Goal: Communication & Community: Answer question/provide support

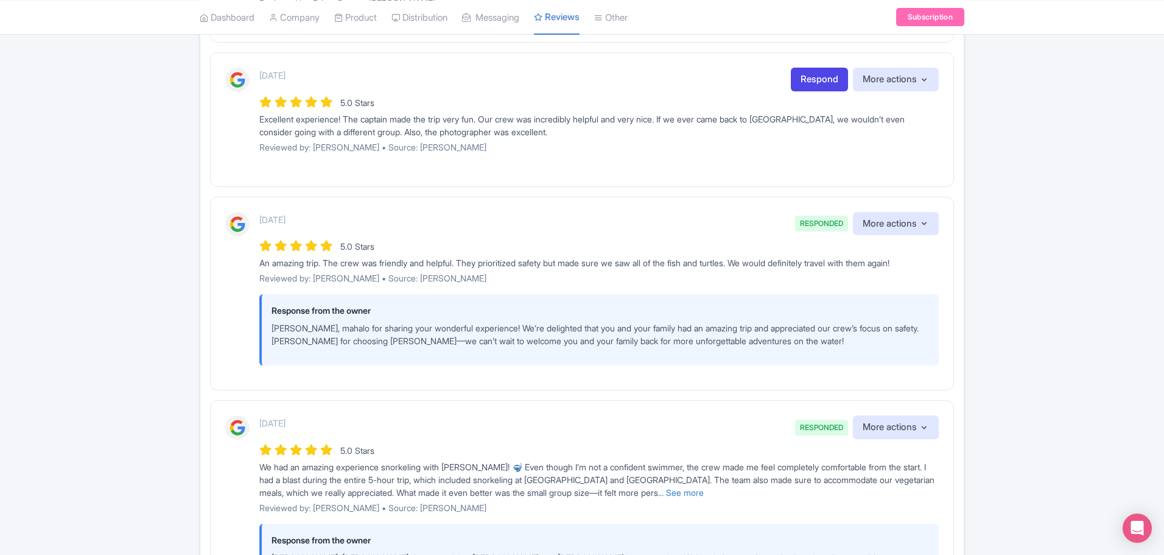
scroll to position [670, 0]
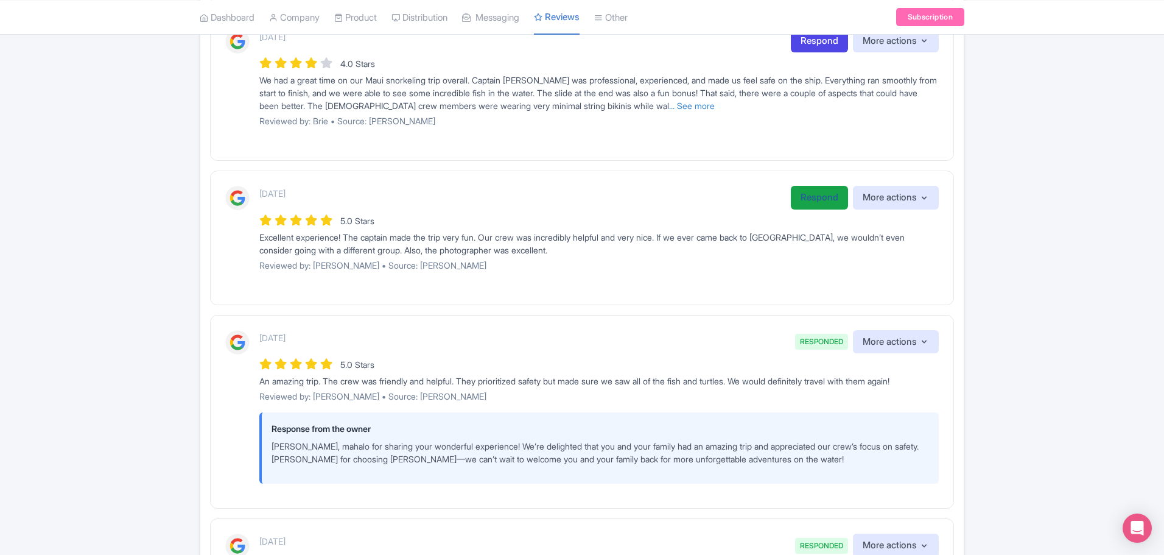
click at [807, 195] on link "Respond" at bounding box center [819, 198] width 57 height 24
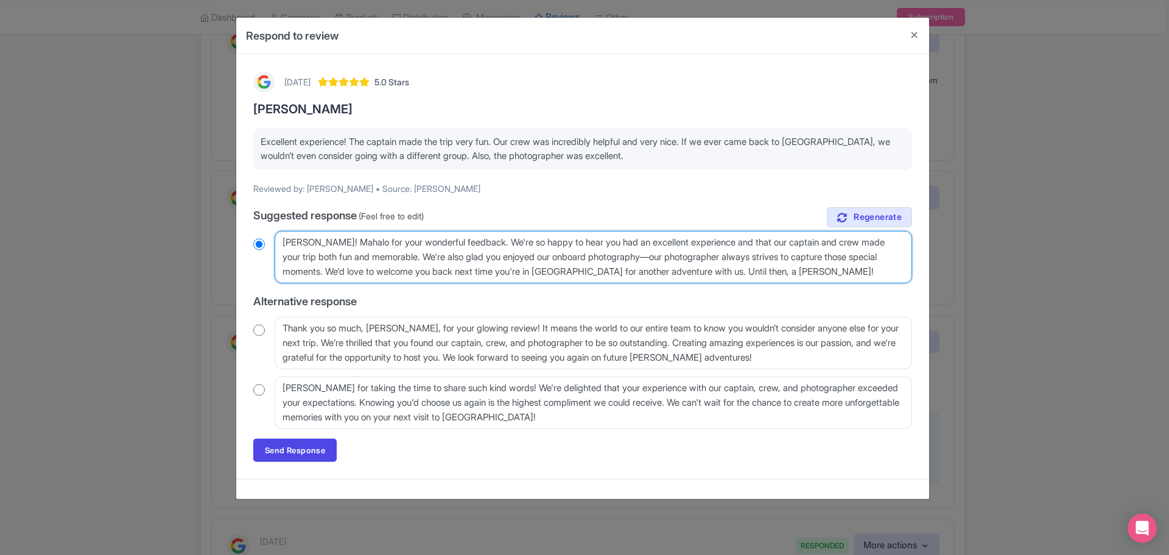
click at [464, 241] on textarea "Aloha Logan! Mahalo for your wonderful feedback. We're so happy to hear you had…" at bounding box center [593, 257] width 637 height 52
radio input "true"
type textarea "Aloha Logan! Mahalo for your wonderful feedback. We're so happy to hear you had…"
radio input "true"
type textarea "Aloha Logan! Mahalo for your wonderful feedback. We're so happy to hear you had…"
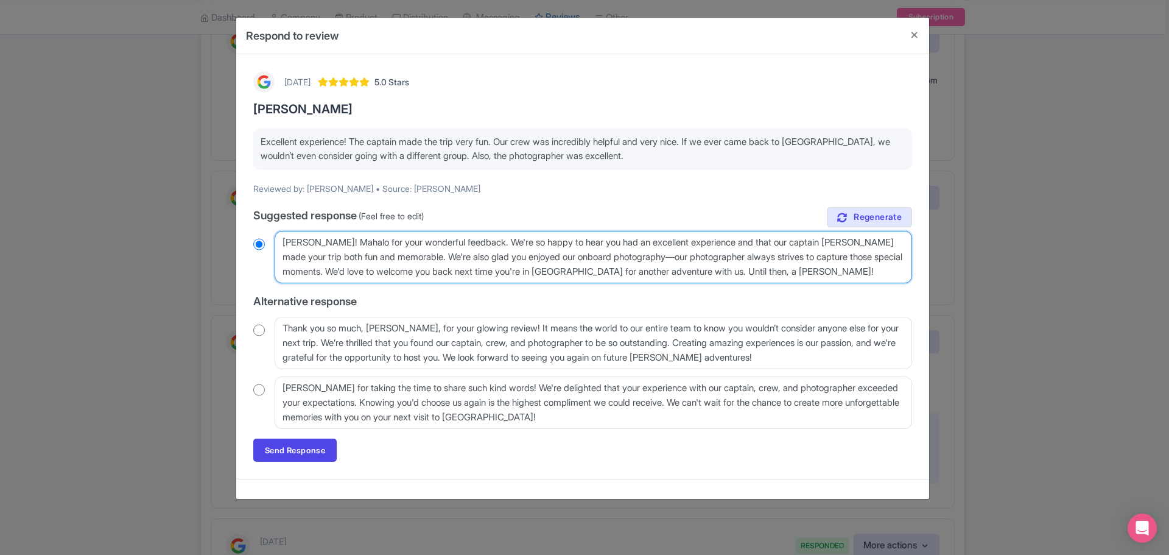
radio input "true"
type textarea "Aloha Logan! Mahalo for your wonderful feedback. We're so happy to hear you had…"
radio input "true"
type textarea "Aloha Logan! Mahalo for your wonderful feedback. We're so happy to hear you had…"
radio input "true"
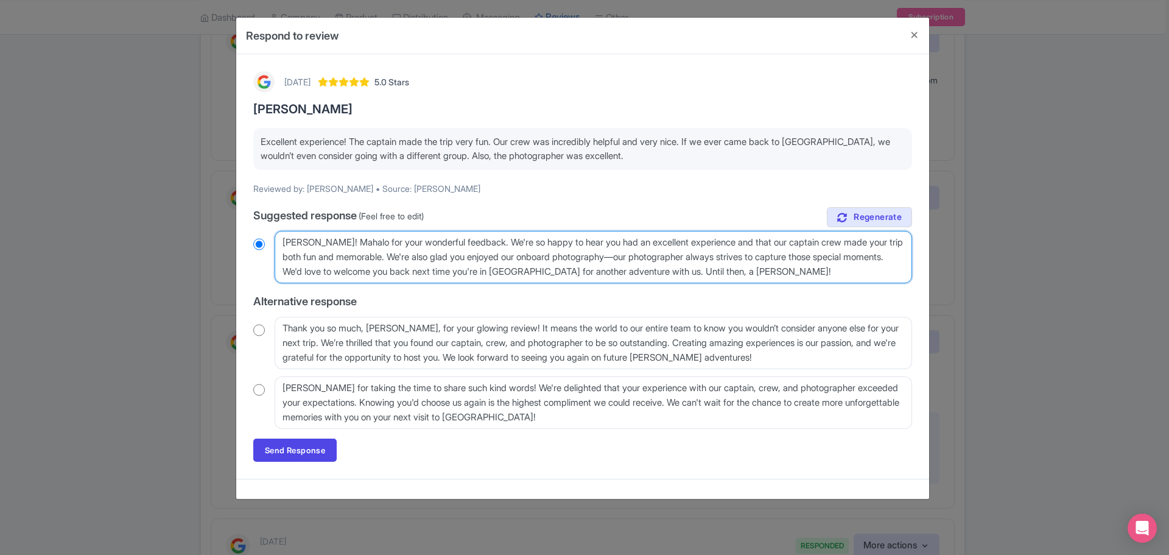
type textarea "Aloha Logan! Mahalo for your wonderful feedback. We're so happy to hear you had…"
radio input "true"
type textarea "Aloha Logan! Mahalo for your wonderful feedback. We're so happy to hear you had…"
radio input "true"
type textarea "Aloha Logan! Mahalo for your wonderful feedback. We're so happy to hear you had…"
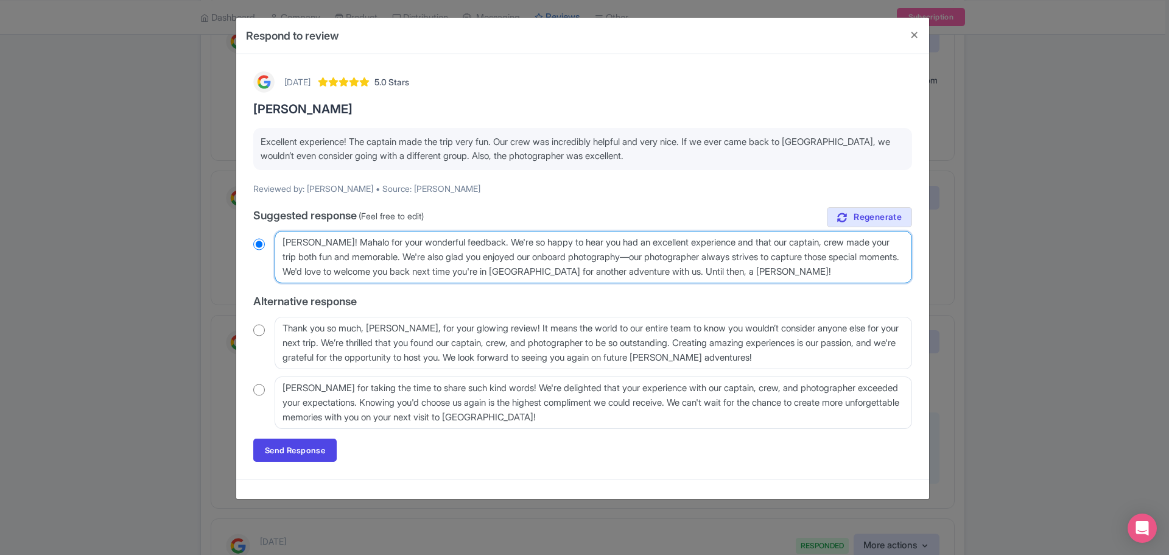
radio input "true"
type textarea "Aloha Logan! Mahalo for your wonderful feedback. We're so happy to hear you had…"
radio input "true"
type textarea "Aloha Logan! Mahalo for your wonderful feedback. We're so happy to hear you had…"
radio input "true"
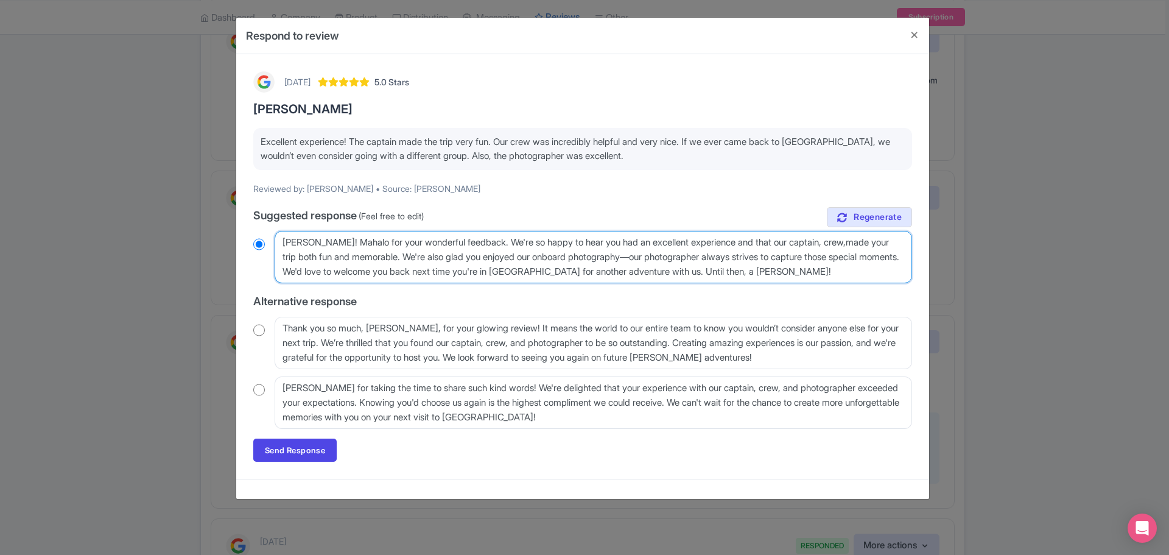
type textarea "Aloha Logan! Mahalo for your wonderful feedback. We're so happy to hear you had…"
radio input "true"
type textarea "Aloha Logan! Mahalo for your wonderful feedback. We're so happy to hear you had…"
radio input "true"
type textarea "Aloha Logan! Mahalo for your wonderful feedback. We're so happy to hear you had…"
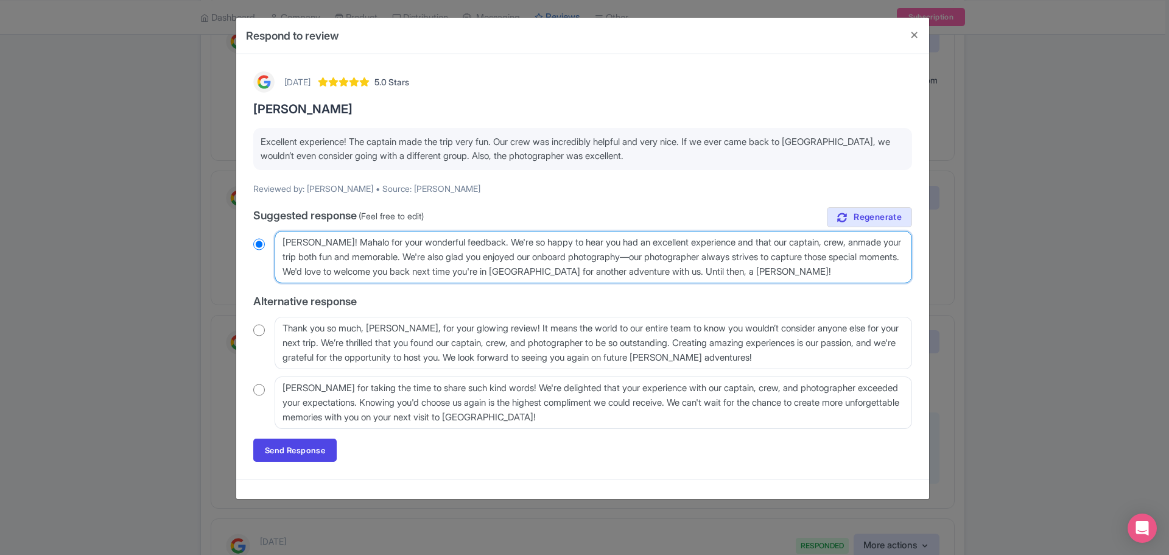
radio input "true"
type textarea "Aloha Logan! Mahalo for your wonderful feedback. We're so happy to hear you had…"
radio input "true"
type textarea "Aloha Logan! Mahalo for your wonderful feedback. We're so happy to hear you had…"
radio input "true"
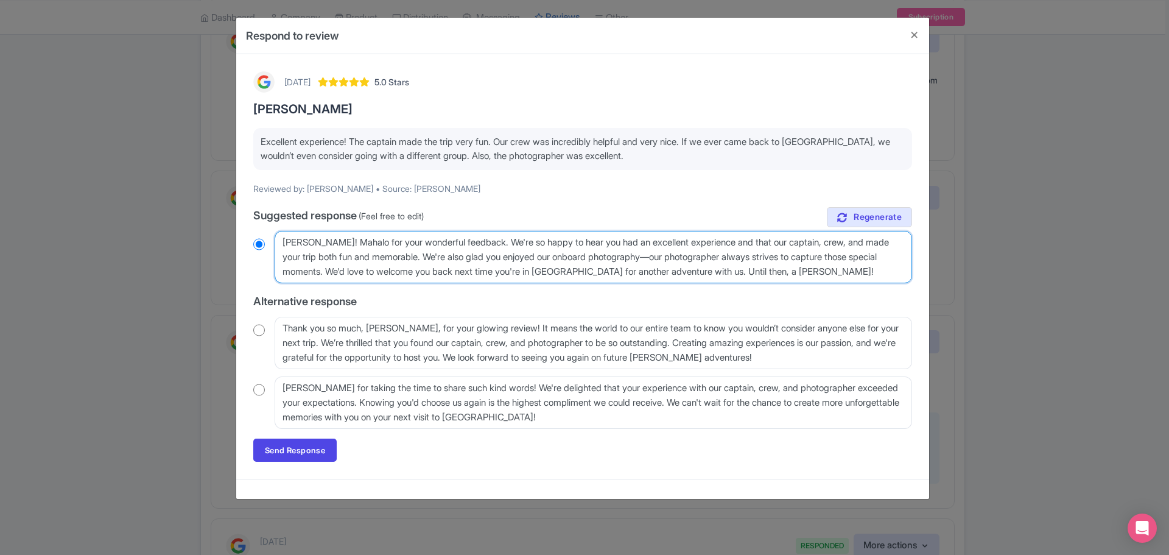
type textarea "Aloha Logan! Mahalo for your wonderful feedback. We're so happy to hear you had…"
radio input "true"
type textarea "Aloha Logan! Mahalo for your wonderful feedback. We're so happy to hear you had…"
radio input "true"
type textarea "Aloha Logan! Mahalo for your wonderful feedback. We're so happy to hear you had…"
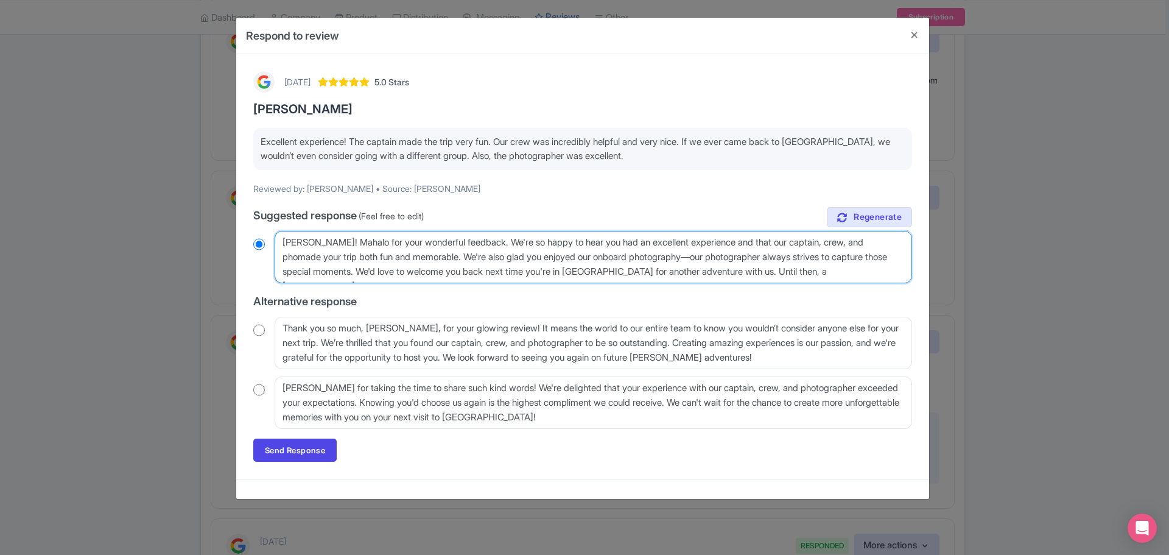
radio input "true"
type textarea "Aloha Logan! Mahalo for your wonderful feedback. We're so happy to hear you had…"
radio input "true"
type textarea "Aloha Logan! Mahalo for your wonderful feedback. We're so happy to hear you had…"
radio input "true"
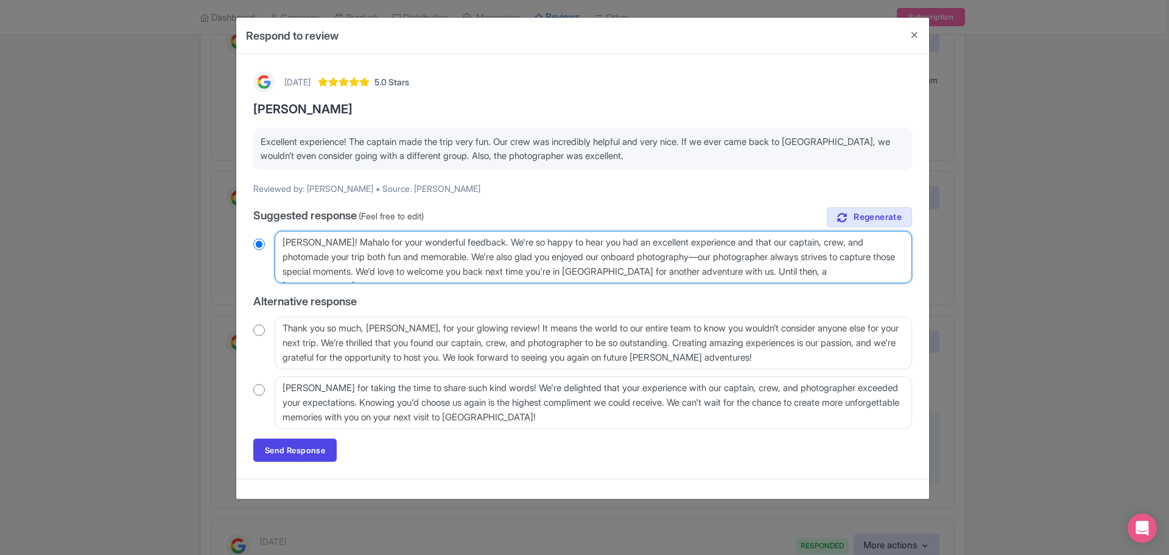
type textarea "Aloha Logan! Mahalo for your wonderful feedback. We're so happy to hear you had…"
radio input "true"
type textarea "Aloha Logan! Mahalo for your wonderful feedback. We're so happy to hear you had…"
radio input "true"
type textarea "Aloha Logan! Mahalo for your wonderful feedback. We're so happy to hear you had…"
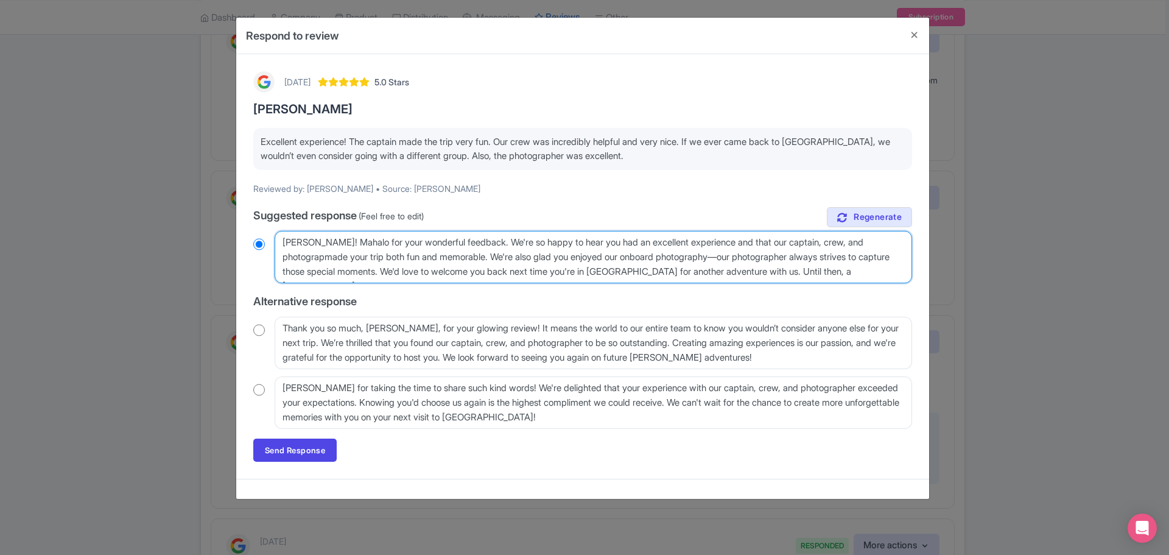
radio input "true"
type textarea "Aloha Logan! Mahalo for your wonderful feedback. We're so happy to hear you had…"
radio input "true"
type textarea "Aloha Logan! Mahalo for your wonderful feedback. We're so happy to hear you had…"
radio input "true"
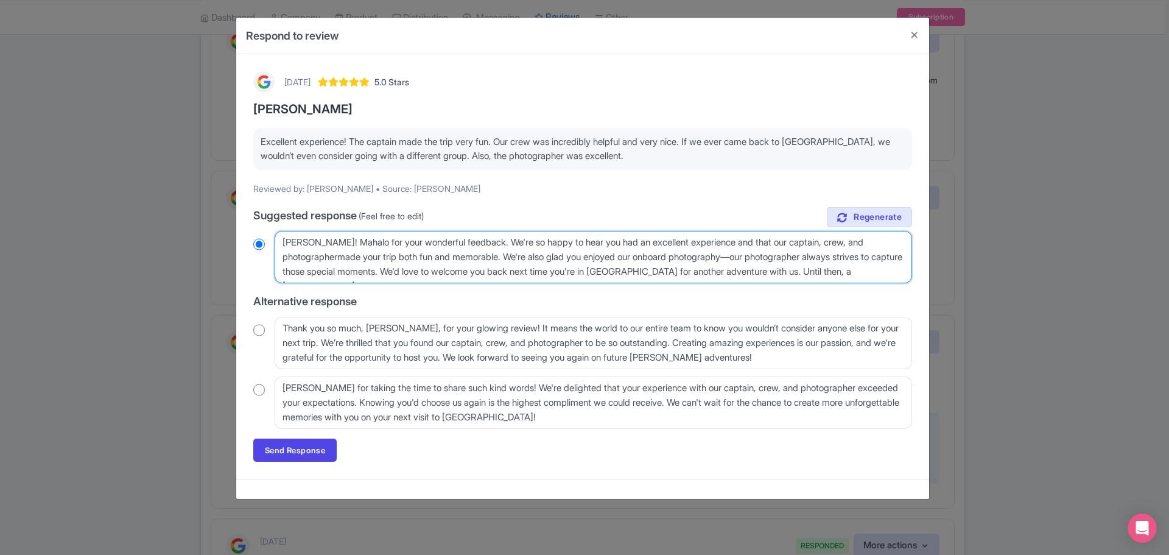
type textarea "Aloha Logan! Mahalo for your wonderful feedback. We're so happy to hear you had…"
radio input "true"
type textarea "Aloha Logan! Mahalo for your wonderful feedback. We're so happy to hear you had…"
radio input "true"
type textarea "Aloha Logan! Mahalo for your wonderful feedback. We're so happy to hear you had…"
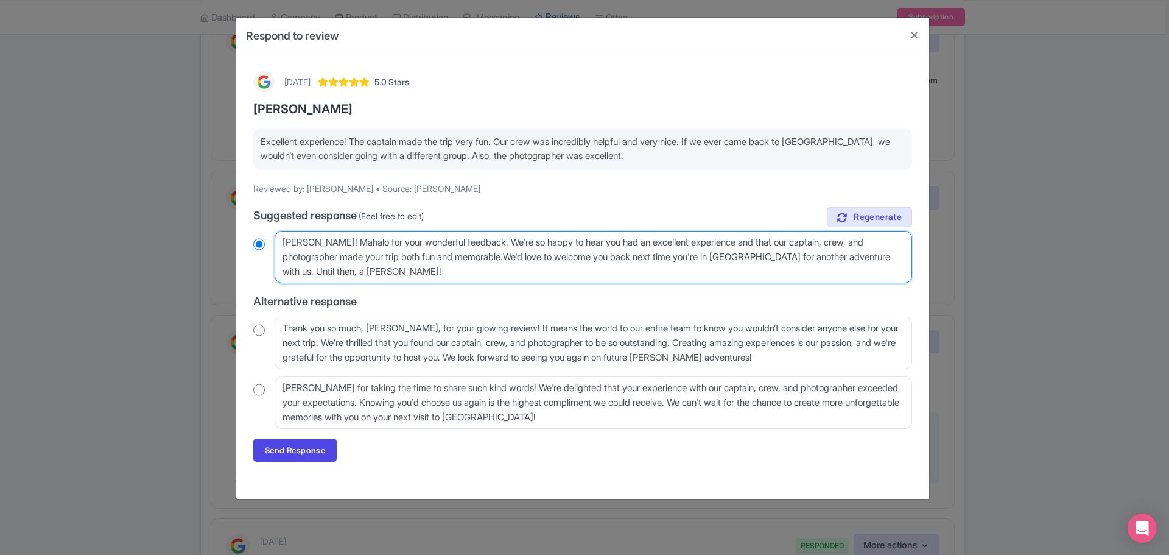
radio input "true"
type textarea "Aloha Logan! Mahalo for your wonderful feedback. We're so happy to hear you had…"
radio input "true"
type textarea "Aloha Logan! Mahalo for your wonderful feedback. We're so happy to hear you had…"
radio input "true"
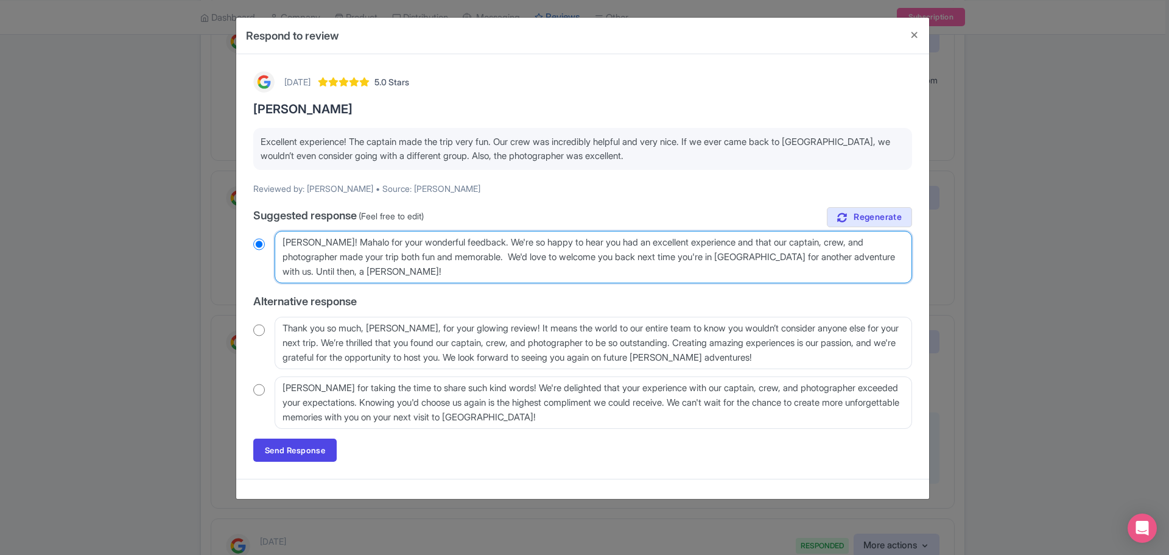
type textarea "Aloha Logan! Mahalo for your wonderful feedback. We're so happy to hear you had…"
radio input "true"
type textarea "Aloha Logan! Mahalo for your wonderful feedback. We're so happy to hear you had…"
radio input "true"
type textarea "Aloha Logan! Mahalo for your wonderful feedback. We're so happy to hear you had…"
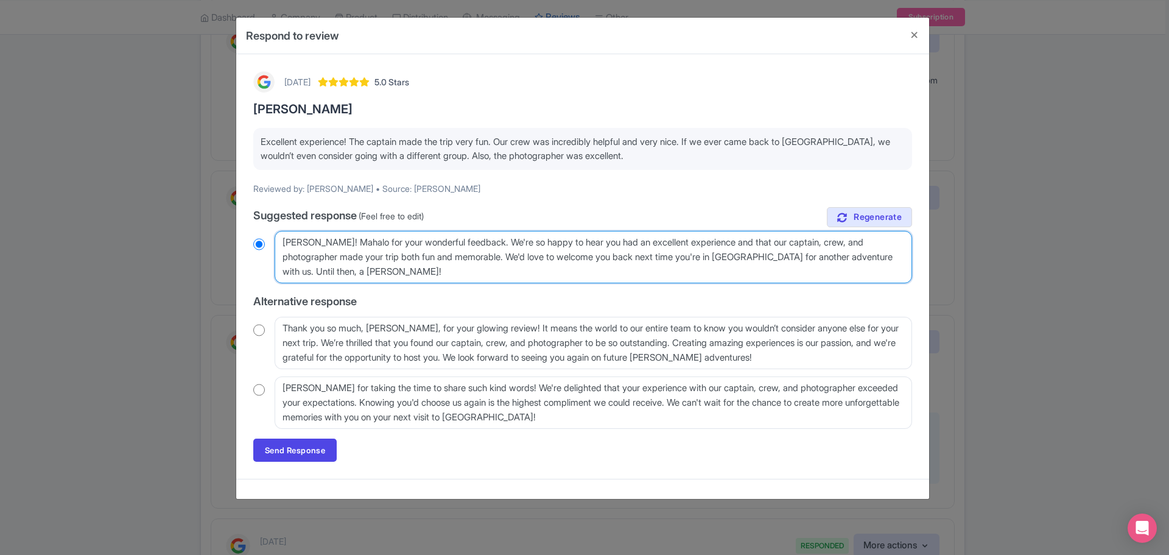
radio input "true"
type textarea "Aloha Logan! Mahalo for your wonderful feedback. We're so happy to hear you had…"
radio input "true"
type textarea "Aloha Logan! Mahalo for your wonderful feedback. We're so happy to hear you had…"
radio input "true"
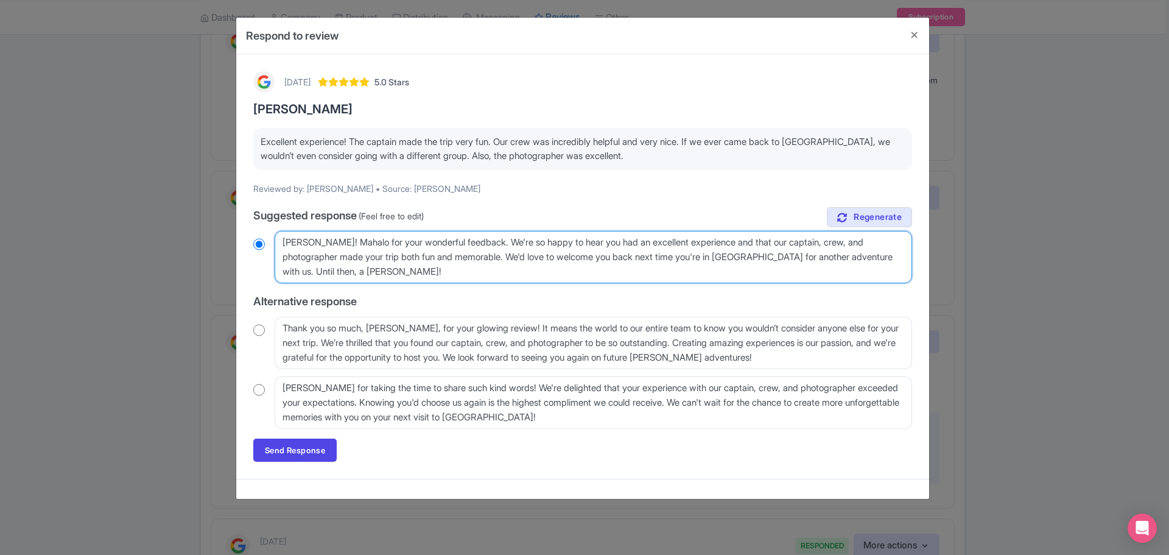
type textarea "Aloha Logan! Mahalo for your wonderful feedback. We're so happy to hear you had…"
radio input "true"
type textarea "Aloha Logan! Mahalo for your wonderful feedback. We're so happy to hear you had…"
radio input "true"
type textarea "Aloha Logan! Mahalo for your wonderful feedback. We're so happy to hear you had…"
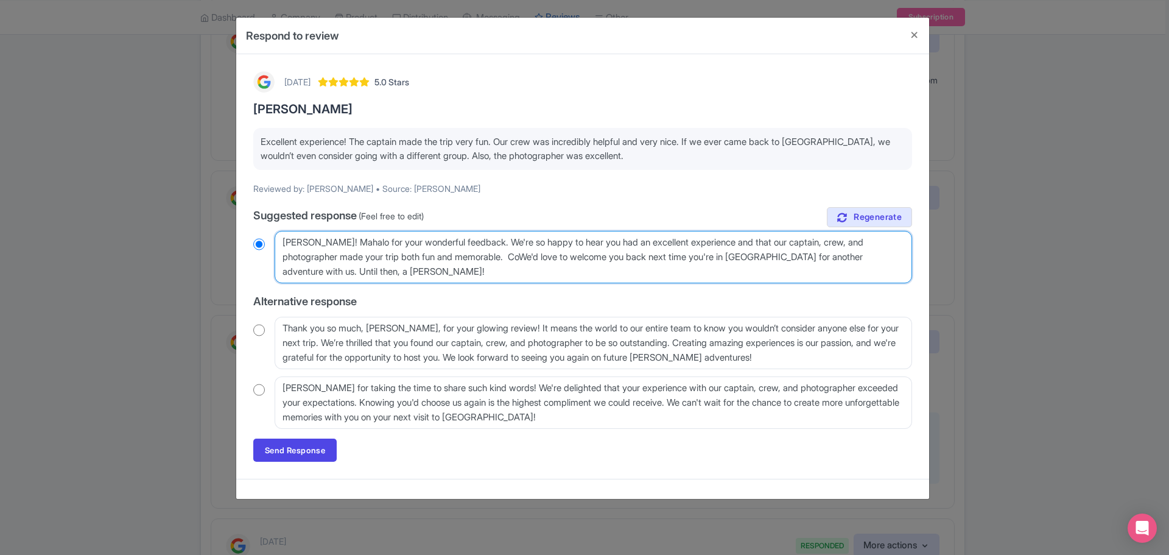
radio input "true"
type textarea "Aloha Logan! Mahalo for your wonderful feedback. We're so happy to hear you had…"
radio input "true"
type textarea "Aloha Logan! Mahalo for your wonderful feedback. We're so happy to hear you had…"
radio input "true"
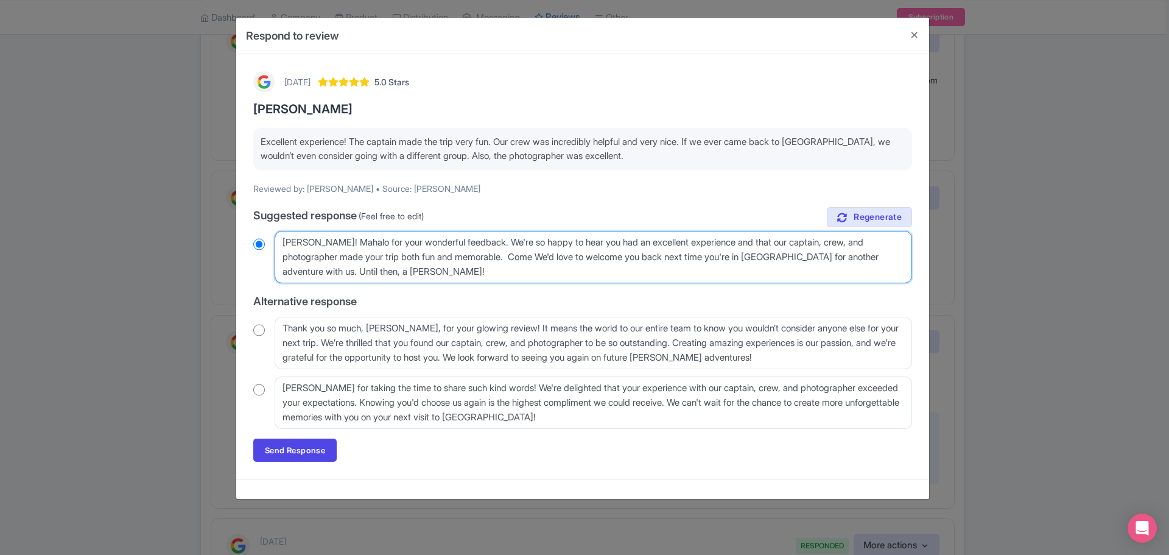
type textarea "Aloha Logan! Mahalo for your wonderful feedback. We're so happy to hear you had…"
radio input "true"
type textarea "Aloha Logan! Mahalo for your wonderful feedback. We're so happy to hear you had…"
radio input "true"
type textarea "Aloha Logan! Mahalo for your wonderful feedback. We're so happy to hear you had…"
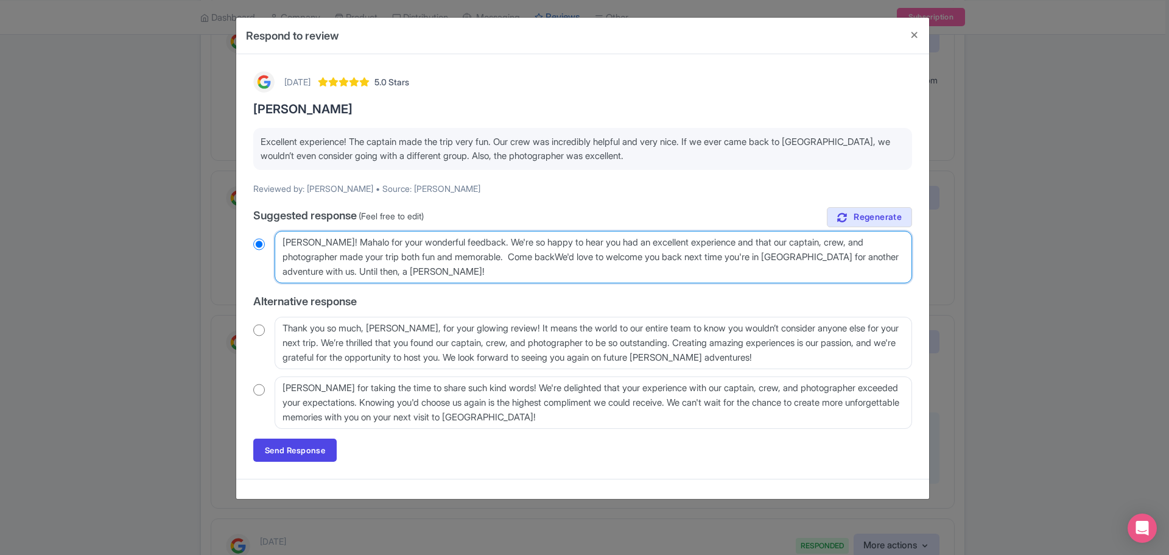
radio input "true"
type textarea "Aloha Logan! Mahalo for your wonderful feedback. We're so happy to hear you had…"
radio input "true"
type textarea "Aloha Logan! Mahalo for your wonderful feedback. We're so happy to hear you had…"
radio input "true"
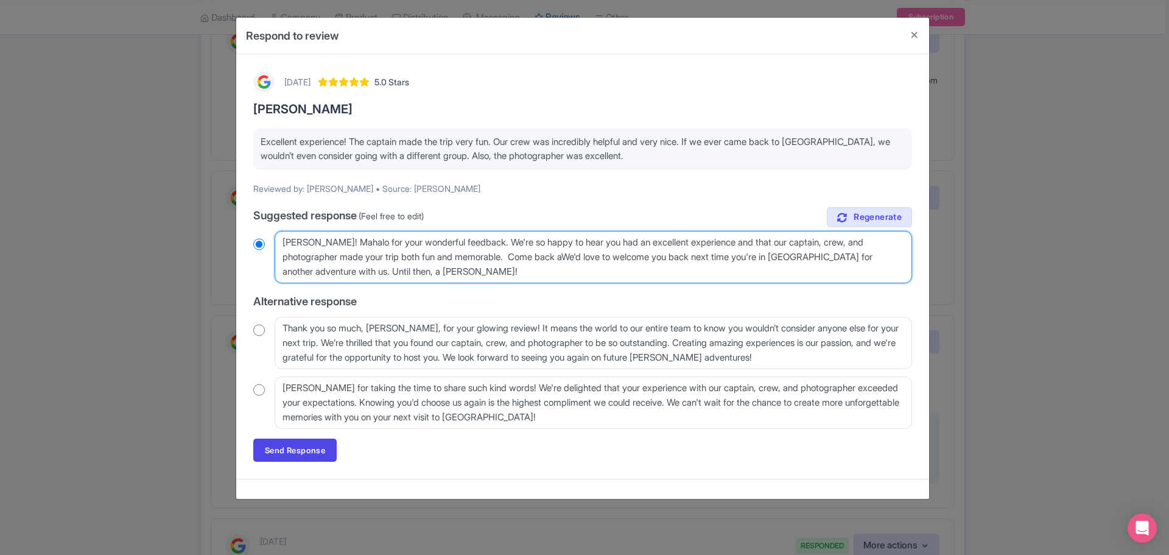
type textarea "Aloha Logan! Mahalo for your wonderful feedback. We're so happy to hear you had…"
radio input "true"
type textarea "Aloha Logan! Mahalo for your wonderful feedback. We're so happy to hear you had…"
radio input "true"
type textarea "Aloha Logan! Mahalo for your wonderful feedback. We're so happy to hear you had…"
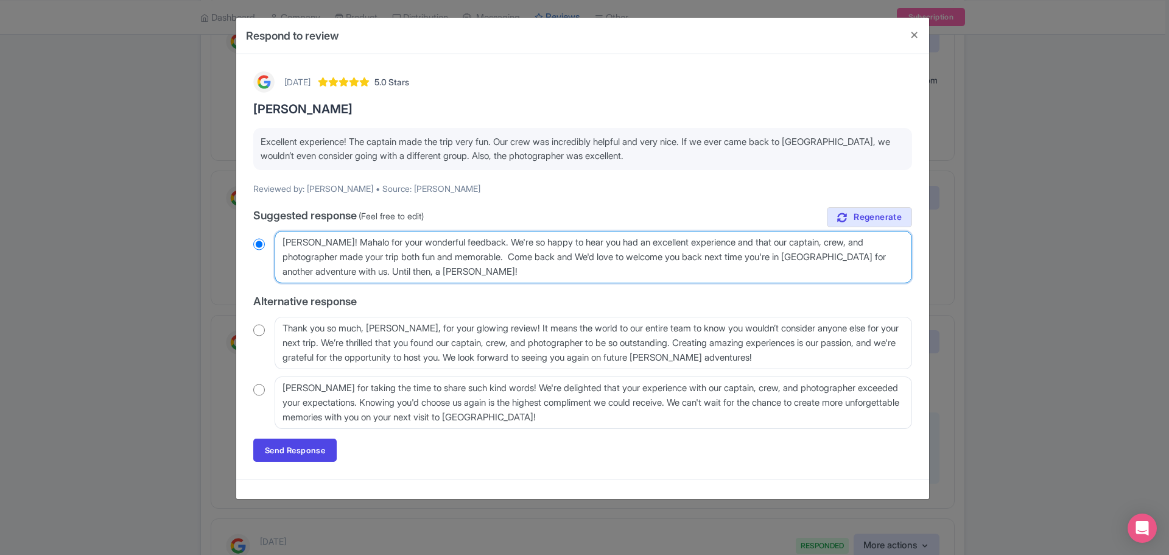
radio input "true"
type textarea "Aloha Logan! Mahalo for your wonderful feedback. We're so happy to hear you had…"
radio input "true"
type textarea "Aloha Logan! Mahalo for your wonderful feedback. We're so happy to hear you had…"
radio input "true"
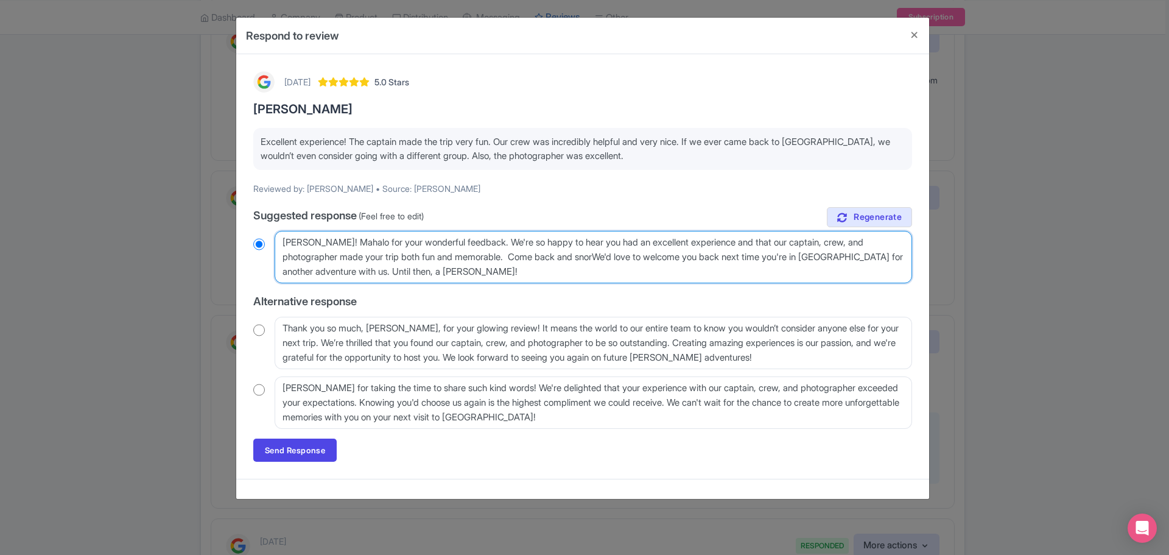
type textarea "Aloha Logan! Mahalo for your wonderful feedback. We're so happy to hear you had…"
radio input "true"
type textarea "Aloha Logan! Mahalo for your wonderful feedback. We're so happy to hear you had…"
radio input "true"
type textarea "Aloha Logan! Mahalo for your wonderful feedback. We're so happy to hear you had…"
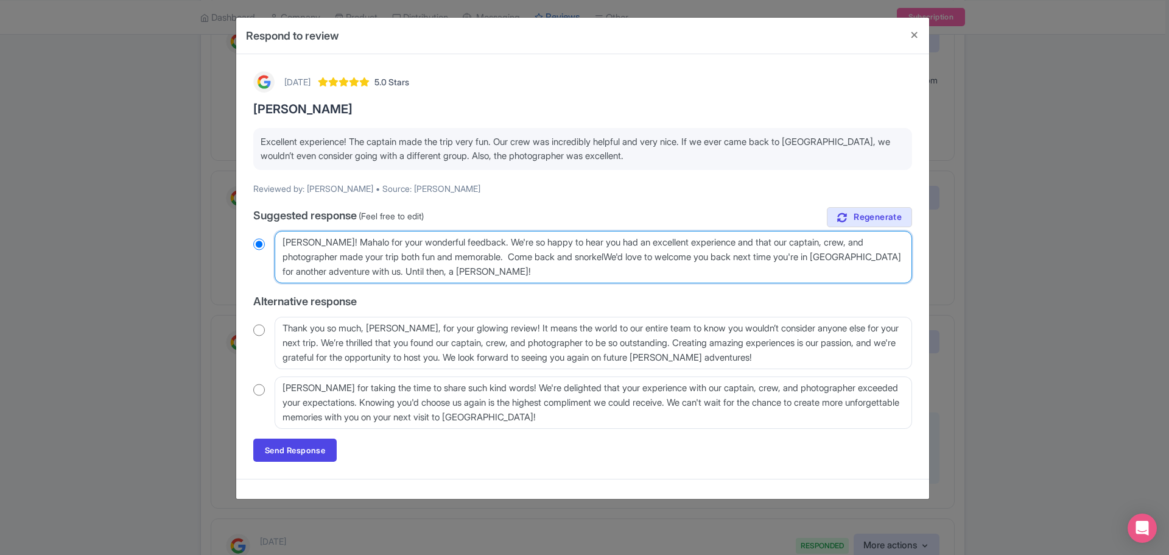
radio input "true"
type textarea "Aloha Logan! Mahalo for your wonderful feedback. We're so happy to hear you had…"
radio input "true"
type textarea "Aloha Logan! Mahalo for your wonderful feedback. We're so happy to hear you had…"
radio input "true"
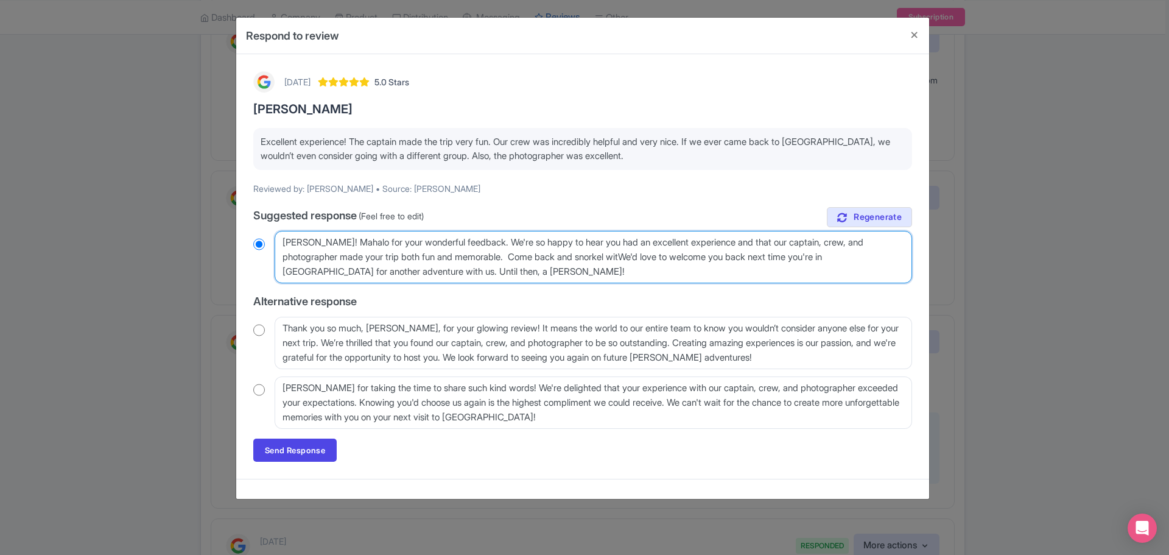
type textarea "Aloha Logan! Mahalo for your wonderful feedback. We're so happy to hear you had…"
radio input "true"
type textarea "Aloha Logan! Mahalo for your wonderful feedback. We're so happy to hear you had…"
radio input "true"
type textarea "Aloha Logan! Mahalo for your wonderful feedback. We're so happy to hear you had…"
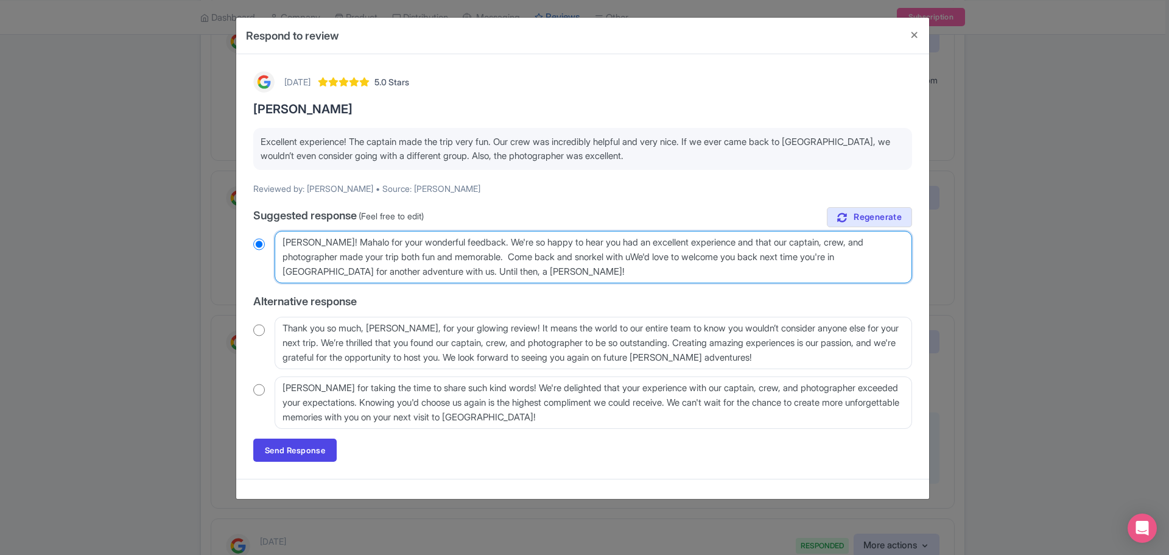
radio input "true"
type textarea "Aloha Logan! Mahalo for your wonderful feedback. We're so happy to hear you had…"
radio input "true"
type textarea "Aloha Logan! Mahalo for your wonderful feedback. We're so happy to hear you had…"
radio input "true"
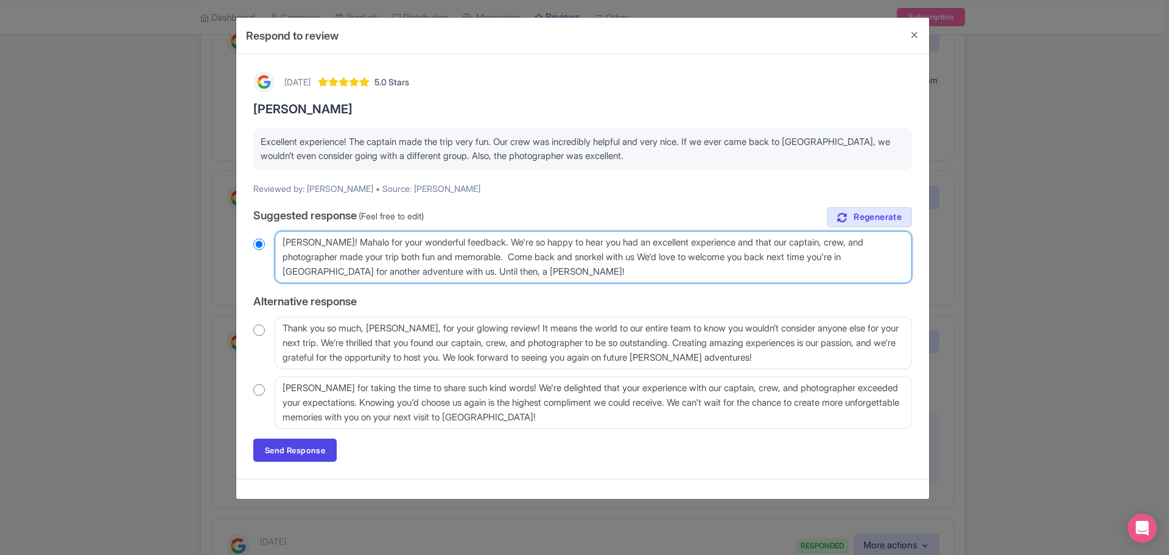
type textarea "Aloha Logan! Mahalo for your wonderful feedback. We're so happy to hear you had…"
radio input "true"
type textarea "Aloha Logan! Mahalo for your wonderful feedback. We're so happy to hear you had…"
radio input "true"
type textarea "Aloha Logan! Mahalo for your wonderful feedback. We're so happy to hear you had…"
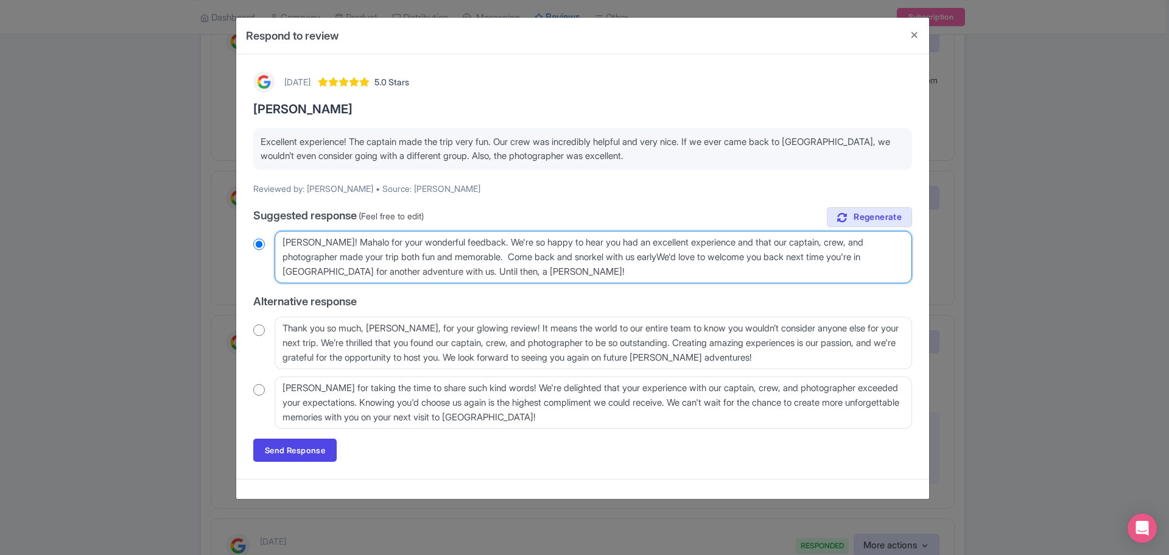
radio input "true"
type textarea "Aloha Logan! Mahalo for your wonderful feedback. We're so happy to hear you had…"
radio input "true"
type textarea "Aloha Logan! Mahalo for your wonderful feedback. We're so happy to hear you had…"
radio input "true"
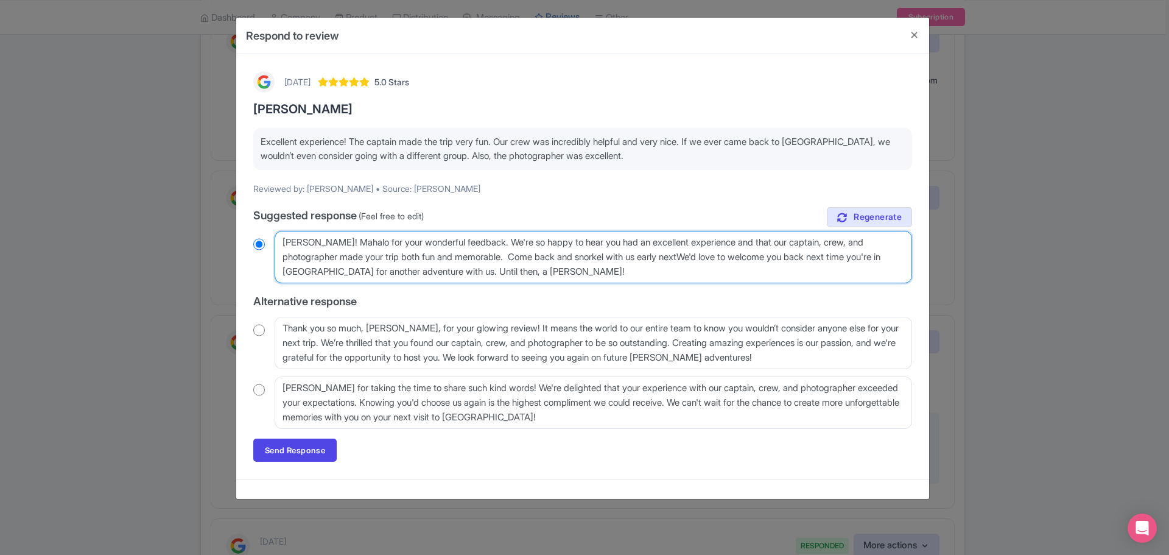
type textarea "Aloha Logan! Mahalo for your wonderful feedback. We're so happy to hear you had…"
radio input "true"
type textarea "Aloha Logan! Mahalo for your wonderful feedback. We're so happy to hear you had…"
radio input "true"
type textarea "Aloha Logan! Mahalo for your wonderful feedback. We're so happy to hear you had…"
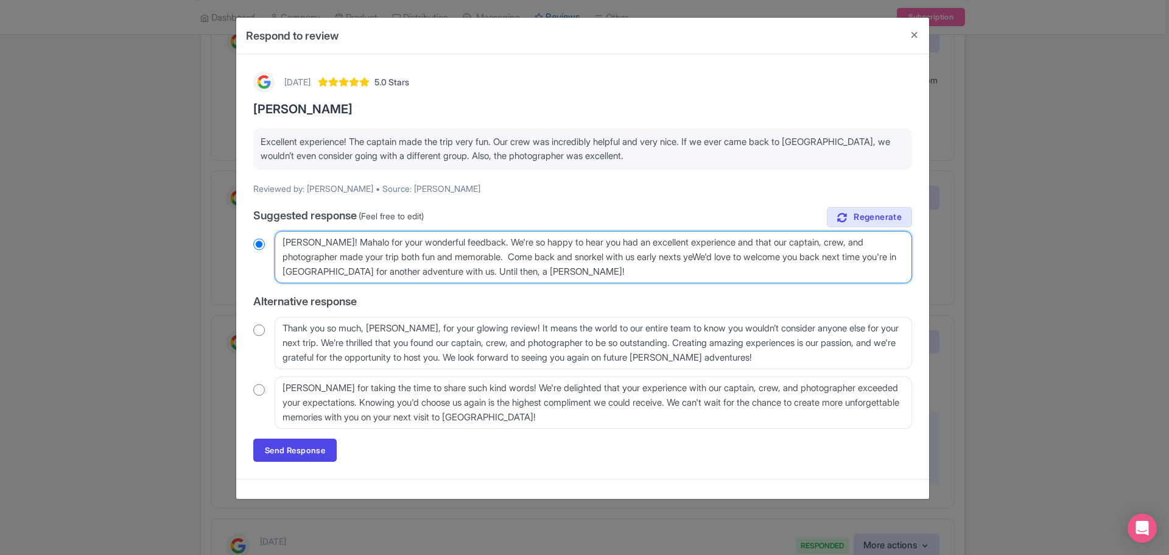
radio input "true"
type textarea "Aloha Logan! Mahalo for your wonderful feedback. We're so happy to hear you had…"
radio input "true"
type textarea "Aloha Logan! Mahalo for your wonderful feedback. We're so happy to hear you had…"
radio input "true"
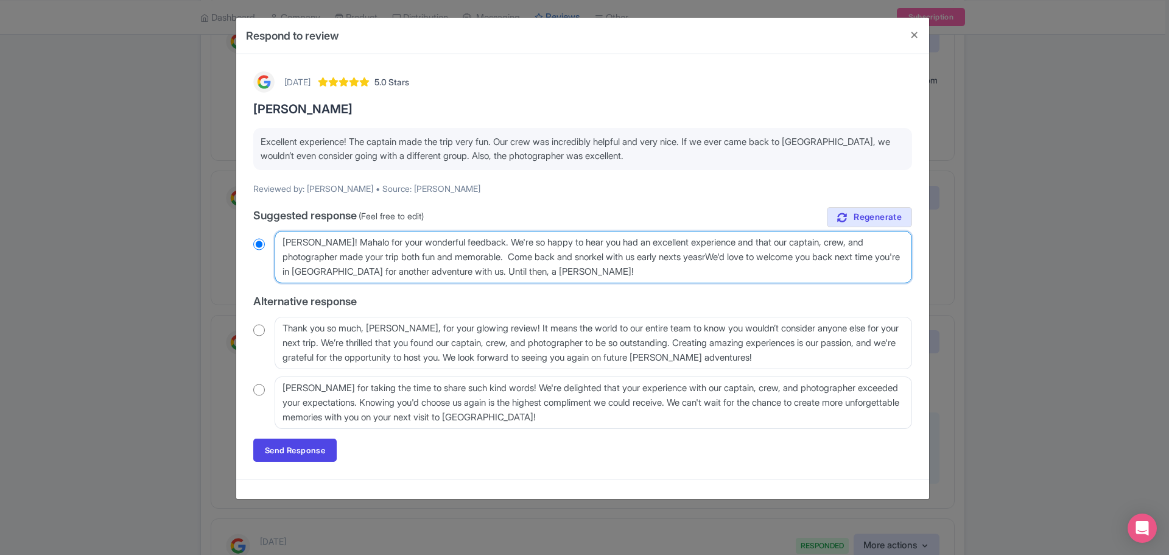
type textarea "Aloha Logan! Mahalo for your wonderful feedback. We're so happy to hear you had…"
radio input "true"
type textarea "Aloha Logan! Mahalo for your wonderful feedback. We're so happy to hear you had…"
radio input "true"
type textarea "Aloha Logan! Mahalo for your wonderful feedback. We're so happy to hear you had…"
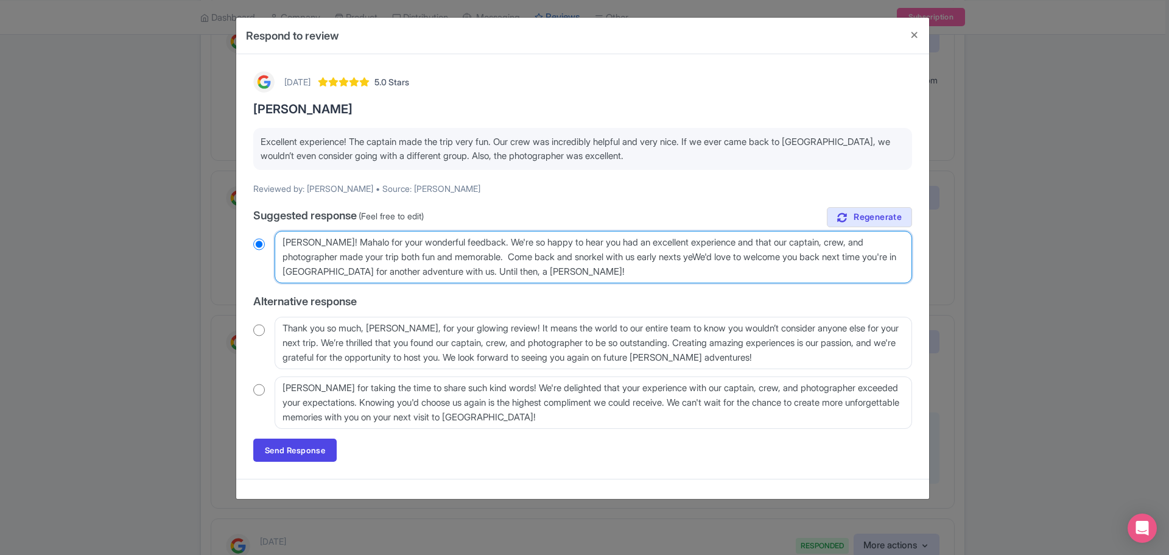
radio input "true"
type textarea "Aloha Logan! Mahalo for your wonderful feedback. We're so happy to hear you had…"
radio input "true"
type textarea "Aloha Logan! Mahalo for your wonderful feedback. We're so happy to hear you had…"
radio input "true"
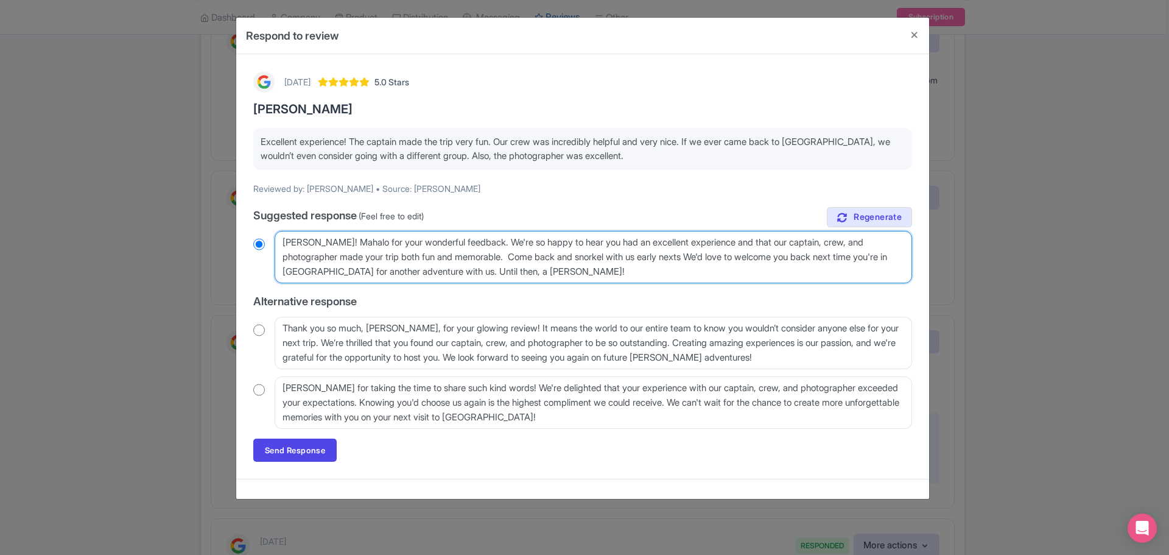
type textarea "Aloha Logan! Mahalo for your wonderful feedback. We're so happy to hear you had…"
radio input "true"
type textarea "Aloha Logan! Mahalo for your wonderful feedback. We're so happy to hear you had…"
radio input "true"
type textarea "Aloha Logan! Mahalo for your wonderful feedback. We're so happy to hear you had…"
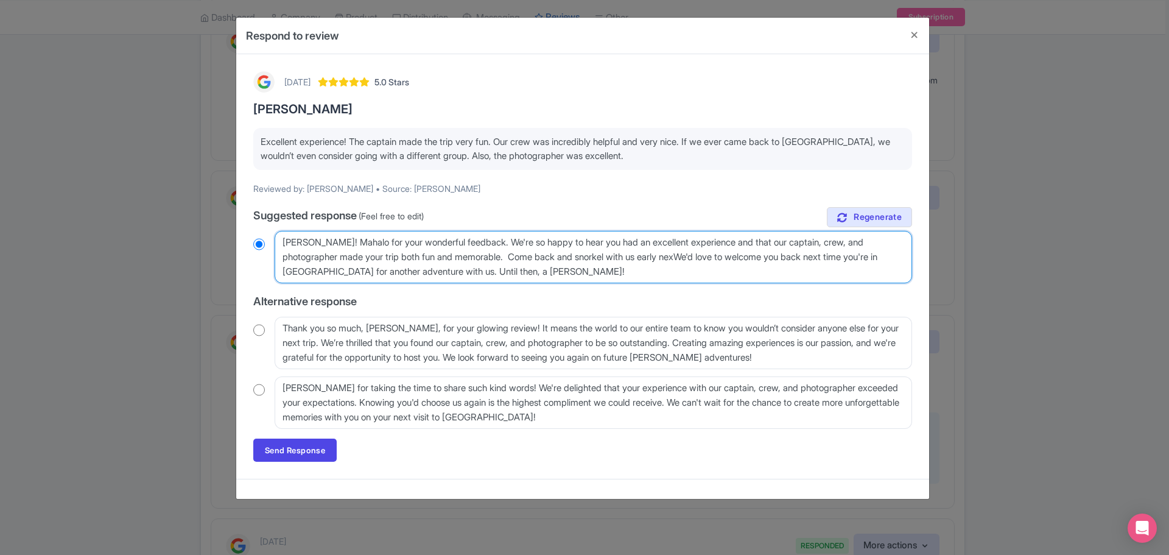
radio input "true"
type textarea "Aloha Logan! Mahalo for your wonderful feedback. We're so happy to hear you had…"
radio input "true"
type textarea "Aloha Logan! Mahalo for your wonderful feedback. We're so happy to hear you had…"
radio input "true"
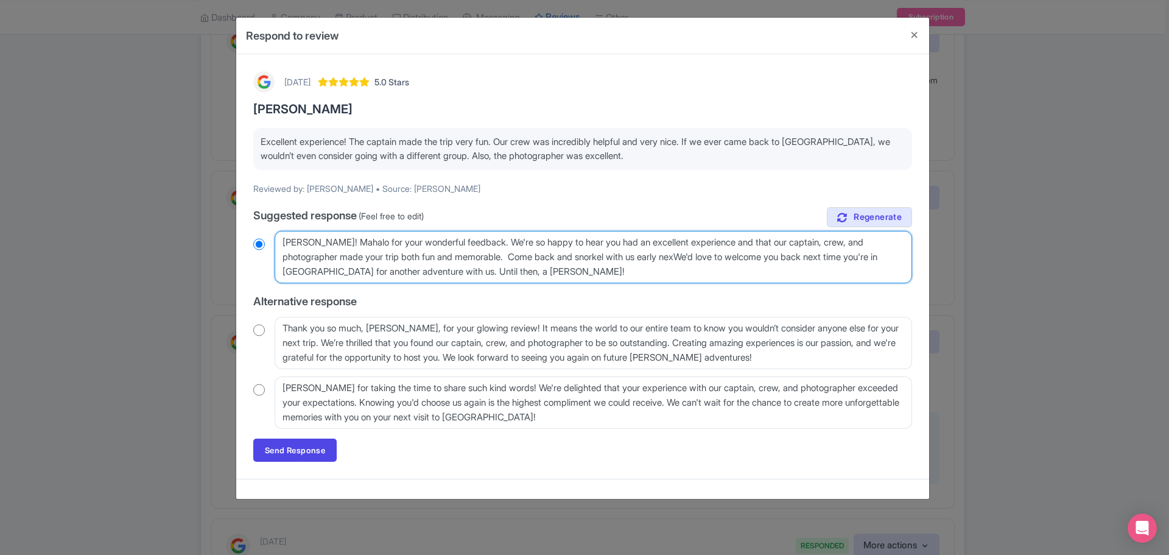
type textarea "Aloha Logan! Mahalo for your wonderful feedback. We're so happy to hear you had…"
radio input "true"
type textarea "Aloha Logan! Mahalo for your wonderful feedback. We're so happy to hear you had…"
radio input "true"
type textarea "Aloha Logan! Mahalo for your wonderful feedback. We're so happy to hear you had…"
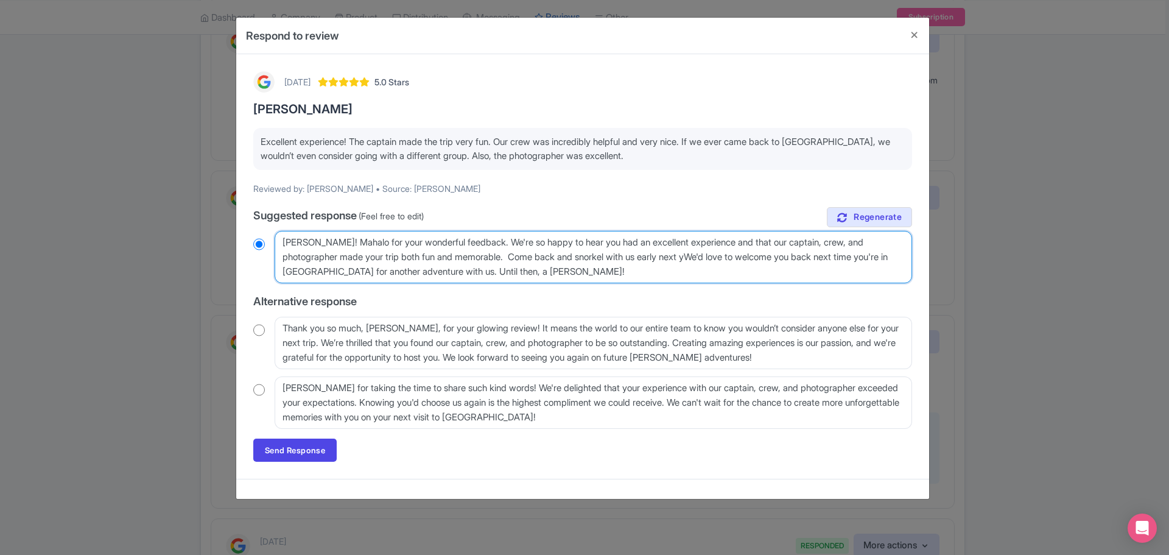
radio input "true"
type textarea "Aloha Logan! Mahalo for your wonderful feedback. We're so happy to hear you had…"
radio input "true"
type textarea "Aloha Logan! Mahalo for your wonderful feedback. We're so happy to hear you had…"
radio input "true"
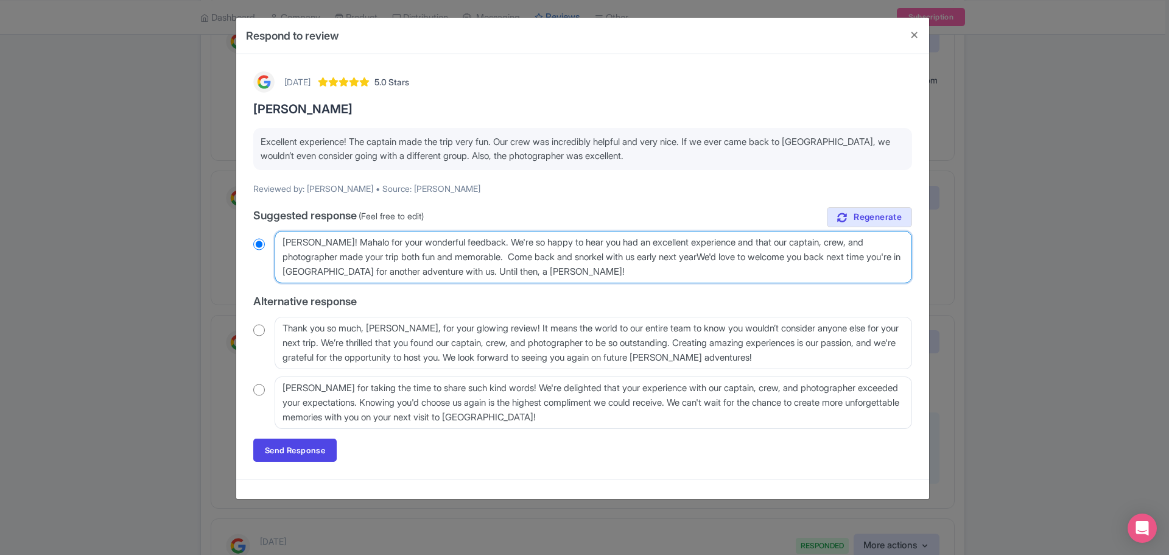
type textarea "Aloha Logan! Mahalo for your wonderful feedback. We're so happy to hear you had…"
radio input "true"
type textarea "Aloha Logan! Mahalo for your wonderful feedback. We're so happy to hear you had…"
radio input "true"
type textarea "Aloha Logan! Mahalo for your wonderful feedback. We're so happy to hear you had…"
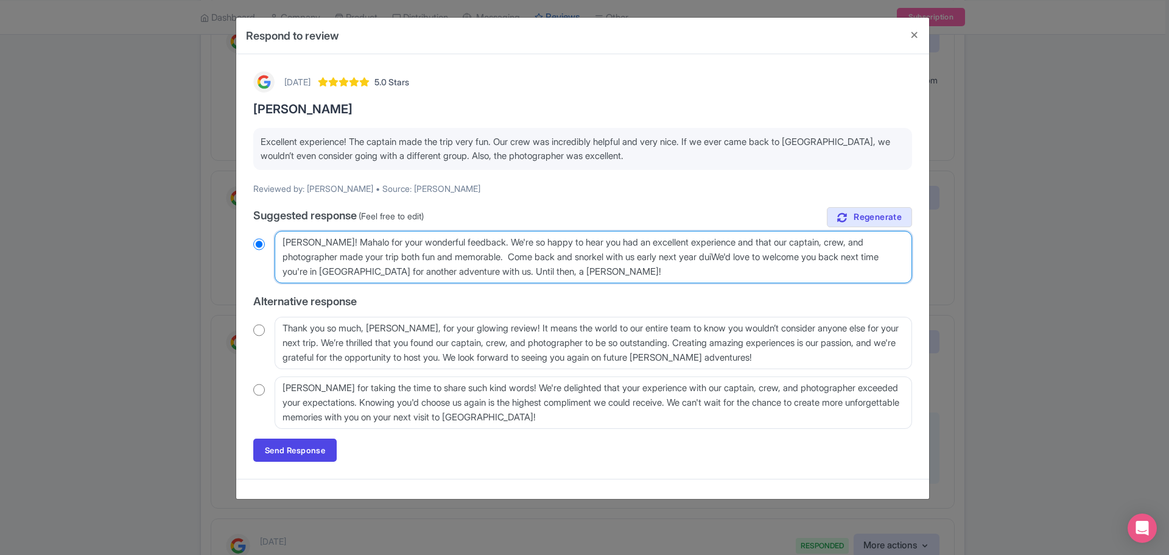
radio input "true"
type textarea "Aloha Logan! Mahalo for your wonderful feedback. We're so happy to hear you had…"
radio input "true"
type textarea "Aloha Logan! Mahalo for your wonderful feedback. We're so happy to hear you had…"
radio input "true"
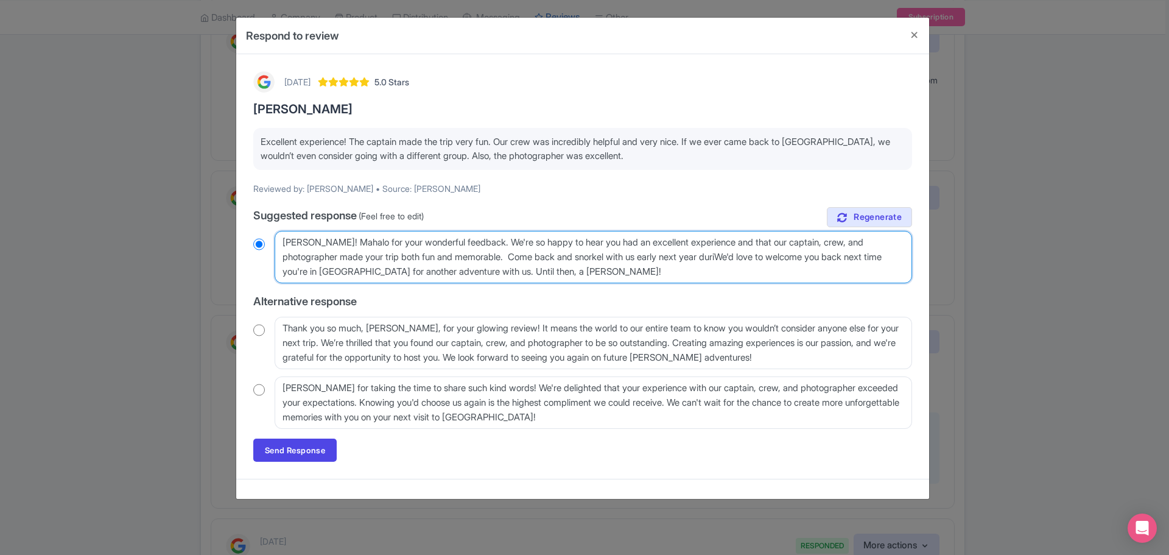
type textarea "Aloha Logan! Mahalo for your wonderful feedback. We're so happy to hear you had…"
radio input "true"
type textarea "Aloha Logan! Mahalo for your wonderful feedback. We're so happy to hear you had…"
radio input "true"
type textarea "Aloha Logan! Mahalo for your wonderful feedback. We're so happy to hear you had…"
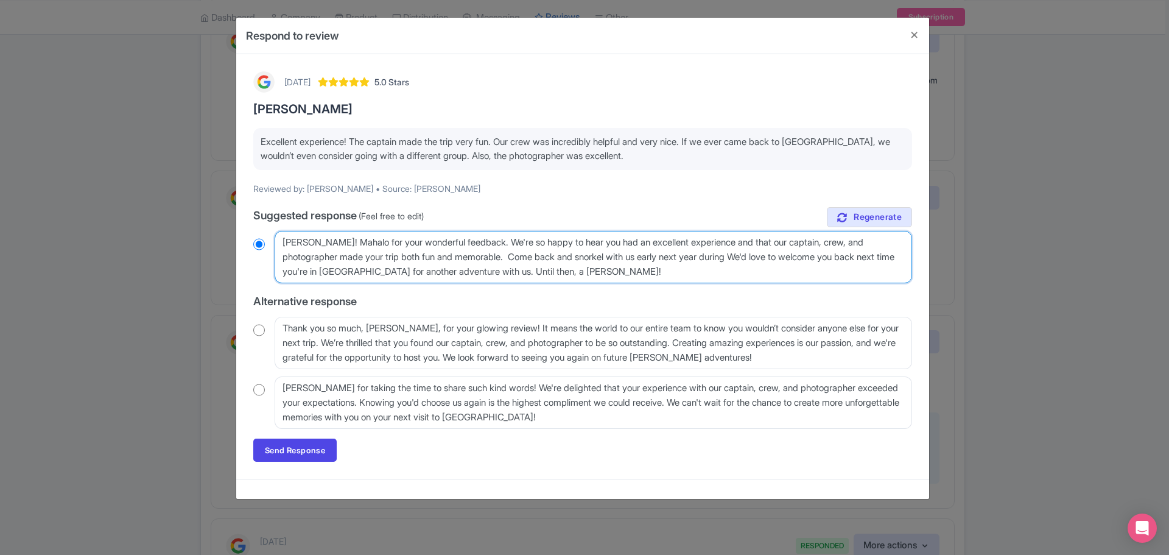
radio input "true"
type textarea "Aloha Logan! Mahalo for your wonderful feedback. We're so happy to hear you had…"
radio input "true"
type textarea "Aloha Logan! Mahalo for your wonderful feedback. We're so happy to hear you had…"
radio input "true"
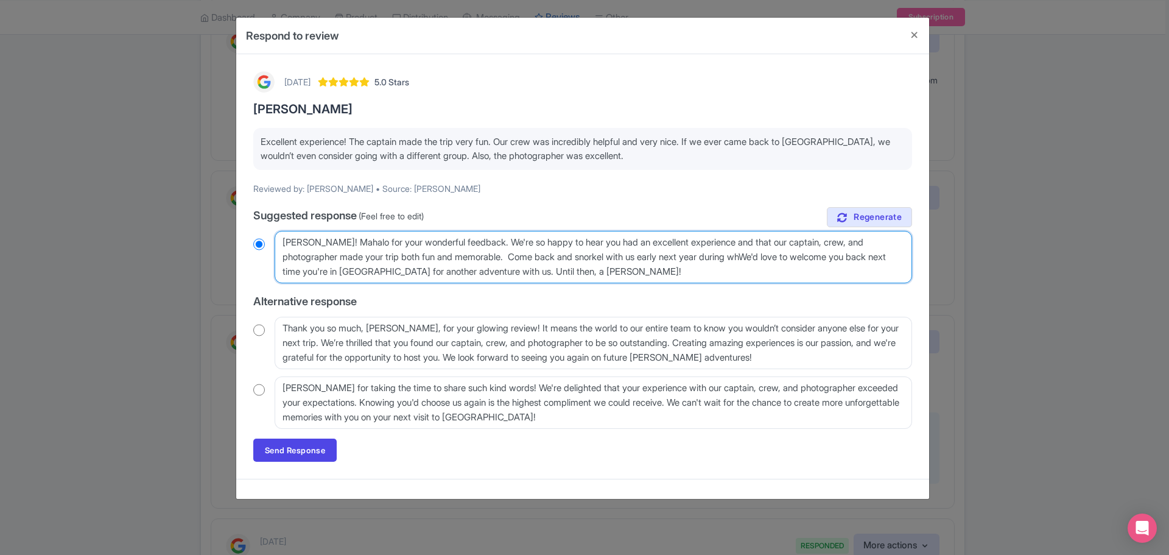
type textarea "Aloha Logan! Mahalo for your wonderful feedback. We're so happy to hear you had…"
radio input "true"
type textarea "Aloha Logan! Mahalo for your wonderful feedback. We're so happy to hear you had…"
radio input "true"
type textarea "Aloha Logan! Mahalo for your wonderful feedback. We're so happy to hear you had…"
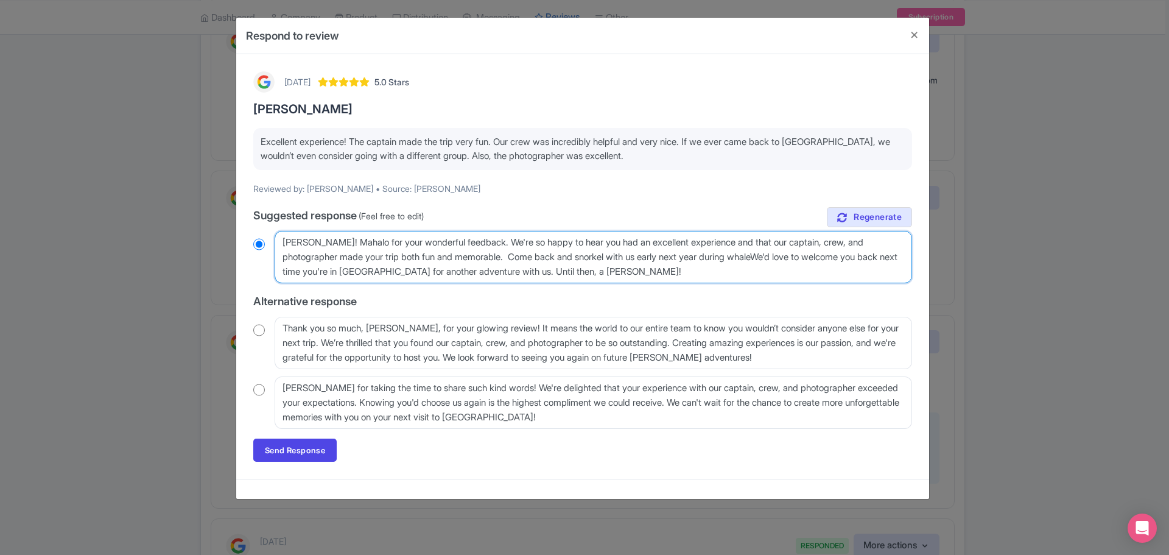
radio input "true"
type textarea "Aloha Logan! Mahalo for your wonderful feedback. We're so happy to hear you had…"
radio input "true"
type textarea "Aloha Logan! Mahalo for your wonderful feedback. We're so happy to hear you had…"
radio input "true"
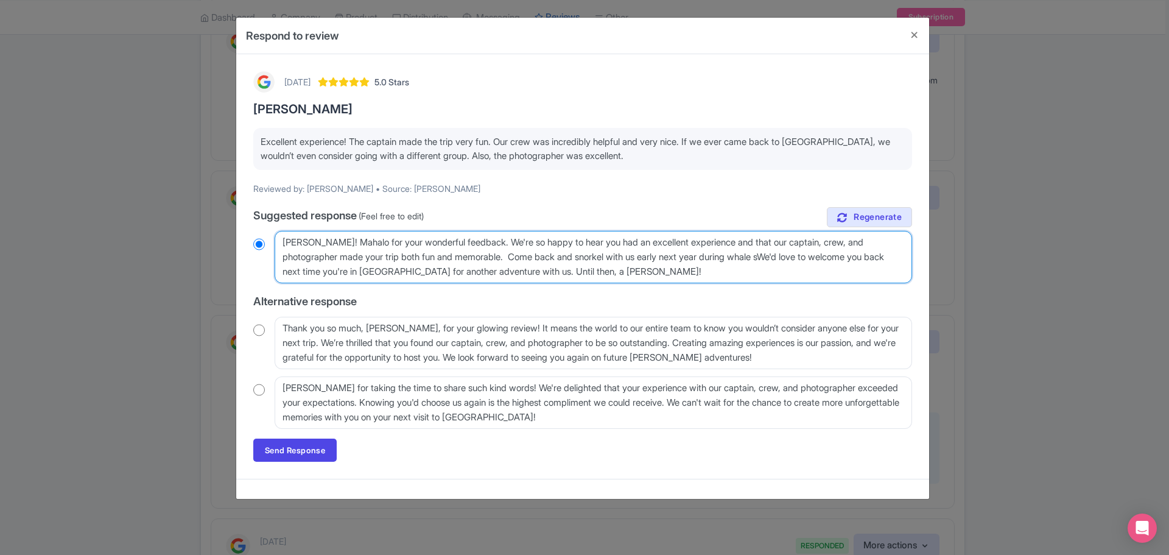
type textarea "Aloha Logan! Mahalo for your wonderful feedback. We're so happy to hear you had…"
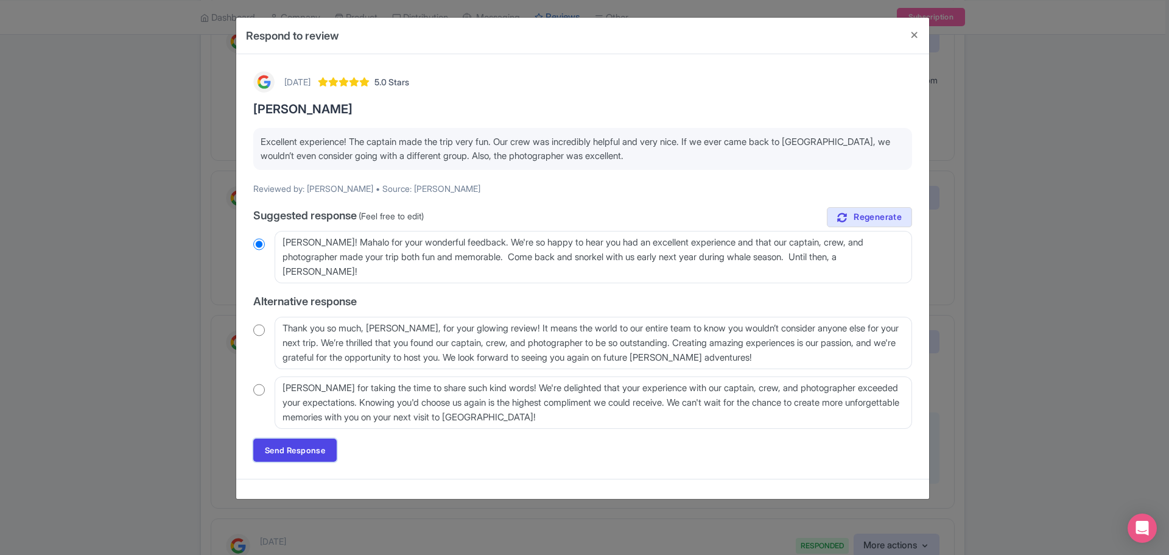
click at [316, 451] on link "Send Response" at bounding box center [294, 449] width 83 height 23
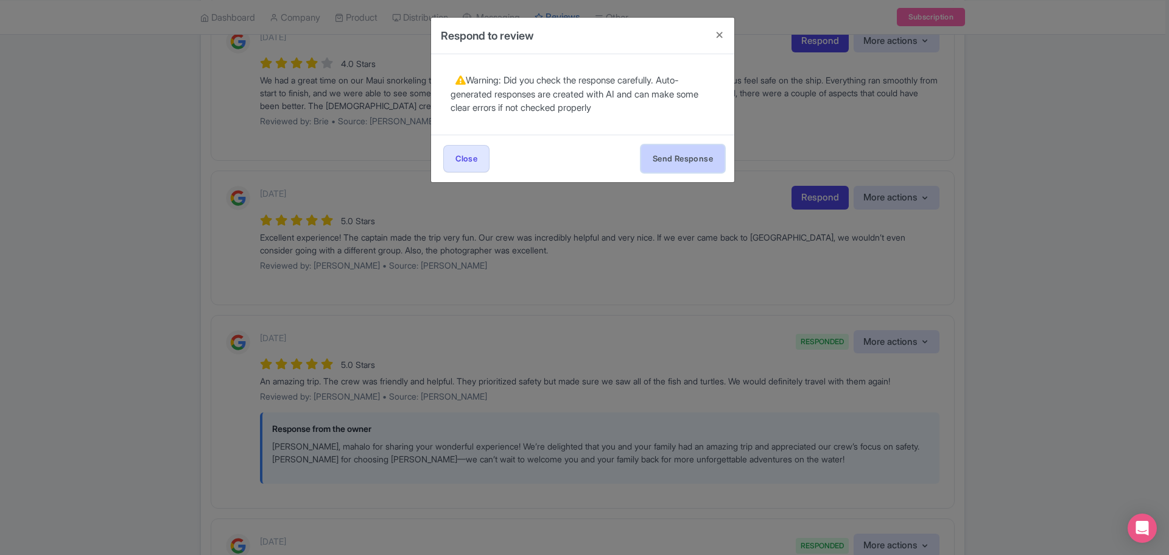
click at [664, 158] on button "Send Response" at bounding box center [682, 158] width 83 height 27
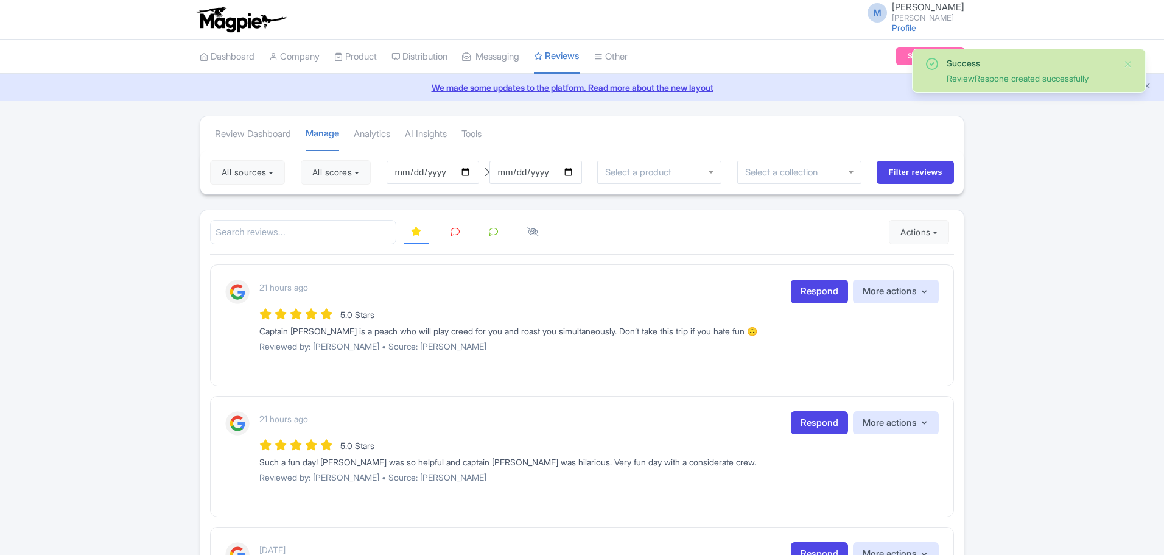
scroll to position [487, 0]
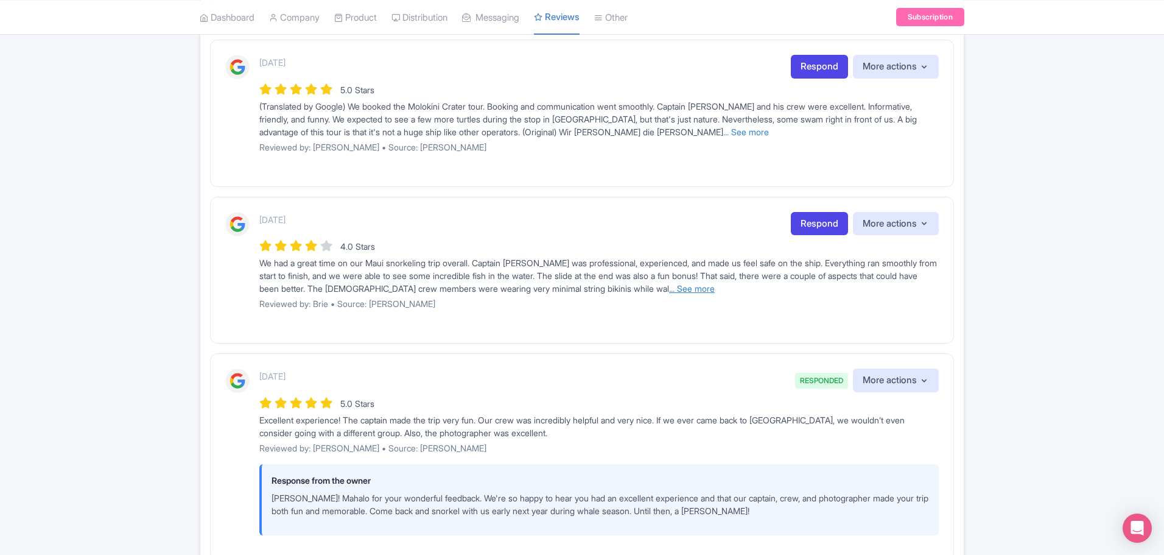
click at [669, 287] on link "... See more" at bounding box center [692, 288] width 46 height 10
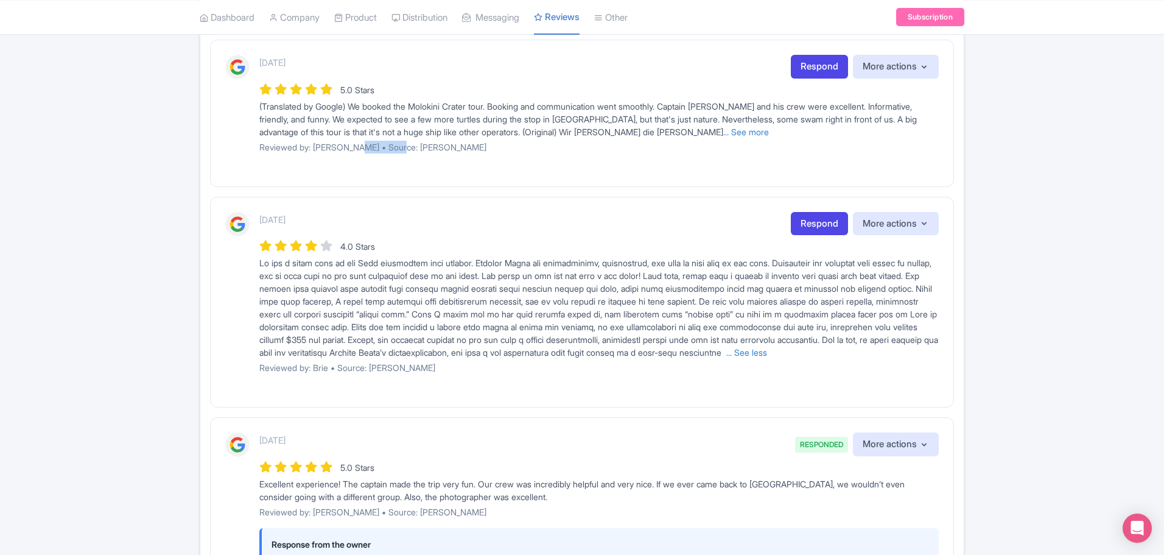
drag, startPoint x: 354, startPoint y: 147, endPoint x: 395, endPoint y: 149, distance: 40.8
click at [395, 149] on p "Reviewed by: [PERSON_NAME] • Source: [PERSON_NAME]" at bounding box center [599, 147] width 680 height 13
copy p "Geiselhart"
click at [723, 130] on link "... See more" at bounding box center [746, 132] width 46 height 10
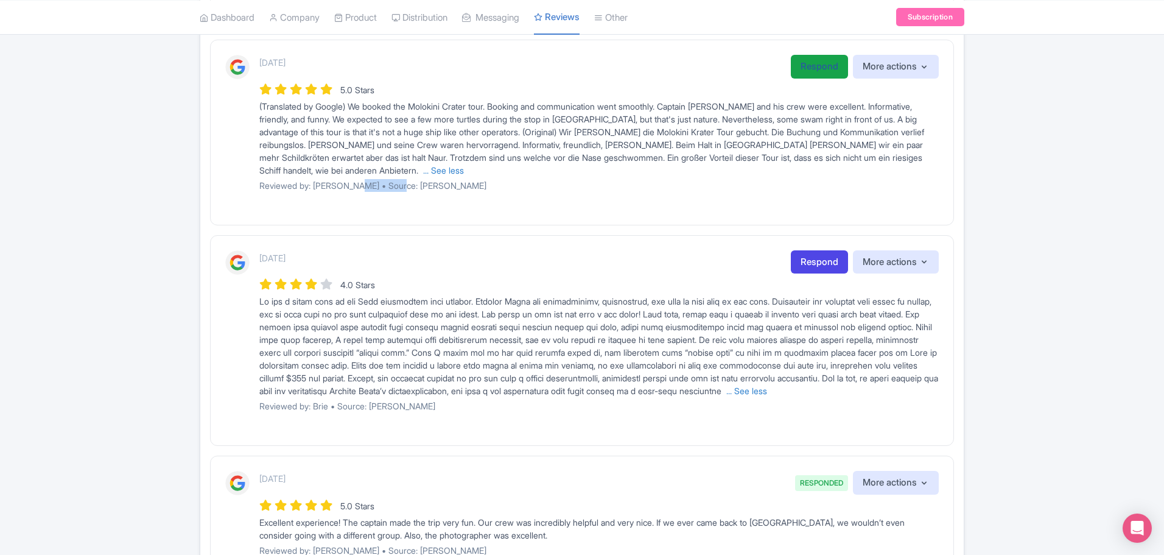
click at [821, 66] on link "Respond" at bounding box center [819, 67] width 57 height 24
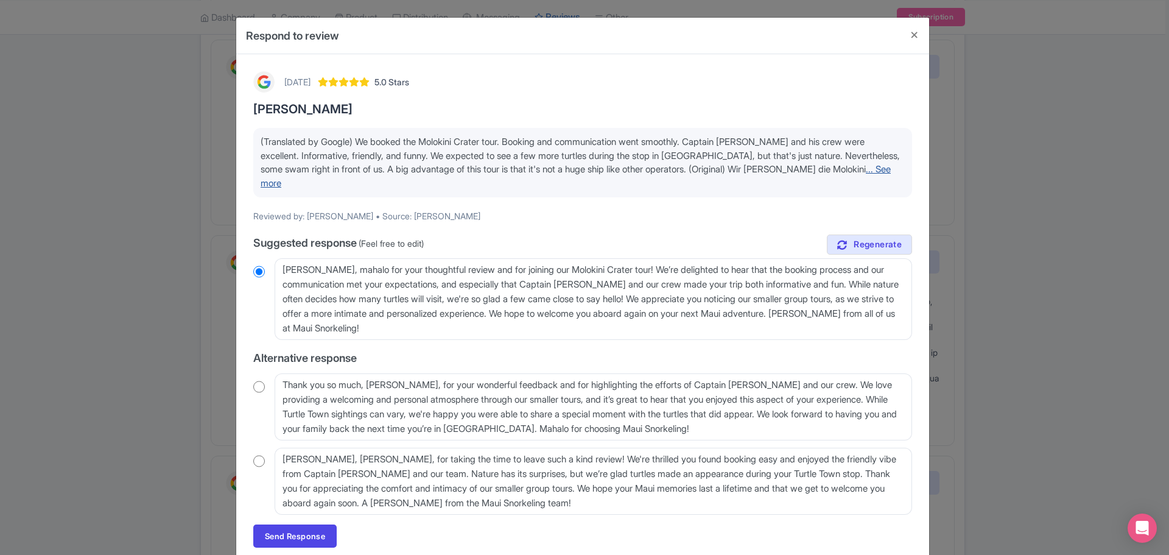
click at [865, 168] on link "... See more" at bounding box center [576, 176] width 630 height 26
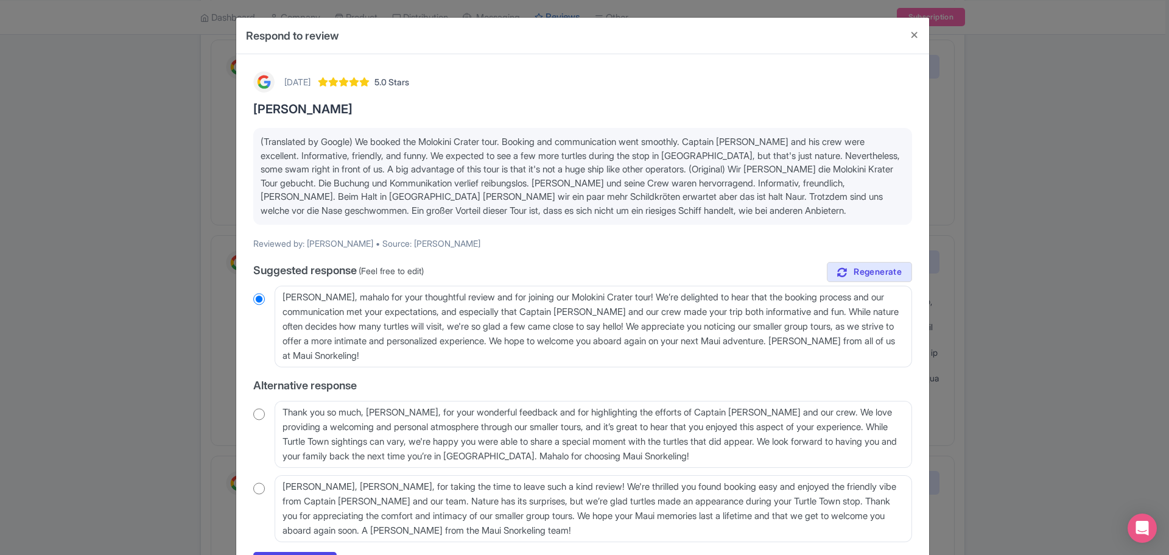
click at [260, 487] on input "radio" at bounding box center [259, 488] width 12 height 12
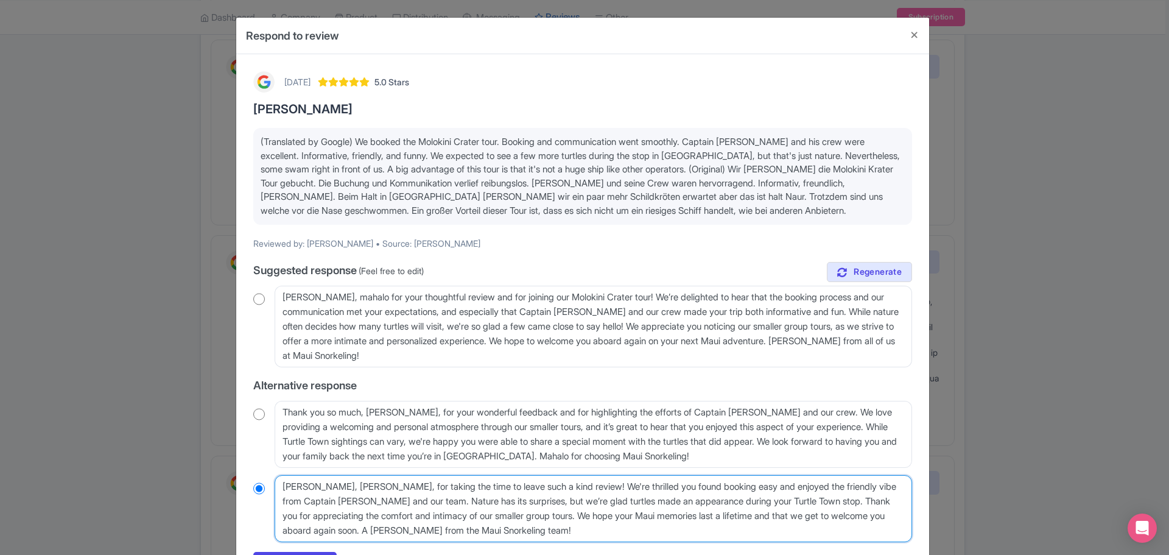
drag, startPoint x: 572, startPoint y: 477, endPoint x: 578, endPoint y: 478, distance: 6.8
click at [571, 477] on textarea "Mahalo, Thorsten, for taking the time to leave such a kind review! We're thrill…" at bounding box center [593, 508] width 637 height 67
radio input "true"
type textarea "Mahalo, Thorsten, for taking the time to leave such a kind review! IWe're thril…"
radio input "true"
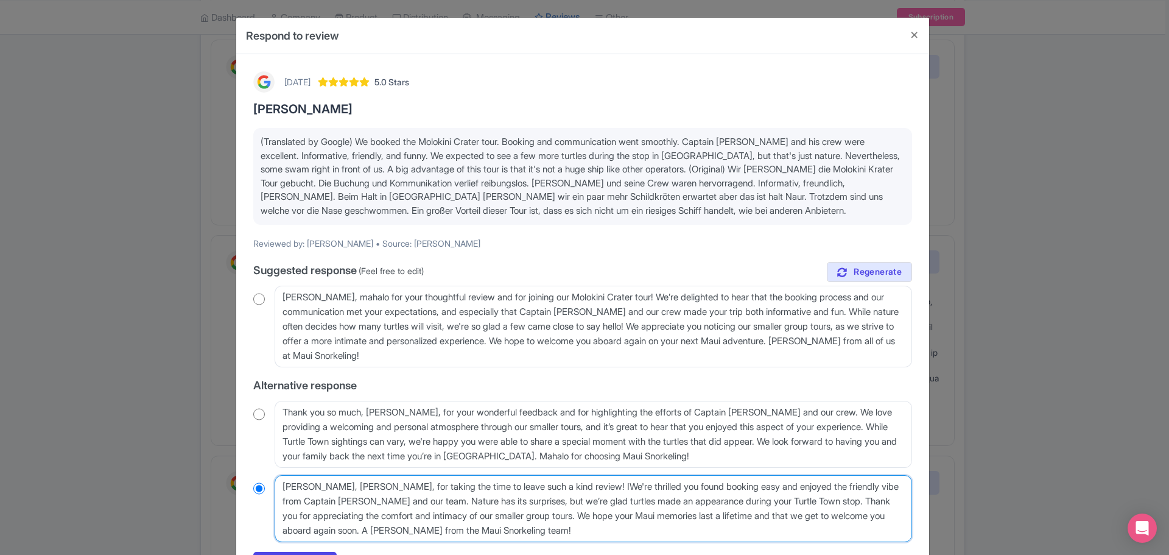
type textarea "Mahalo, Thorsten, for taking the time to leave such a kind review! ItWe're thri…"
radio input "true"
type textarea "Mahalo, Thorsten, for taking the time to leave such a kind review! It'We're thr…"
radio input "true"
type textarea "Mahalo, Thorsten, for taking the time to leave such a kind review! It'sWe're th…"
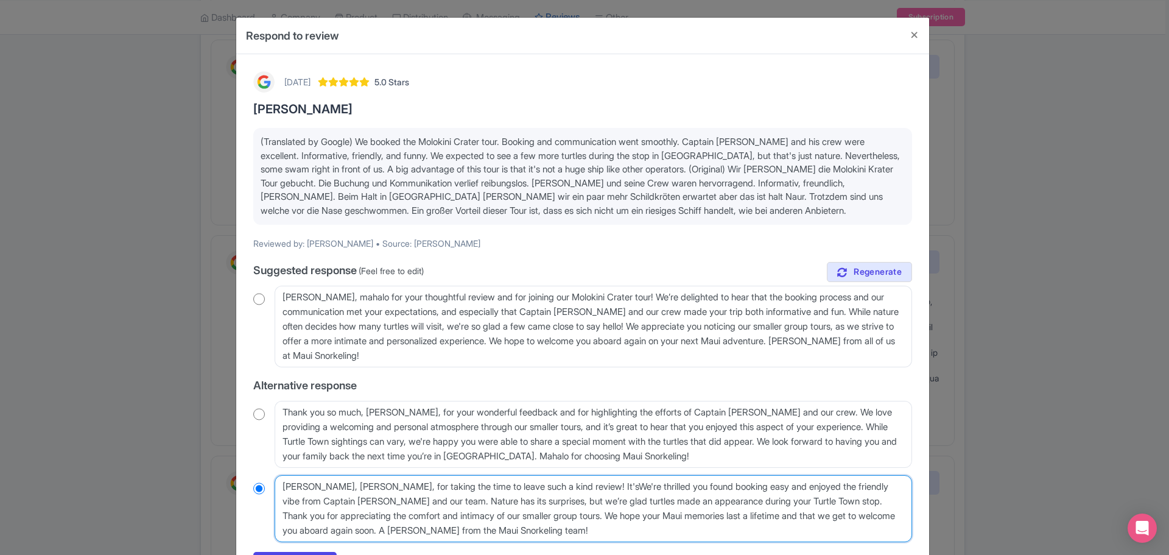
radio input "true"
type textarea "Mahalo, Thorsten, for taking the time to leave such a kind review! It's We're t…"
radio input "true"
type textarea "Mahalo, Thorsten, for taking the time to leave such a kind review! It's uWe're …"
radio input "true"
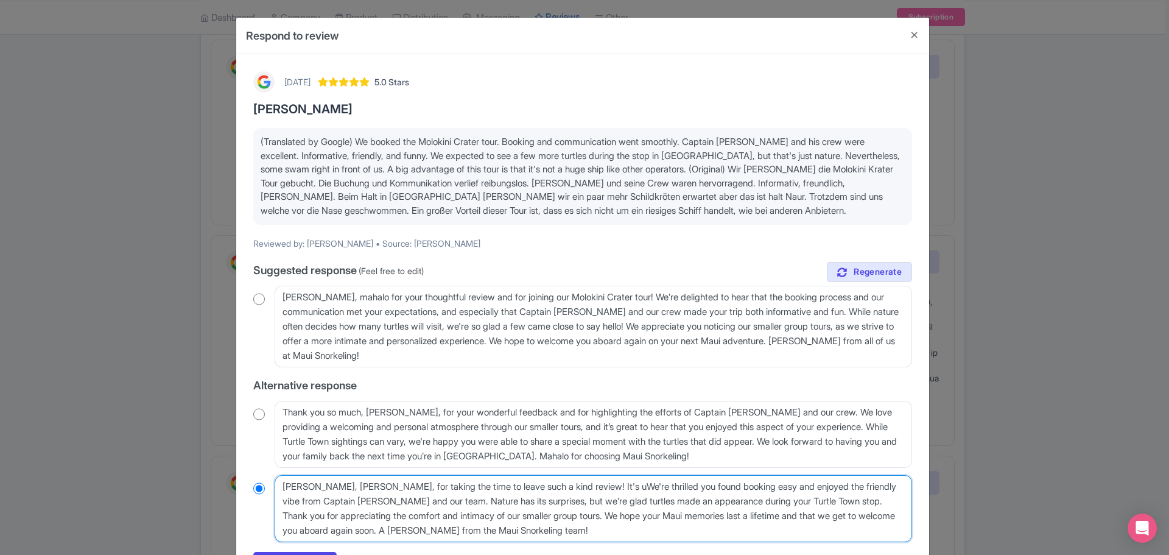
type textarea "Mahalo, Thorsten, for taking the time to leave such a kind review! It's unWe're…"
radio input "true"
type textarea "Mahalo, Thorsten, for taking the time to leave such a kind review! It's unfWe'r…"
radio input "true"
type textarea "Mahalo, Thorsten, for taking the time to leave such a kind review! It's unfoWe'…"
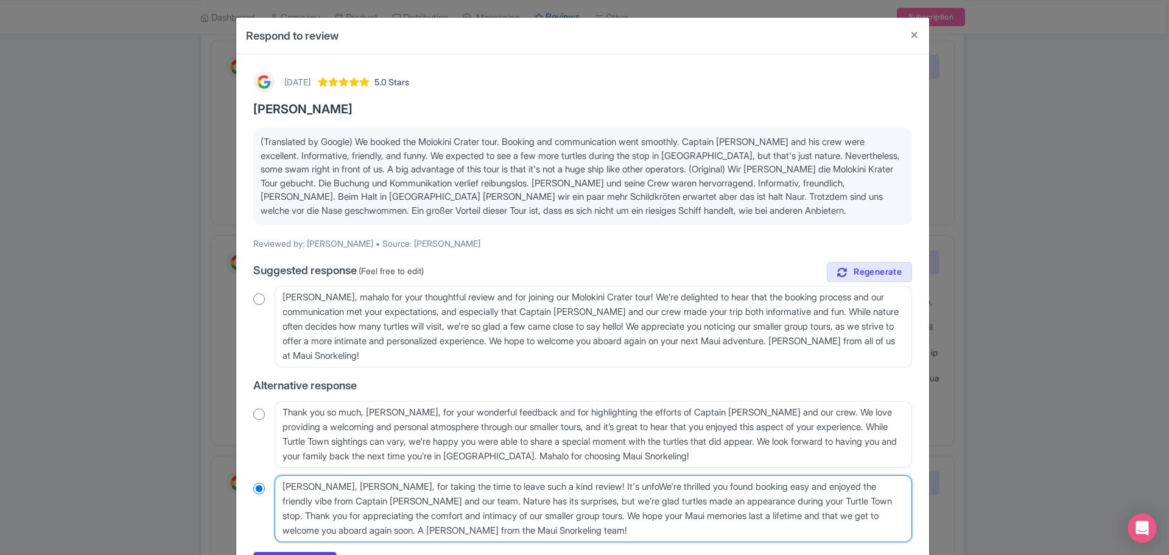
radio input "true"
type textarea "Mahalo, Thorsten, for taking the time to leave such a kind review! It's unforWe…"
radio input "true"
type textarea "Mahalo, Thorsten, for taking the time to leave such a kind review! It's unfortW…"
radio input "true"
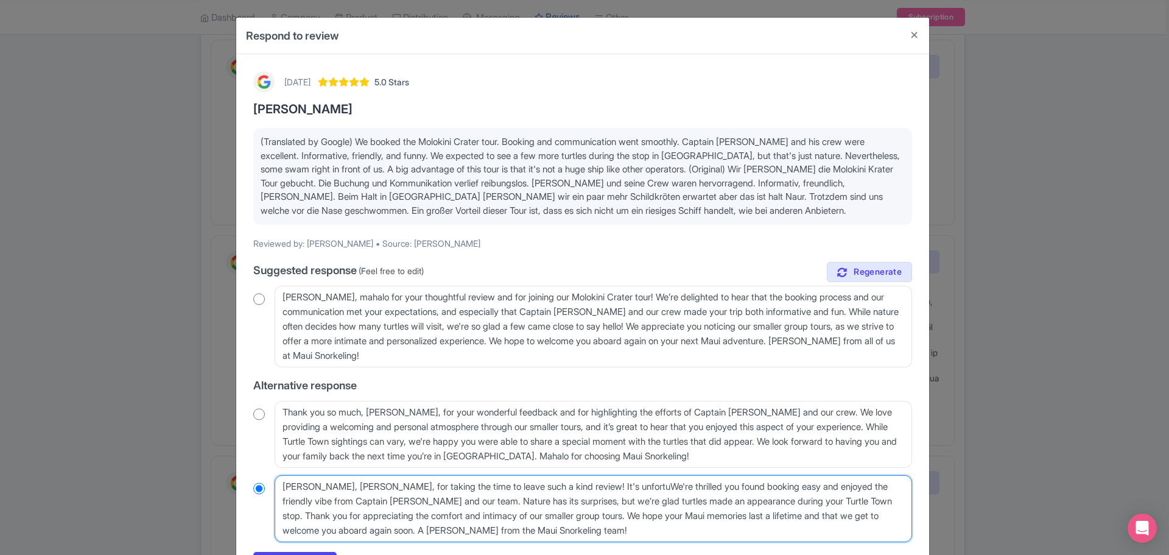
type textarea "Mahalo, Thorsten, for taking the time to leave such a kind review! It's unfortu…"
radio input "true"
type textarea "Mahalo, Thorsten, for taking the time to leave such a kind review! It's unfortu…"
radio input "true"
type textarea "Mahalo, Thorsten, for taking the time to leave such a kind review! It's unfortu…"
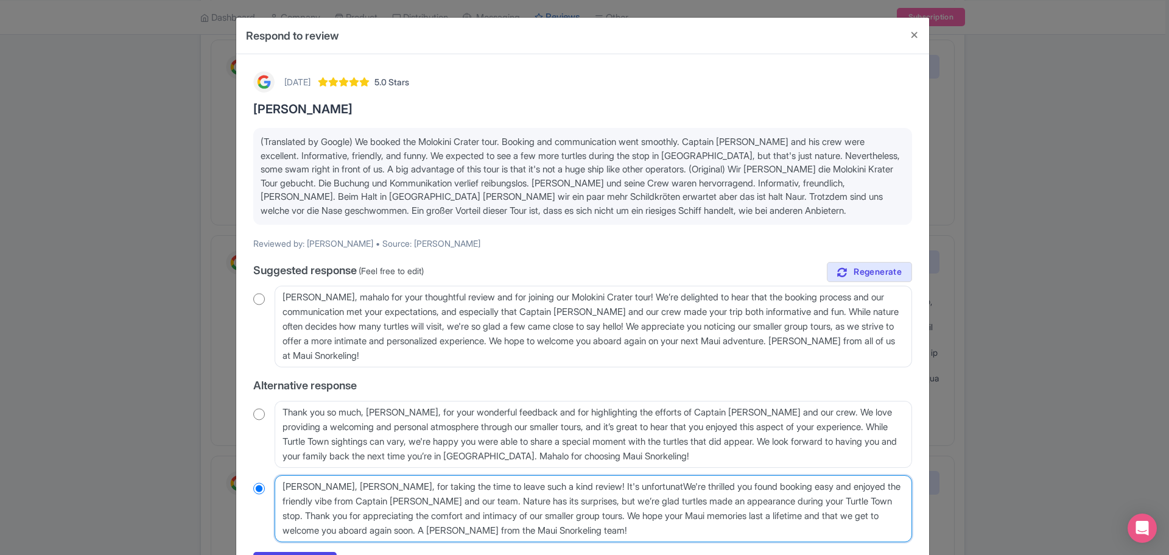
radio input "true"
type textarea "Mahalo, Thorsten, for taking the time to leave such a kind review! It's unfortu…"
radio input "true"
type textarea "Mahalo, Thorsten, for taking the time to leave such a kind review! It's unfortu…"
radio input "true"
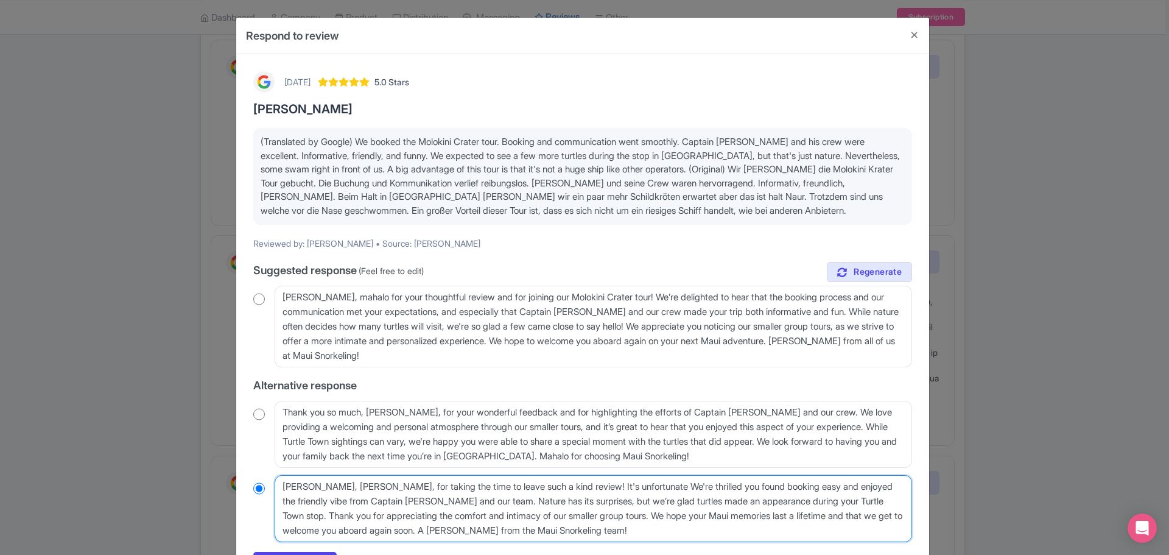
type textarea "Mahalo, Thorsten, for taking the time to leave such a kind review! It's unfortu…"
radio input "true"
type textarea "Mahalo, Thorsten, for taking the time to leave such a kind review! It's unfortu…"
radio input "true"
type textarea "Mahalo, Thorsten, for taking the time to leave such a kind review! It's unfortu…"
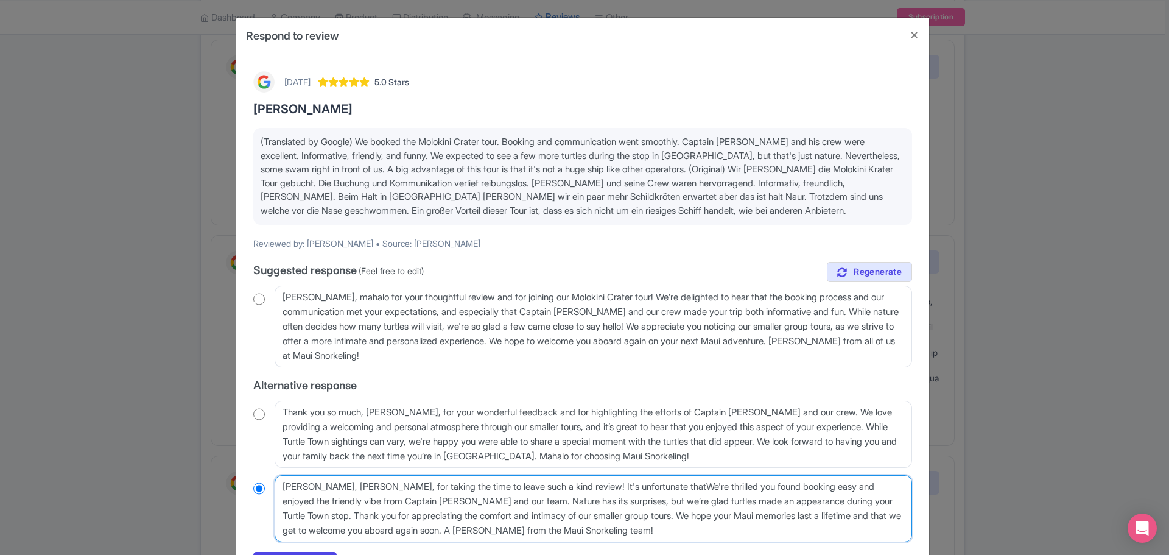
radio input "true"
type textarea "Mahalo, Thorsten, for taking the time to leave such a kind review! It's unfortu…"
radio input "true"
type textarea "Mahalo, Thorsten, for taking the time to leave such a kind review! It's unfortu…"
radio input "true"
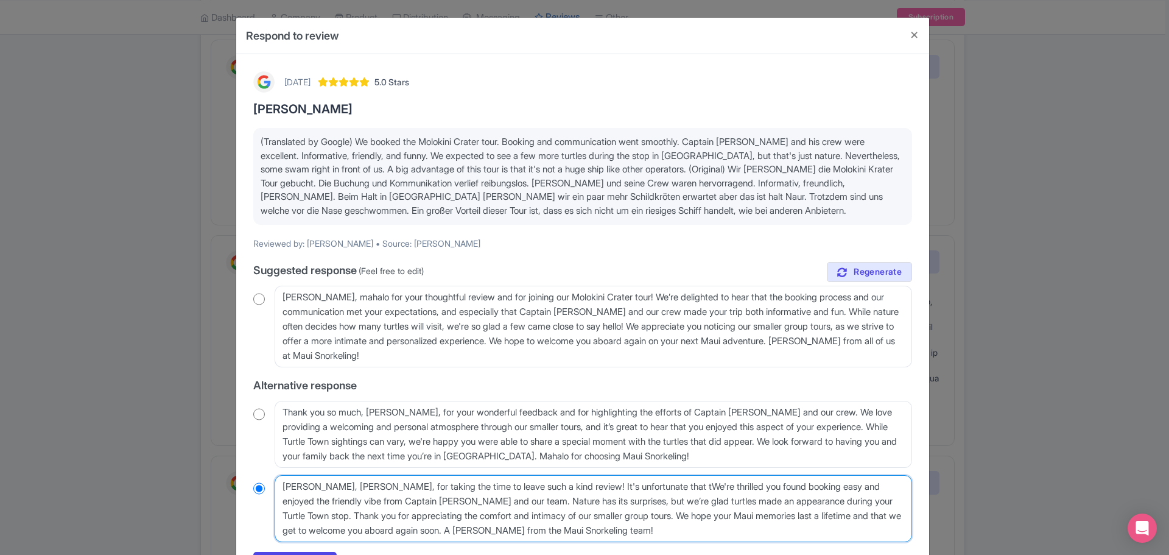
type textarea "Mahalo, Thorsten, for taking the time to leave such a kind review! It's unfortu…"
radio input "true"
type textarea "Mahalo, Thorsten, for taking the time to leave such a kind review! It's unfortu…"
radio input "true"
type textarea "Mahalo, Thorsten, for taking the time to leave such a kind review! It's unfortu…"
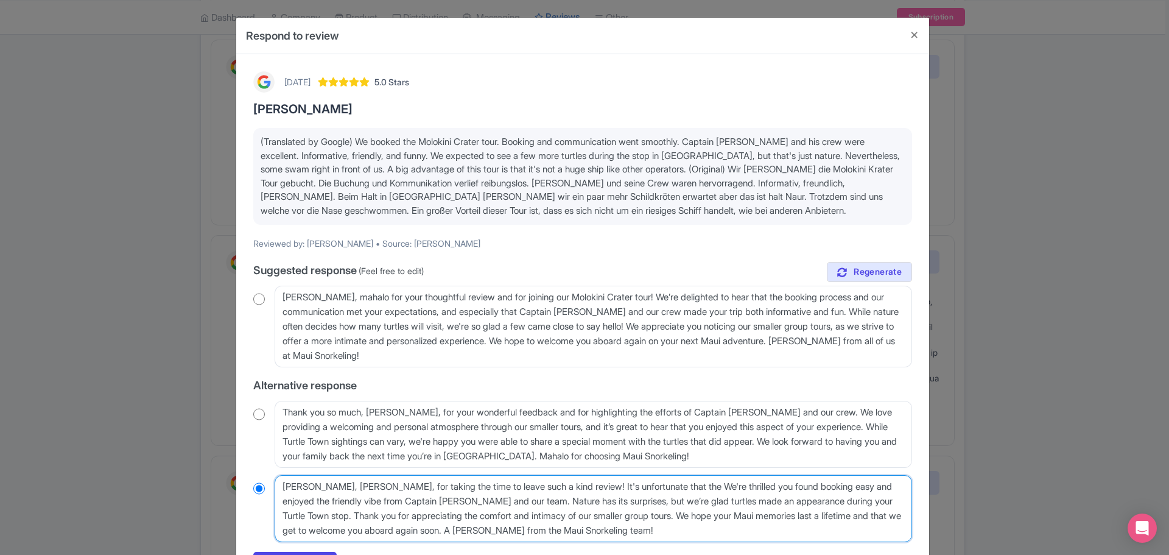
radio input "true"
type textarea "Mahalo, Thorsten, for taking the time to leave such a kind review! It's unfortu…"
radio input "true"
type textarea "Mahalo, Thorsten, for taking the time to leave such a kind review! It's unfortu…"
radio input "true"
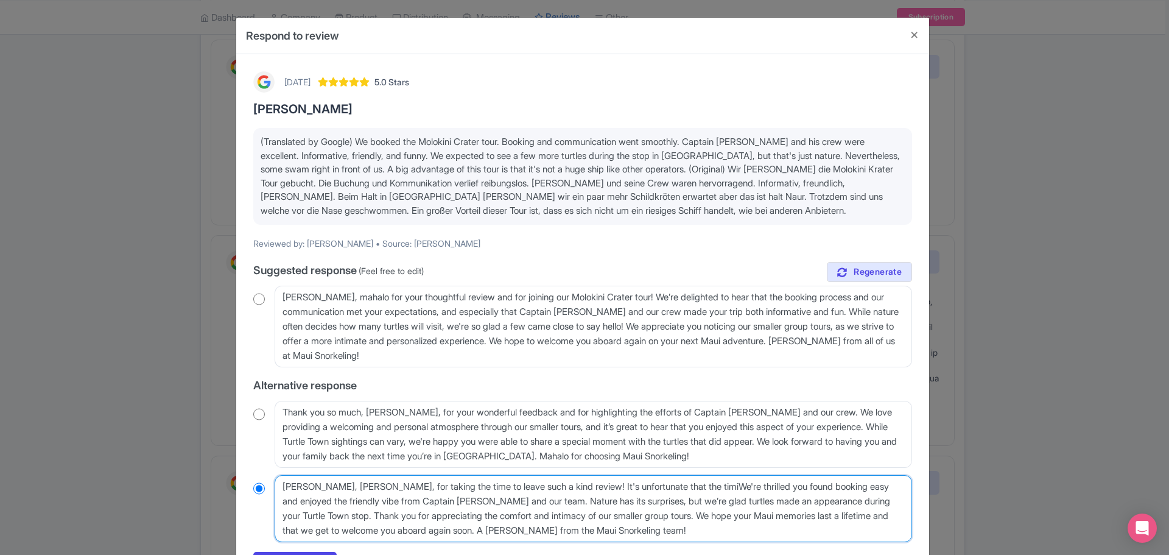
type textarea "Mahalo, Thorsten, for taking the time to leave such a kind review! It's unfortu…"
radio input "true"
type textarea "Mahalo, Thorsten, for taking the time to leave such a kind review! It's unfortu…"
radio input "true"
type textarea "Mahalo, Thorsten, for taking the time to leave such a kind review! It's unfortu…"
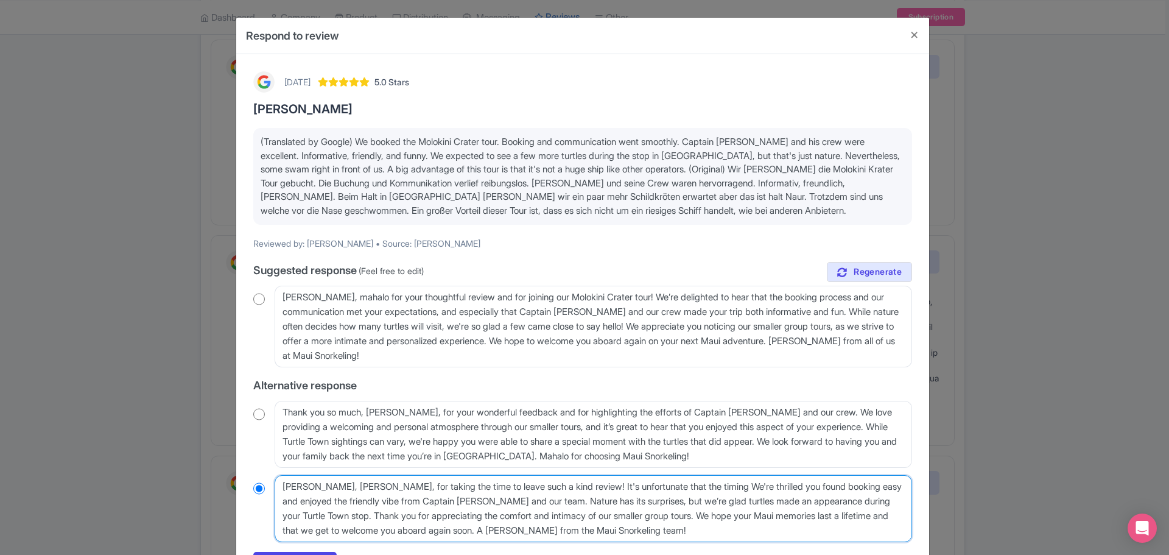
radio input "true"
type textarea "Mahalo, Thorsten, for taking the time to leave such a kind review! It's unfortu…"
radio input "true"
type textarea "Mahalo, Thorsten, for taking the time to leave such a kind review! It's unfortu…"
radio input "true"
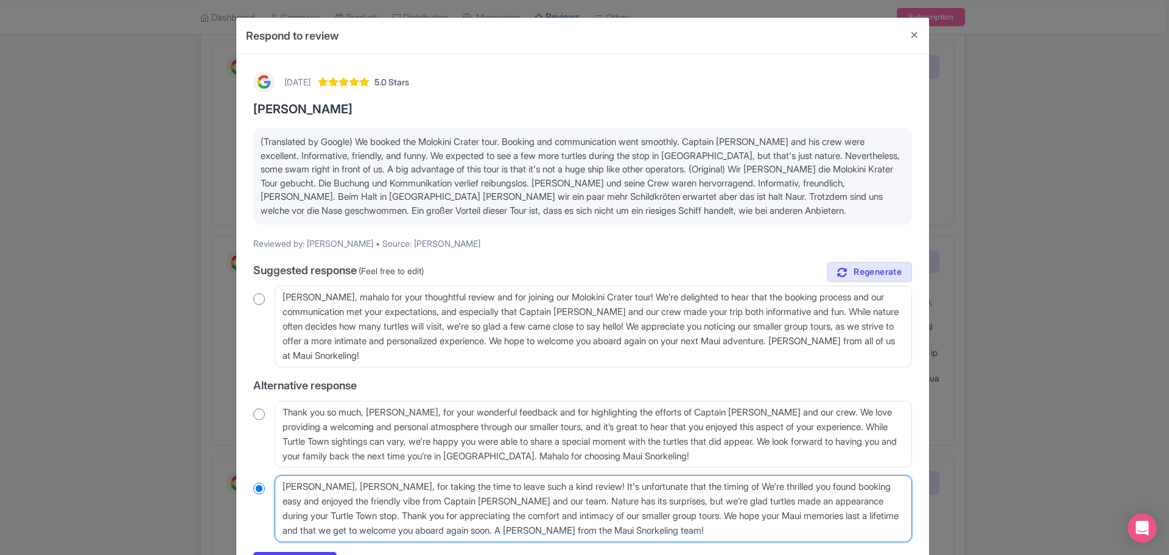
type textarea "Mahalo, Thorsten, for taking the time to leave such a kind review! It's unfortu…"
radio input "true"
type textarea "Mahalo, Thorsten, for taking the time to leave such a kind review! It's unfortu…"
radio input "true"
type textarea "Mahalo, Thorsten, for taking the time to leave such a kind review! It's unfortu…"
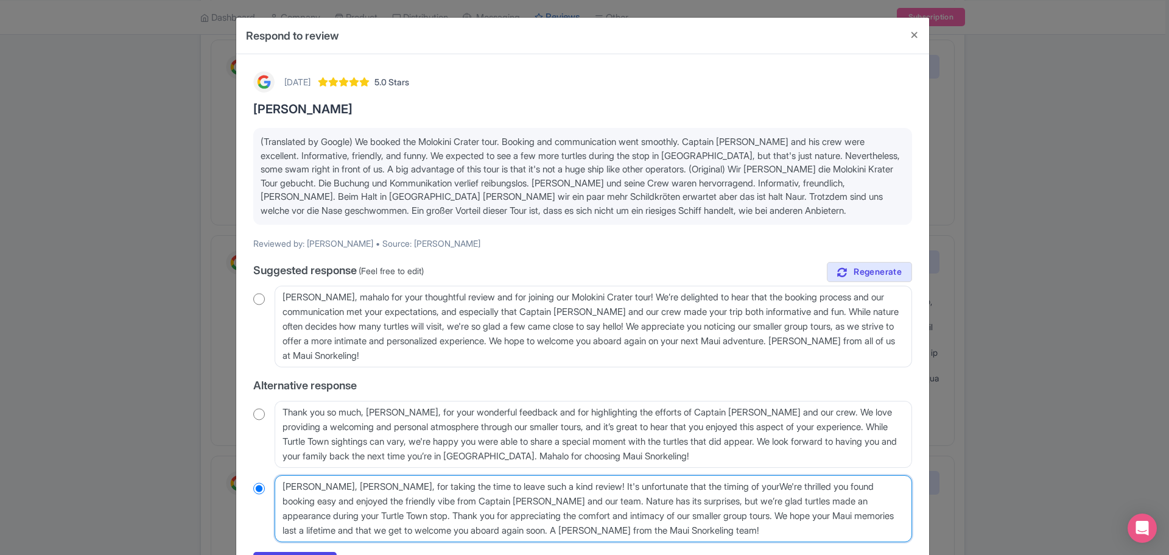
radio input "true"
type textarea "Mahalo, Thorsten, for taking the time to leave such a kind review! It's unfortu…"
radio input "true"
type textarea "Mahalo, Thorsten, for taking the time to leave such a kind review! It's unfortu…"
radio input "true"
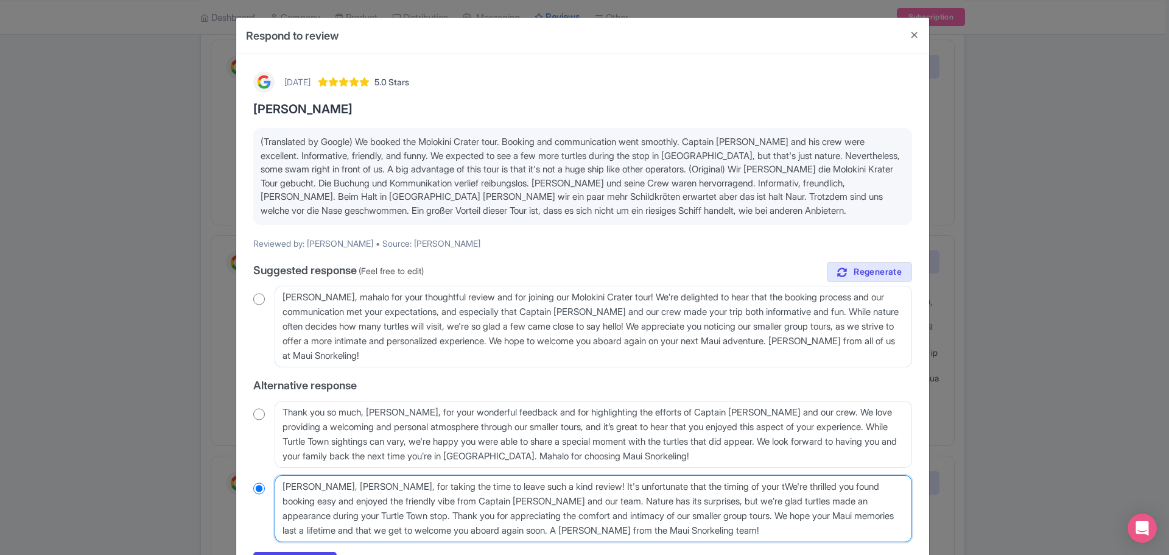
type textarea "Mahalo, Thorsten, for taking the time to leave such a kind review! It's unfortu…"
radio input "true"
type textarea "Mahalo, Thorsten, for taking the time to leave such a kind review! It's unfortu…"
radio input "true"
type textarea "Mahalo, Thorsten, for taking the time to leave such a kind review! It's unfortu…"
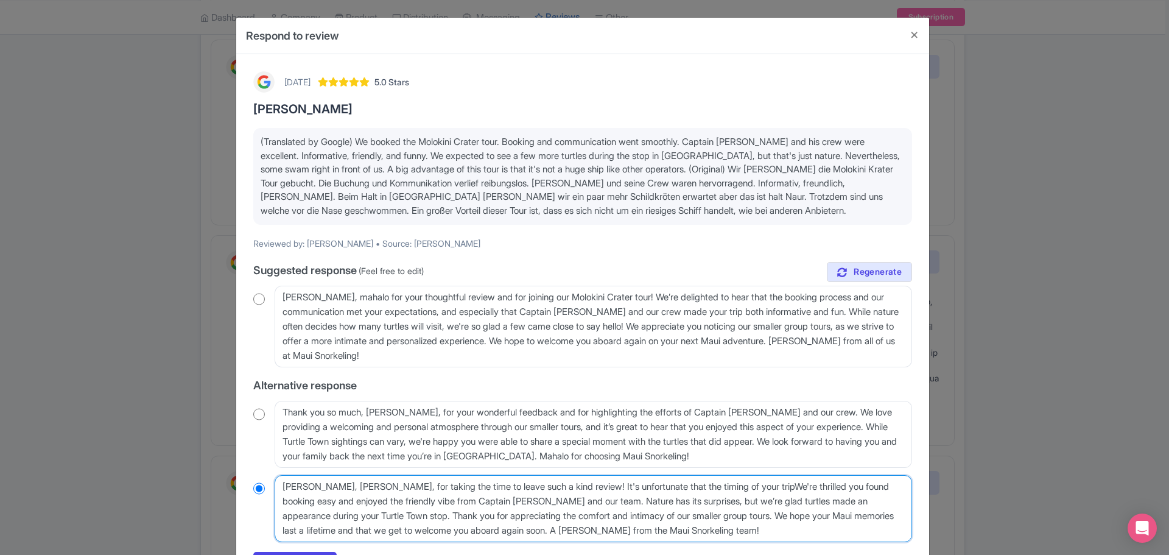
radio input "true"
type textarea "Mahalo, Thorsten, for taking the time to leave such a kind review! It's unfortu…"
radio input "true"
type textarea "Mahalo, Thorsten, for taking the time to leave such a kind review! It's unfortu…"
radio input "true"
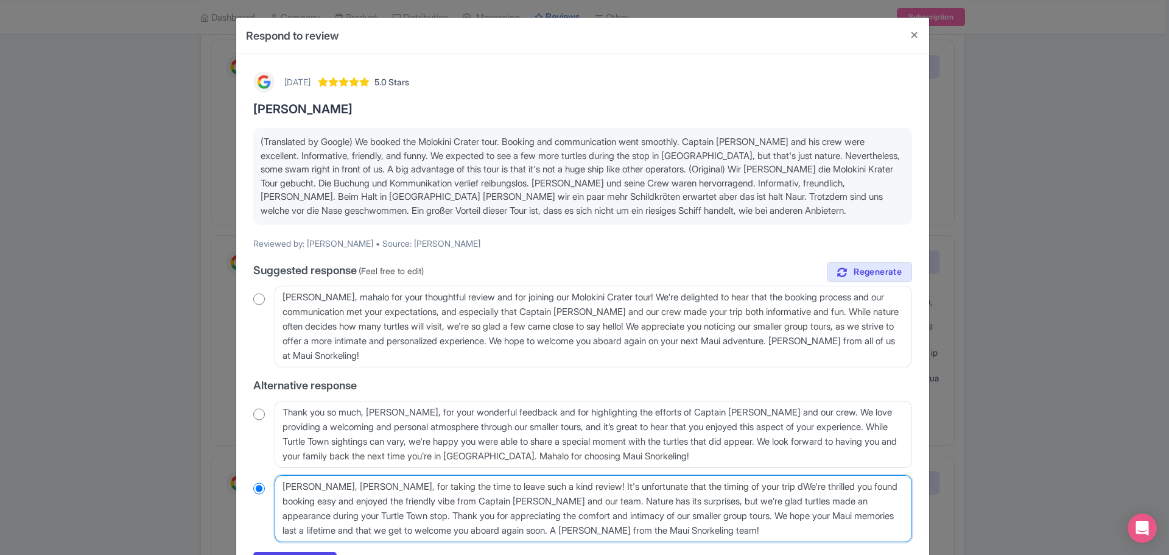
type textarea "Mahalo, Thorsten, for taking the time to leave such a kind review! It's unfortu…"
radio input "true"
type textarea "Mahalo, Thorsten, for taking the time to leave such a kind review! It's unfortu…"
radio input "true"
type textarea "Mahalo, Thorsten, for taking the time to leave such a kind review! It's unfortu…"
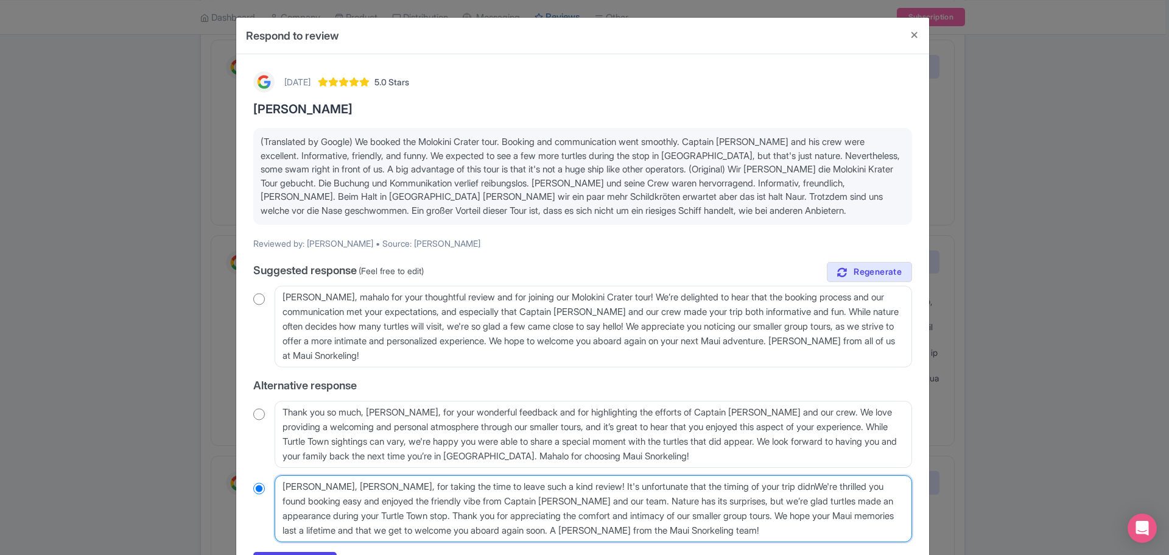
radio input "true"
type textarea "Mahalo, Thorsten, for taking the time to leave such a kind review! It's unfortu…"
radio input "true"
type textarea "Mahalo, Thorsten, for taking the time to leave such a kind review! It's unfortu…"
radio input "true"
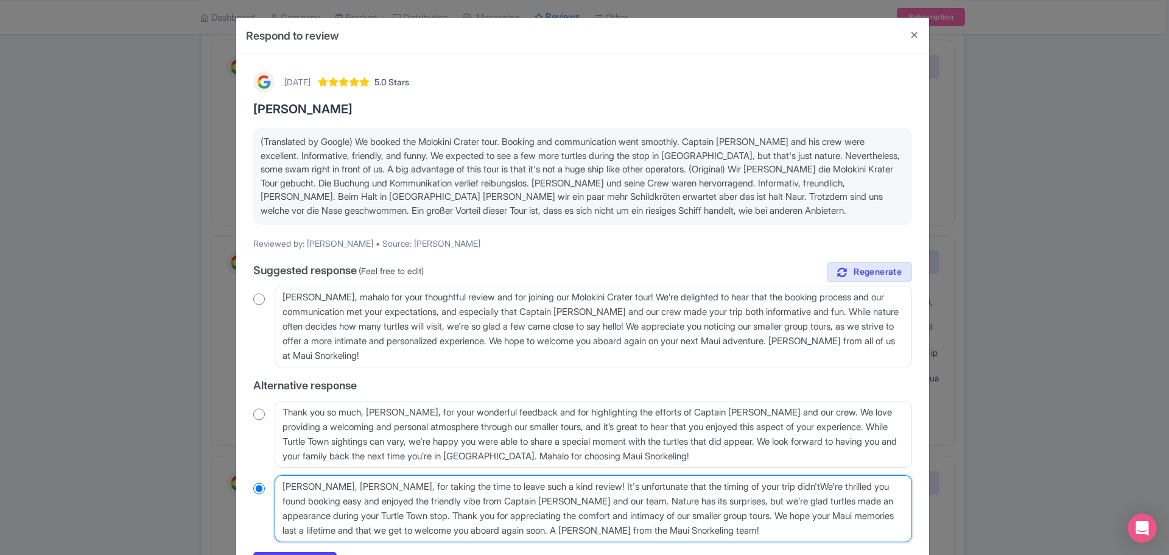
type textarea "Mahalo, Thorsten, for taking the time to leave such a kind review! It's unfortu…"
radio input "true"
type textarea "Mahalo, Thorsten, for taking the time to leave such a kind review! It's unfortu…"
radio input "true"
type textarea "Mahalo, Thorsten, for taking the time to leave such a kind review! It's unfortu…"
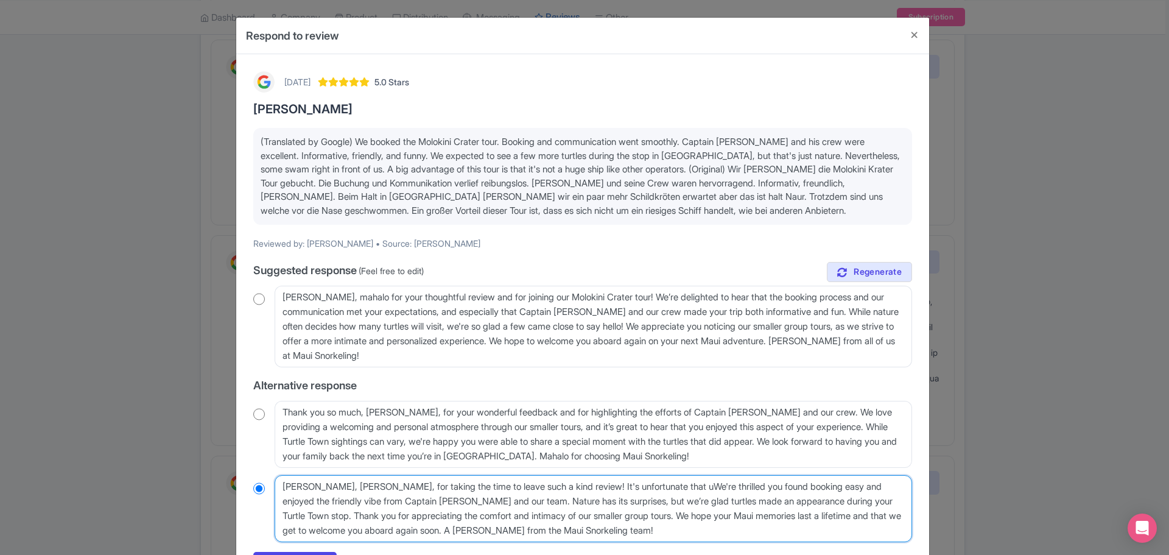
radio input "true"
type textarea "Mahalo, Thorsten, for taking the time to leave such a kind review! It's unfortu…"
radio input "true"
type textarea "Mahalo, Thorsten, for taking the time to leave such a kind review! It's unfortu…"
radio input "true"
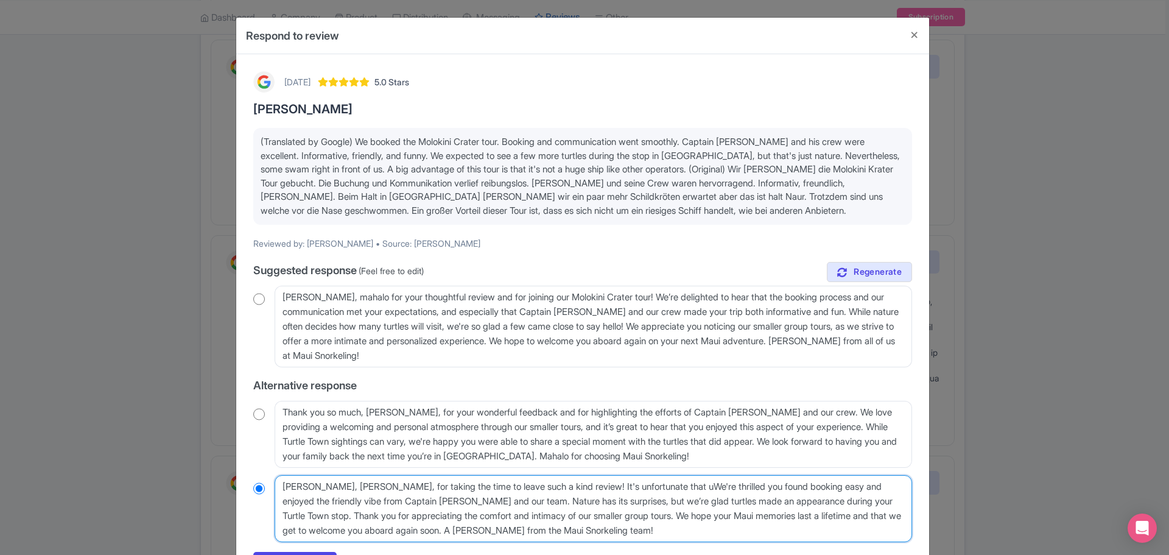
type textarea "Mahalo, Thorsten, for taking the time to leave such a kind review! It's unfortu…"
radio input "true"
type textarea "Mahalo, Thorsten, for taking the time to leave such a kind review! It's unfortu…"
radio input "true"
type textarea "Mahalo, Thorsten, for taking the time to leave such a kind review! It's unfortu…"
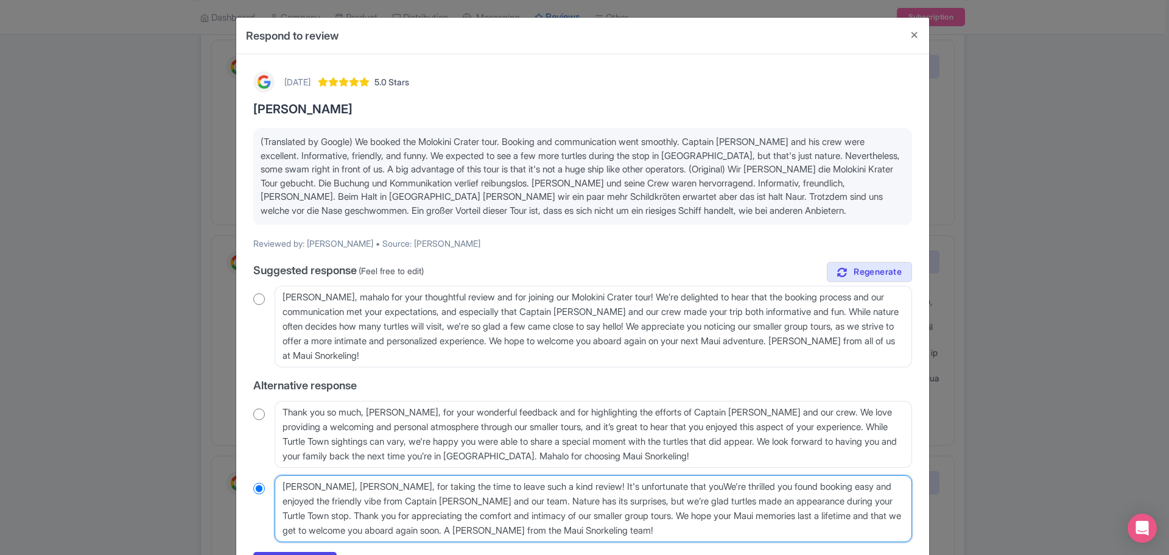
radio input "true"
type textarea "Mahalo, Thorsten, for taking the time to leave such a kind review! It's unfortu…"
radio input "true"
type textarea "Mahalo, Thorsten, for taking the time to leave such a kind review! It's unfortu…"
radio input "true"
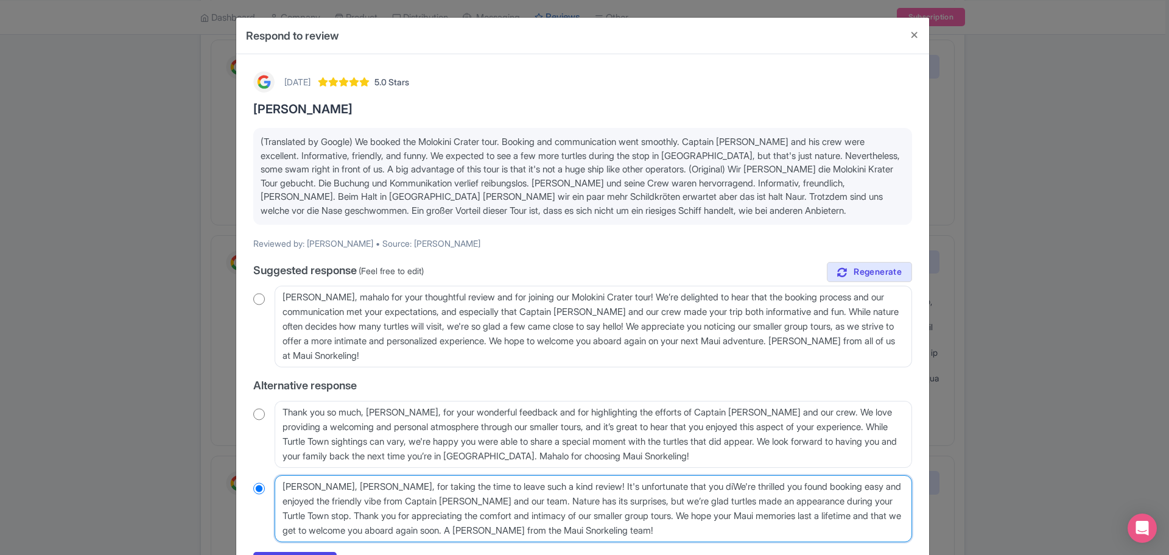
type textarea "Mahalo, Thorsten, for taking the time to leave such a kind review! It's unfortu…"
radio input "true"
type textarea "Mahalo, Thorsten, for taking the time to leave such a kind review! It's unfortu…"
radio input "true"
type textarea "Mahalo, Thorsten, for taking the time to leave such a kind review! It's unfortu…"
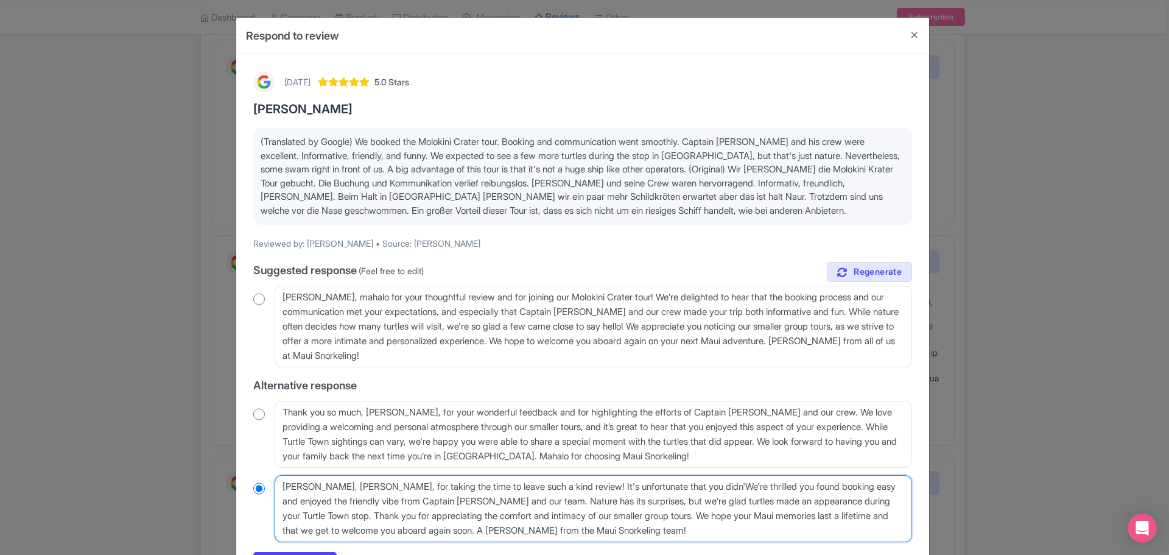
radio input "true"
type textarea "Mahalo, Thorsten, for taking the time to leave such a kind review! It's unfortu…"
radio input "true"
type textarea "Mahalo, Thorsten, for taking the time to leave such a kind review! It's unfortu…"
radio input "true"
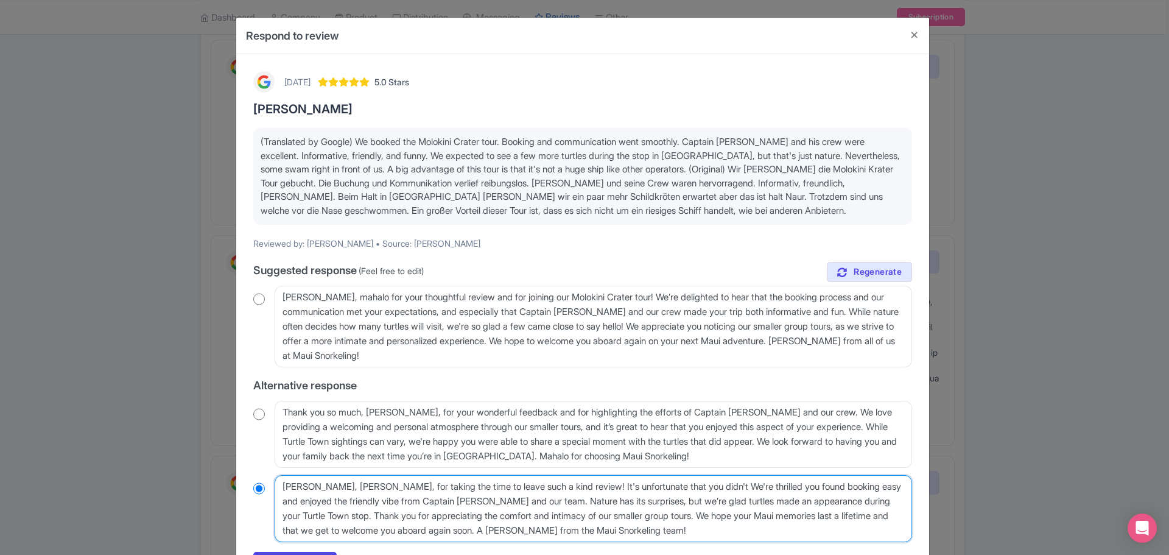
type textarea "Mahalo, Thorsten, for taking the time to leave such a kind review! It's unfortu…"
radio input "true"
type textarea "Mahalo, Thorsten, for taking the time to leave such a kind review! It's unfortu…"
radio input "true"
type textarea "Mahalo, Thorsten, for taking the time to leave such a kind review! It's unfortu…"
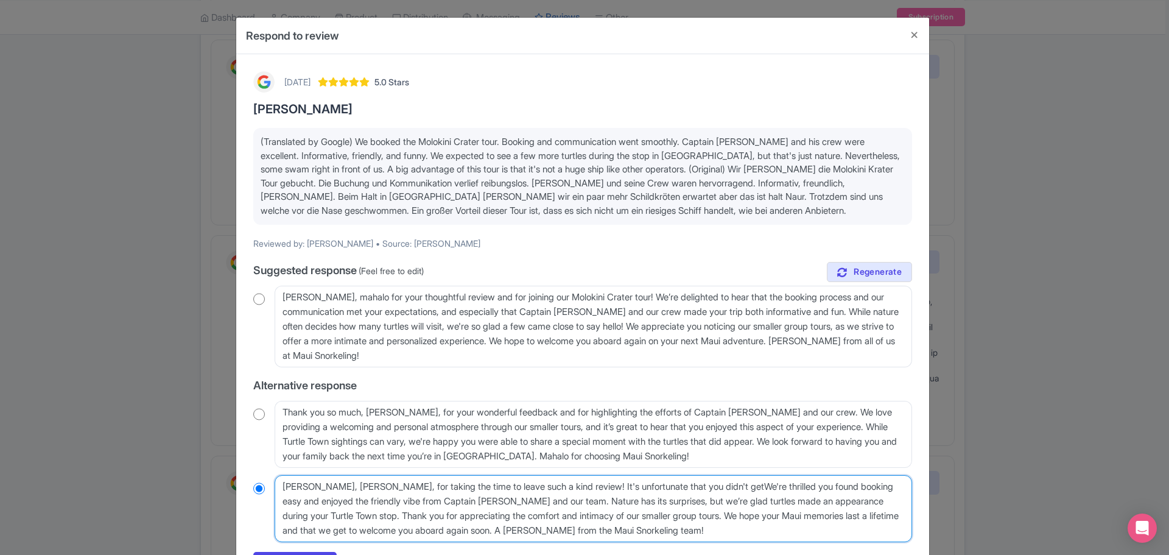
radio input "true"
type textarea "Mahalo, Thorsten, for taking the time to leave such a kind review! It's unfortu…"
radio input "true"
type textarea "Mahalo, Thorsten, for taking the time to leave such a kind review! It's unfortu…"
radio input "true"
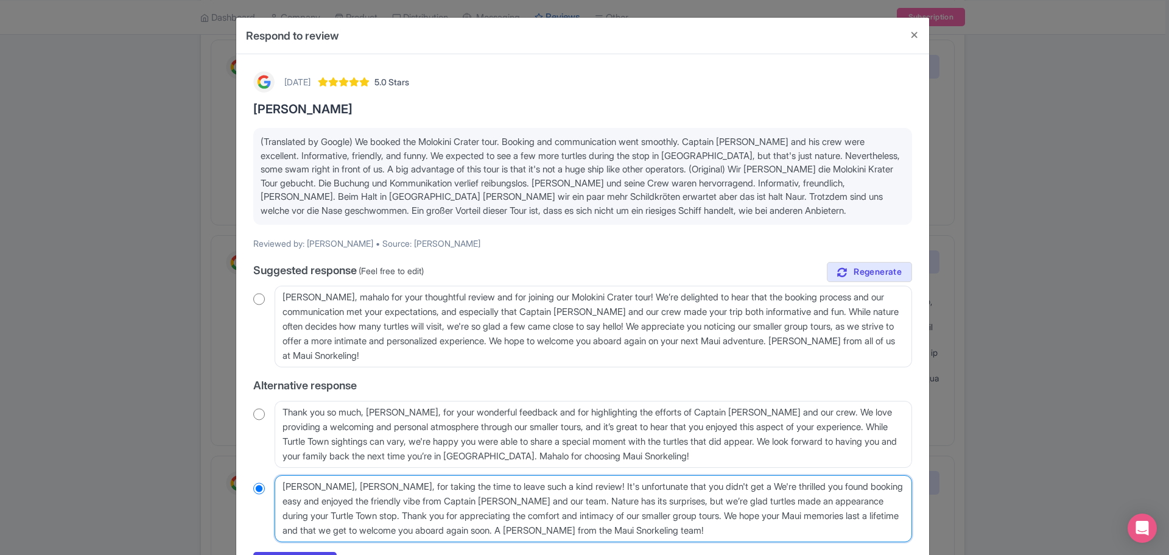
type textarea "Mahalo, Thorsten, for taking the time to leave such a kind review! It's unfortu…"
radio input "true"
type textarea "Mahalo, Thorsten, for taking the time to leave such a kind review! It's unfortu…"
radio input "true"
type textarea "Mahalo, Thorsten, for taking the time to leave such a kind review! It's unfortu…"
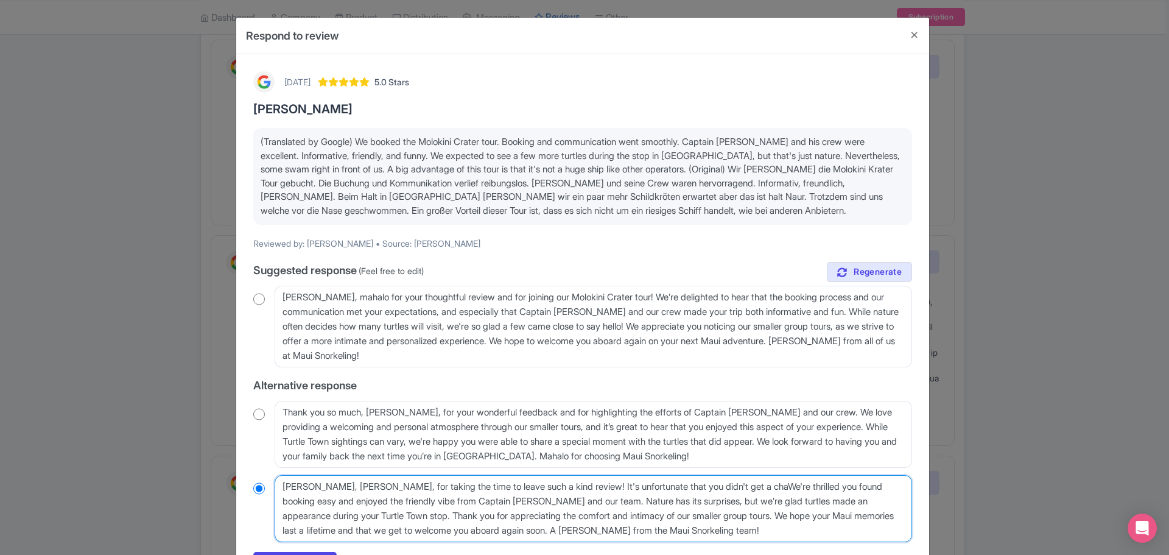
radio input "true"
type textarea "Mahalo, Thorsten, for taking the time to leave such a kind review! It's unfortu…"
radio input "true"
type textarea "Mahalo, Thorsten, for taking the time to leave such a kind review! It's unfortu…"
radio input "true"
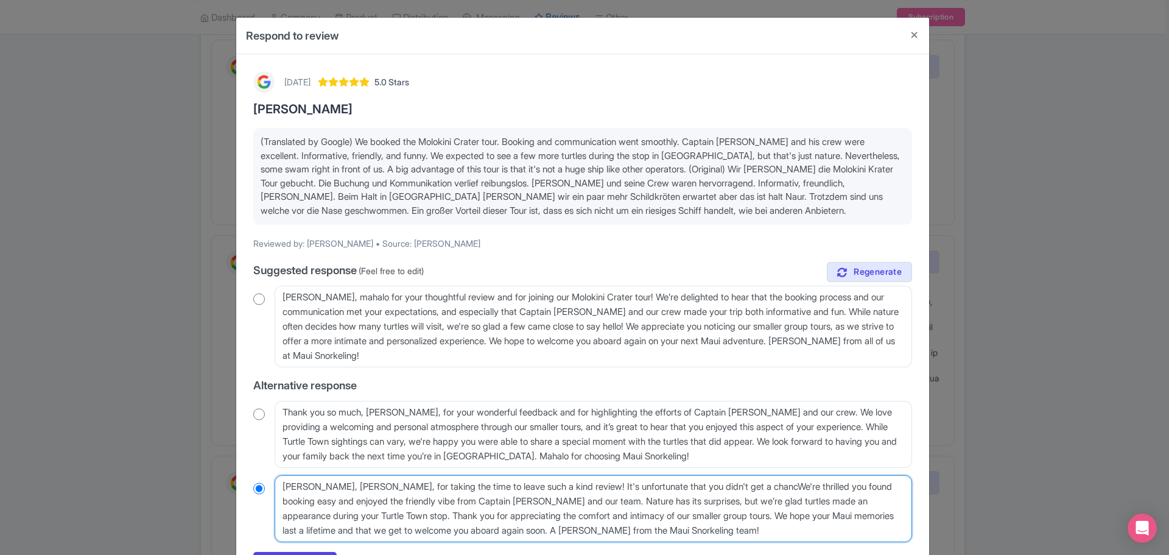
type textarea "Mahalo, Thorsten, for taking the time to leave such a kind review! It's unfortu…"
radio input "true"
type textarea "Mahalo, Thorsten, for taking the time to leave such a kind review! It's unfortu…"
radio input "true"
type textarea "Mahalo, Thorsten, for taking the time to leave such a kind review! It's unfortu…"
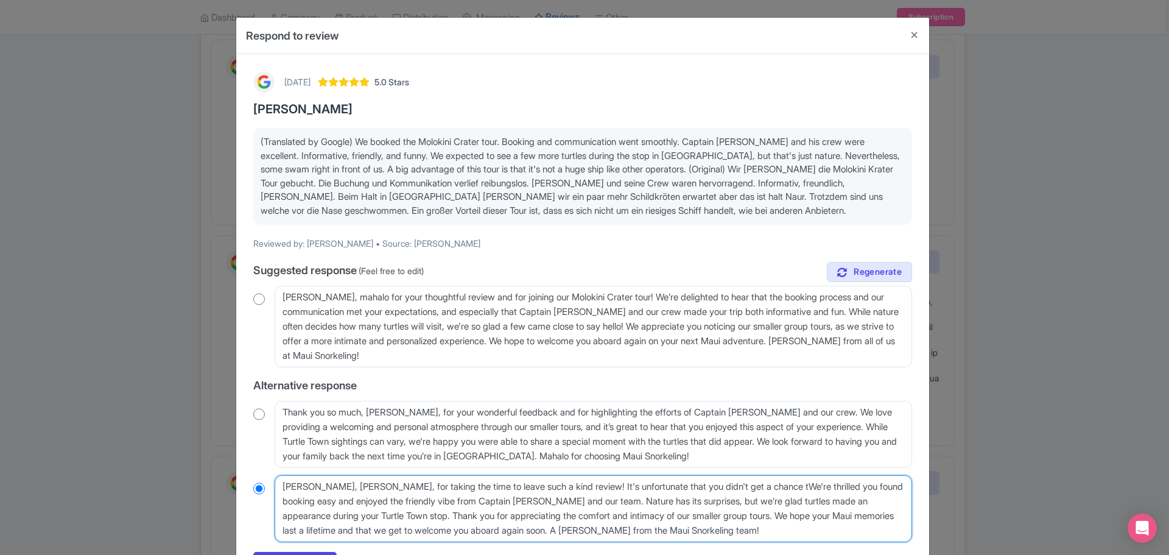
radio input "true"
type textarea "Mahalo, Thorsten, for taking the time to leave such a kind review! It's unfortu…"
radio input "true"
type textarea "Mahalo, Thorsten, for taking the time to leave such a kind review! It's unfortu…"
radio input "true"
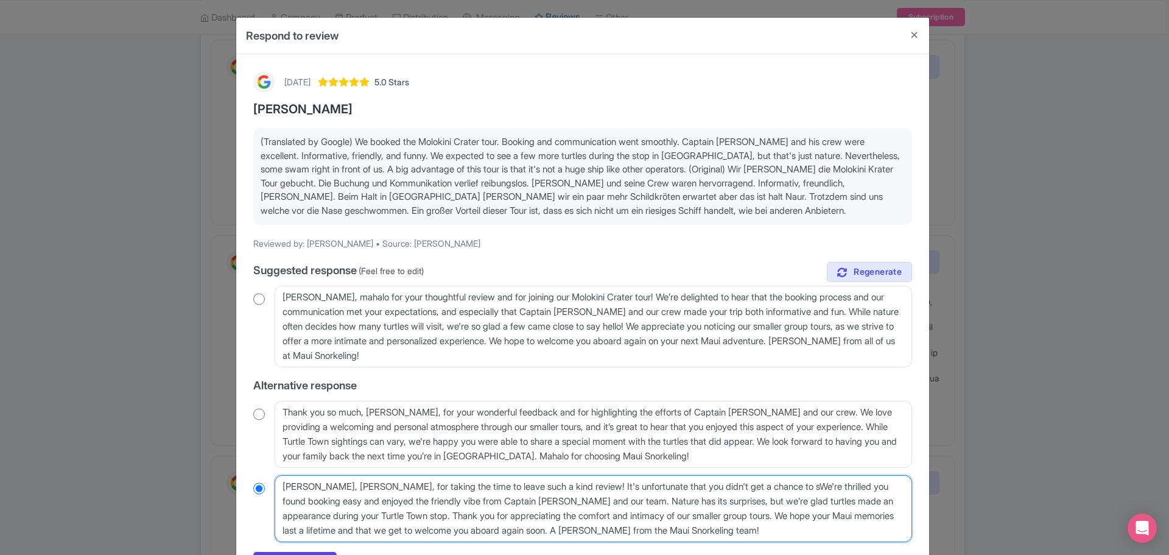
type textarea "Mahalo, Thorsten, for taking the time to leave such a kind review! It's unfortu…"
radio input "true"
type textarea "Mahalo, Thorsten, for taking the time to leave such a kind review! It's unfortu…"
radio input "true"
type textarea "Mahalo, Thorsten, for taking the time to leave such a kind review! It's unfortu…"
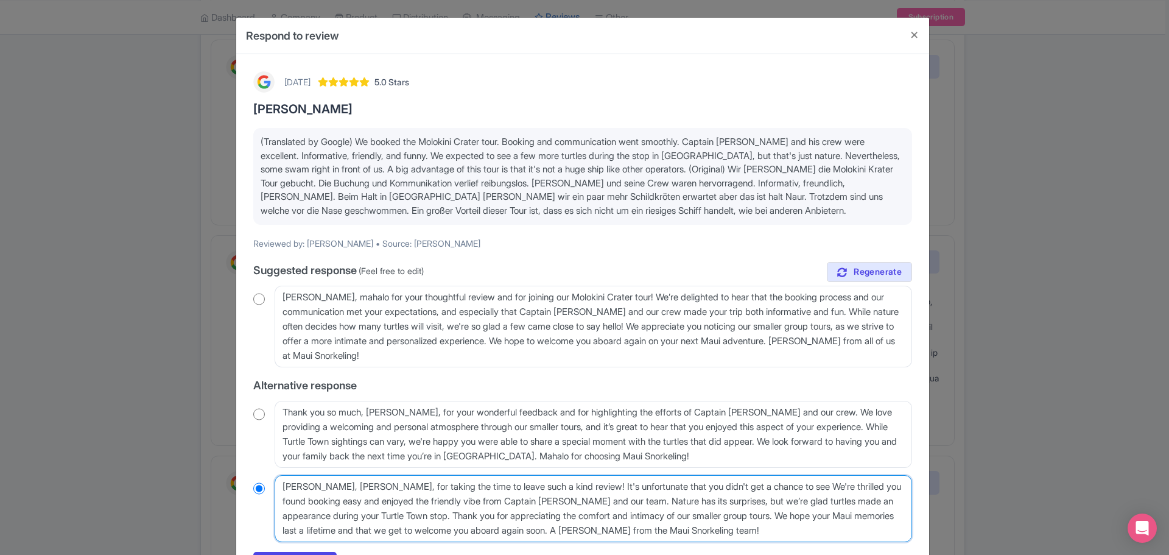
radio input "true"
type textarea "Mahalo, Thorsten, for taking the time to leave such a kind review! It's unfortu…"
radio input "true"
type textarea "Mahalo, Thorsten, for taking the time to leave such a kind review! It's unfortu…"
radio input "true"
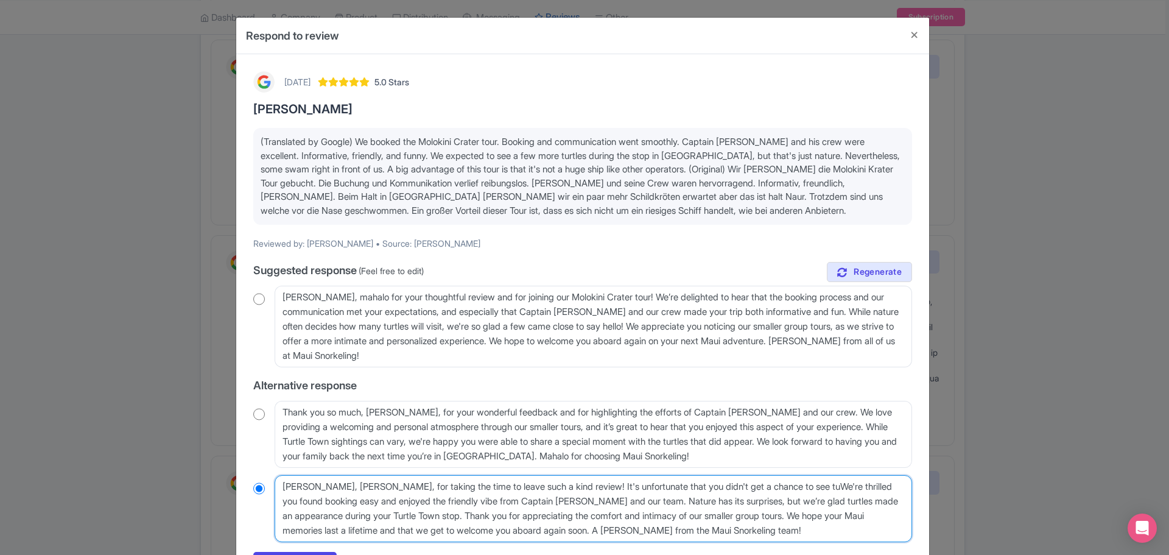
type textarea "Mahalo, Thorsten, for taking the time to leave such a kind review! It's unfortu…"
radio input "true"
type textarea "Mahalo, Thorsten, for taking the time to leave such a kind review! It's unfortu…"
radio input "true"
type textarea "Mahalo, Thorsten, for taking the time to leave such a kind review! It's unfortu…"
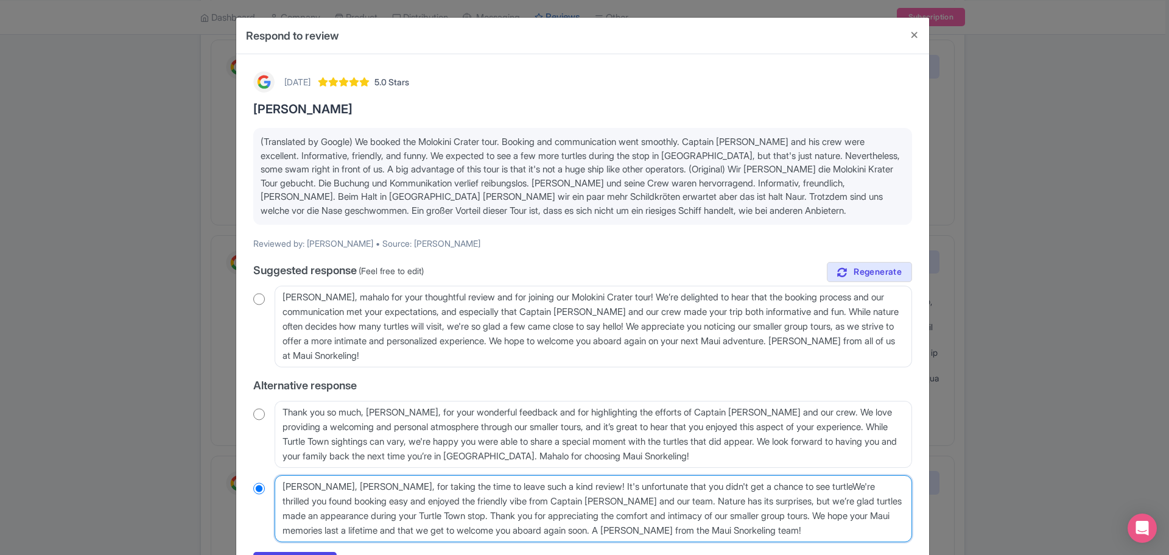
radio input "true"
type textarea "Mahalo, Thorsten, for taking the time to leave such a kind review! It's unfortu…"
radio input "true"
type textarea "Mahalo, Thorsten, for taking the time to leave such a kind review! It's unfortu…"
radio input "true"
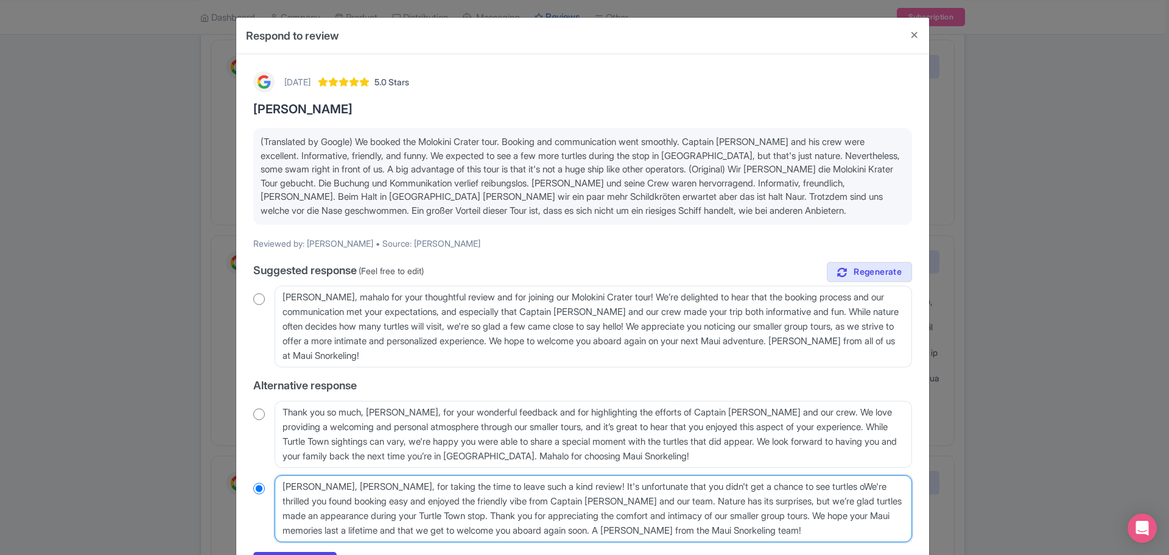
type textarea "Mahalo, Thorsten, for taking the time to leave such a kind review! It's unfortu…"
radio input "true"
type textarea "Mahalo, Thorsten, for taking the time to leave such a kind review! It's unfortu…"
radio input "true"
type textarea "Mahalo, Thorsten, for taking the time to leave such a kind review! It's unfortu…"
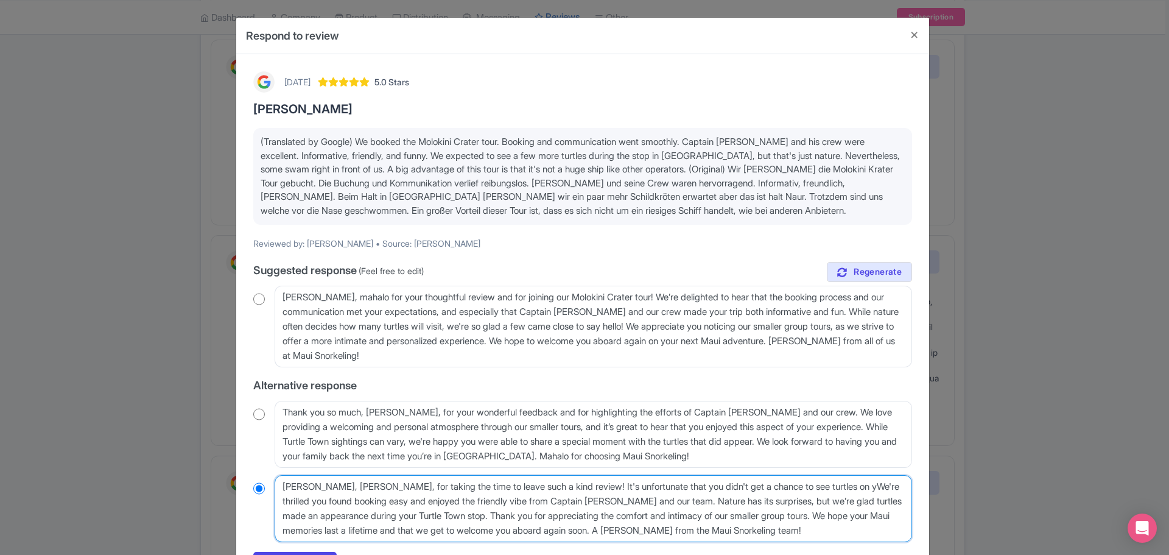
radio input "true"
type textarea "Mahalo, Thorsten, for taking the time to leave such a kind review! It's unfortu…"
radio input "true"
type textarea "Mahalo, Thorsten, for taking the time to leave such a kind review! It's unfortu…"
radio input "true"
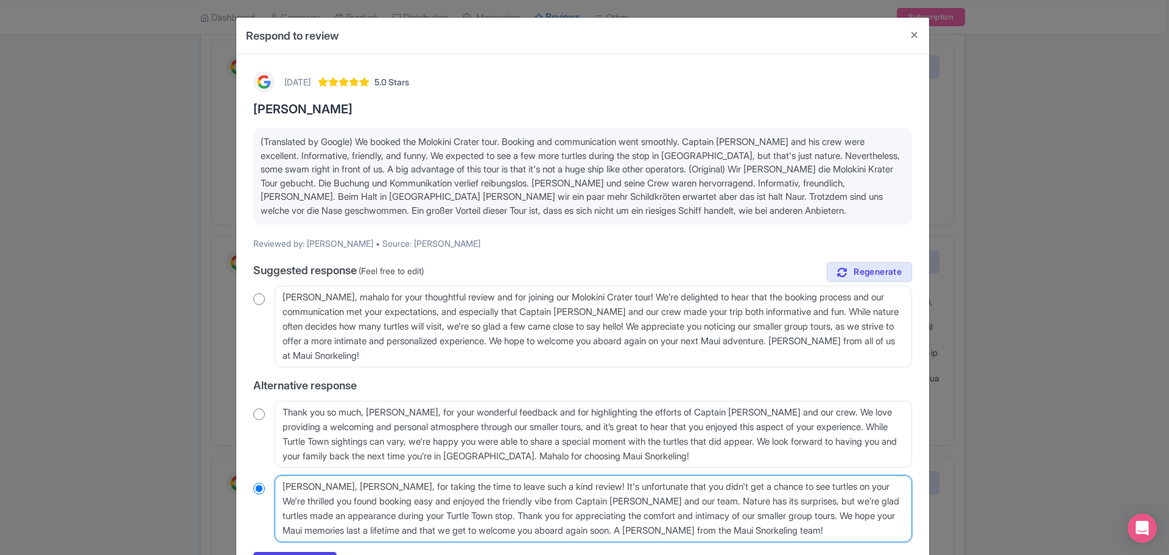
type textarea "Mahalo, Thorsten, for taking the time to leave such a kind review! It's unfortu…"
radio input "true"
type textarea "Mahalo, Thorsten, for taking the time to leave such a kind review! It's unfortu…"
radio input "true"
type textarea "Mahalo, Thorsten, for taking the time to leave such a kind review! It's unfortu…"
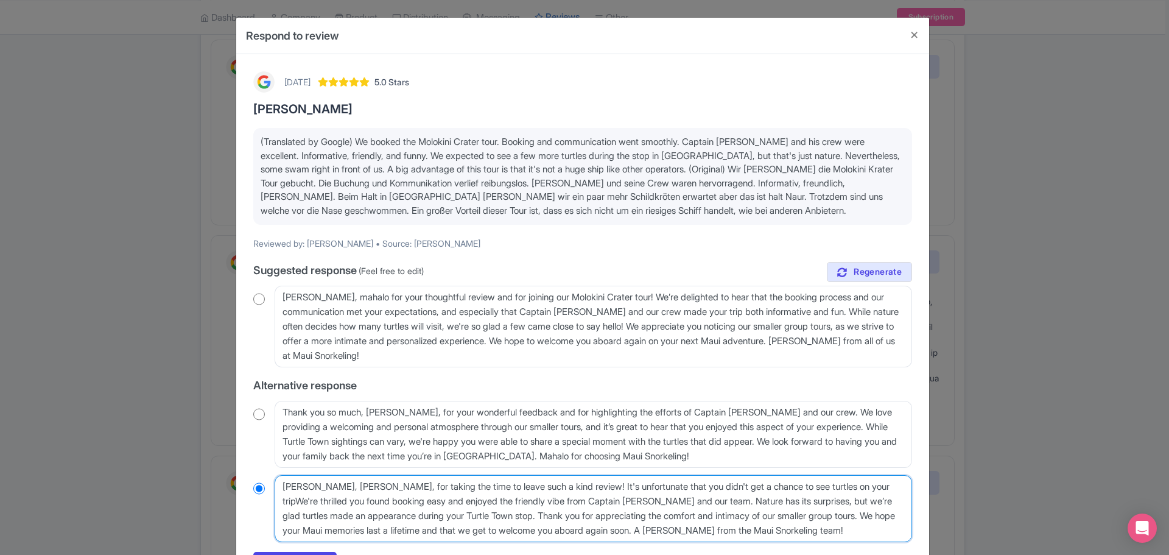
radio input "true"
type textarea "Mahalo, Thorsten, for taking the time to leave such a kind review! It's unfortu…"
radio input "true"
type textarea "Mahalo, Thorsten, for taking the time to leave such a kind review! It's unfortu…"
radio input "true"
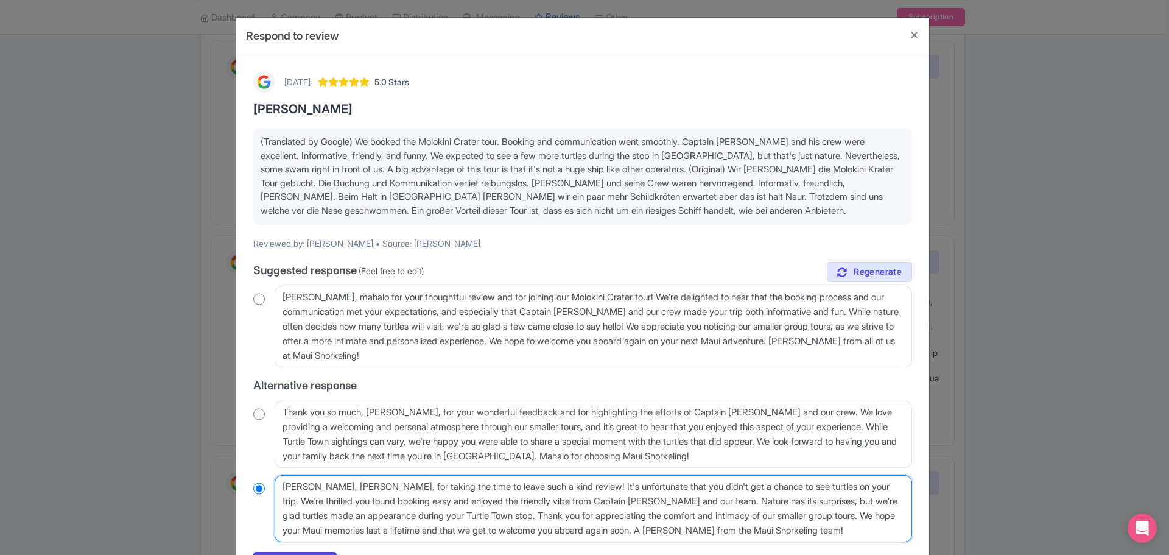
type textarea "Mahalo, Thorsten, for taking the time to leave such a kind review! It's unfortu…"
radio input "true"
type textarea "Mahalo, Thorsten, for taking the time to leave such a kind review! It's unfortu…"
radio input "true"
type textarea "Mahalo, Thorsten, for taking the time to leave such a kind review! It's unfortu…"
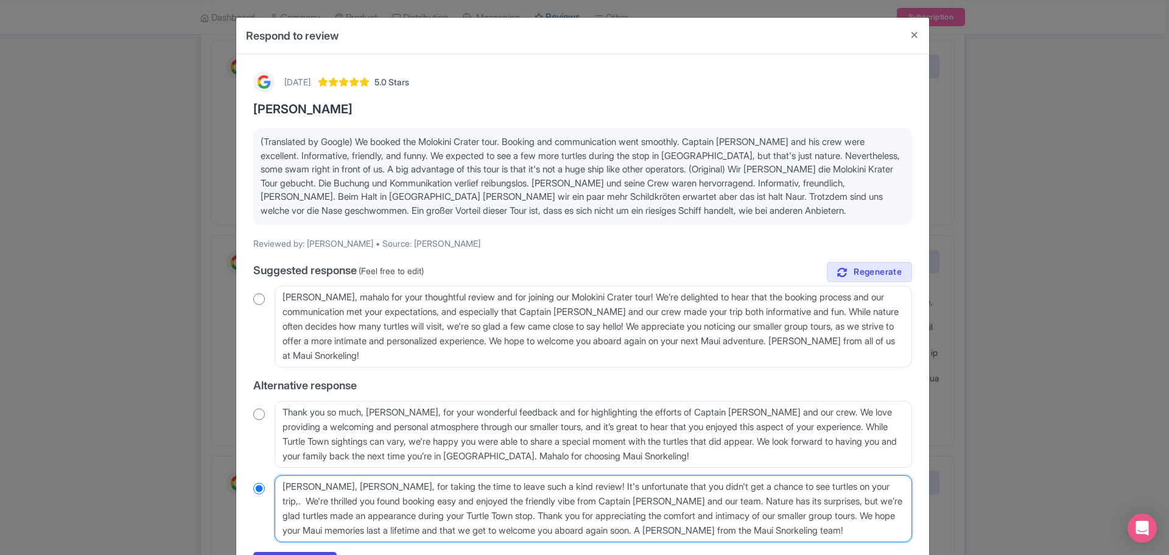
radio input "true"
type textarea "Mahalo, Thorsten, for taking the time to leave such a kind review! It's unfortu…"
click at [565, 488] on textarea "Mahalo, Thorsten, for taking the time to leave such a kind review! We're thrill…" at bounding box center [593, 508] width 637 height 67
drag, startPoint x: 873, startPoint y: 486, endPoint x: 897, endPoint y: 484, distance: 24.4
click at [873, 486] on textarea "Mahalo, Thorsten, for taking the time to leave such a kind review! We're thrill…" at bounding box center [593, 508] width 637 height 67
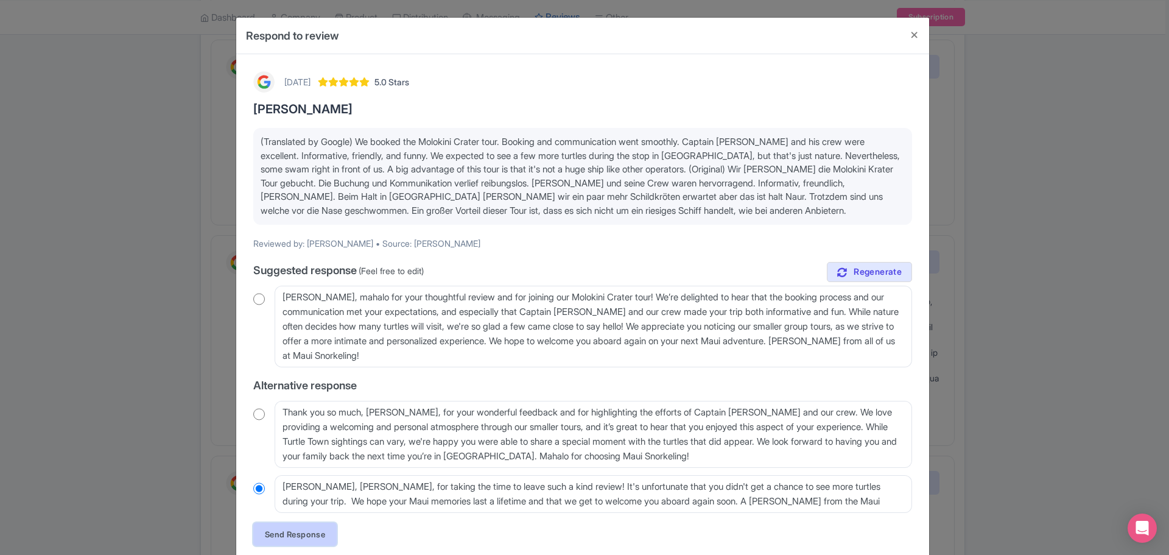
click at [300, 532] on link "Send Response" at bounding box center [294, 533] width 83 height 23
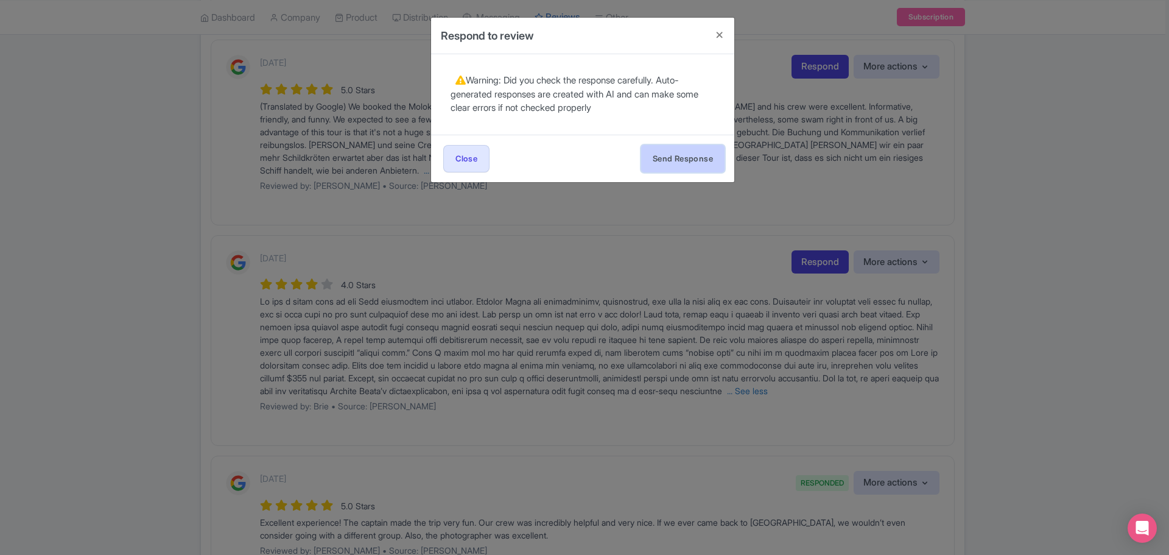
click at [676, 155] on button "Send Response" at bounding box center [682, 158] width 83 height 27
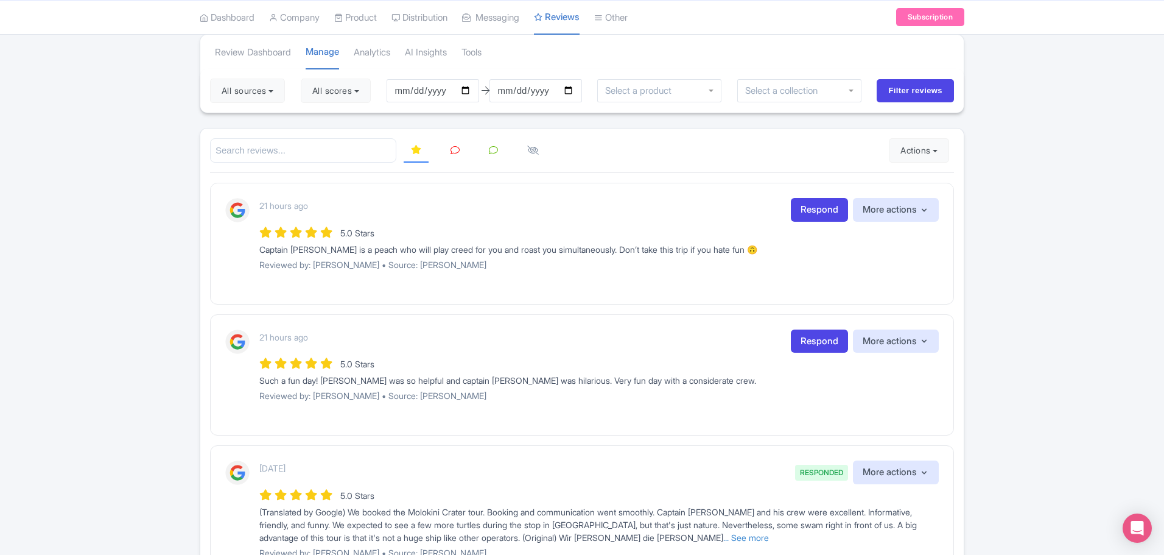
scroll to position [61, 0]
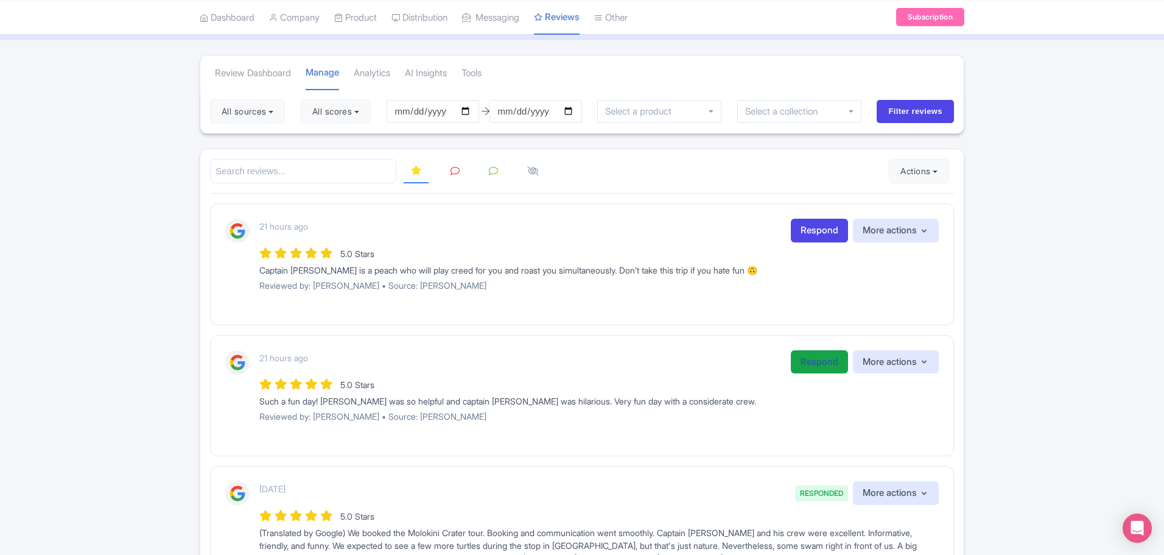
click at [804, 359] on link "Respond" at bounding box center [819, 362] width 57 height 24
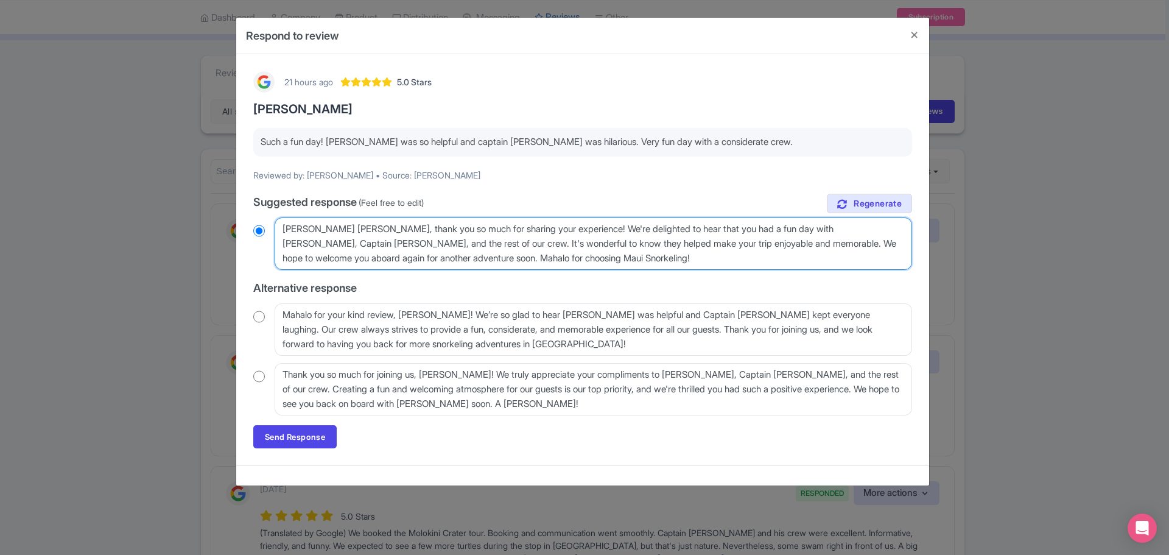
click at [345, 227] on textarea "Aloha Claire, thank you so much for sharing your experience! We're delighted to…" at bounding box center [593, 243] width 637 height 52
radio input "true"
type textarea "Aloha Claire, wthank you so much for sharing your experience! We're delighted t…"
radio input "true"
type textarea "Aloha Claire, wethank you so much for sharing your experience! We're delighted …"
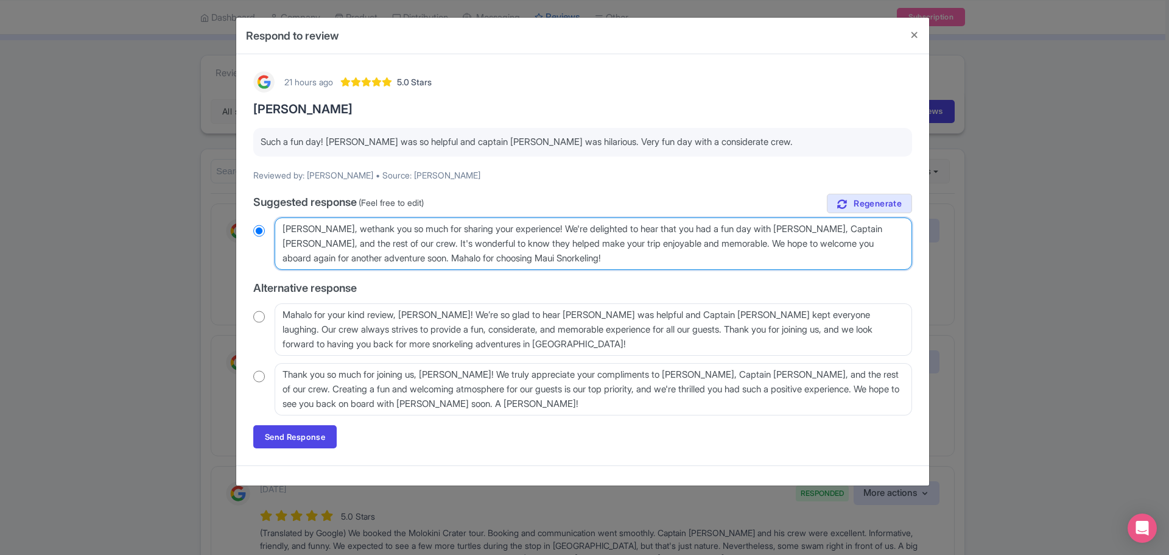
radio input "true"
type textarea "Aloha Claire, we'thank you so much for sharing your experience! We're delighted…"
radio input "true"
type textarea "Aloha Claire, we'rthank you so much for sharing your experience! We're delighte…"
radio input "true"
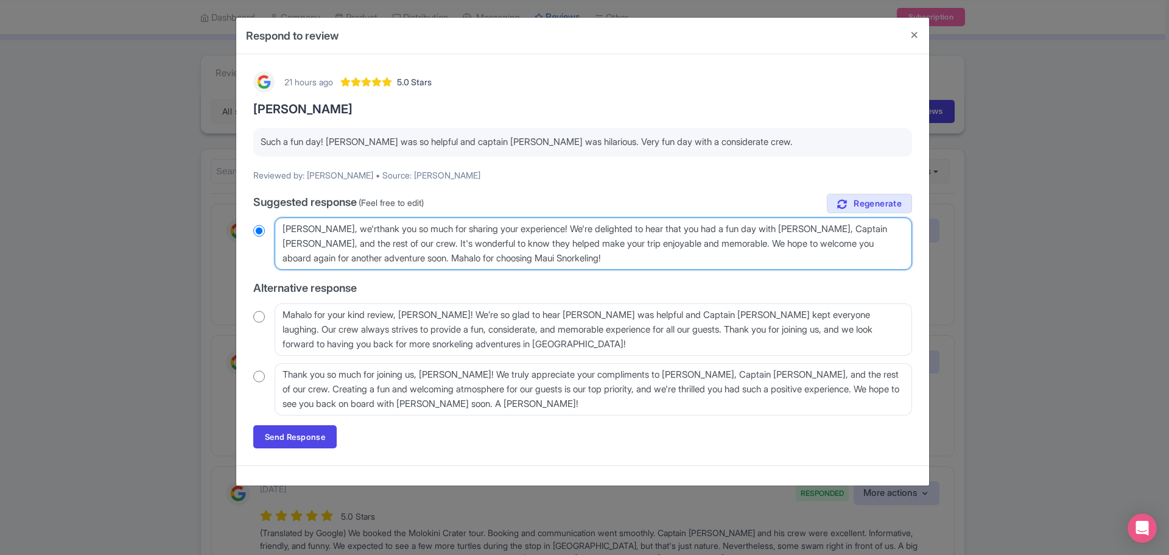
type textarea "Aloha Claire, we'rethank you so much for sharing your experience! We're delight…"
radio input "true"
type textarea "Aloha Claire, we're thank you so much for sharing your experience! We're deligh…"
radio input "true"
type textarea "Aloha Claire, we're gthank you so much for sharing your experience! We're delig…"
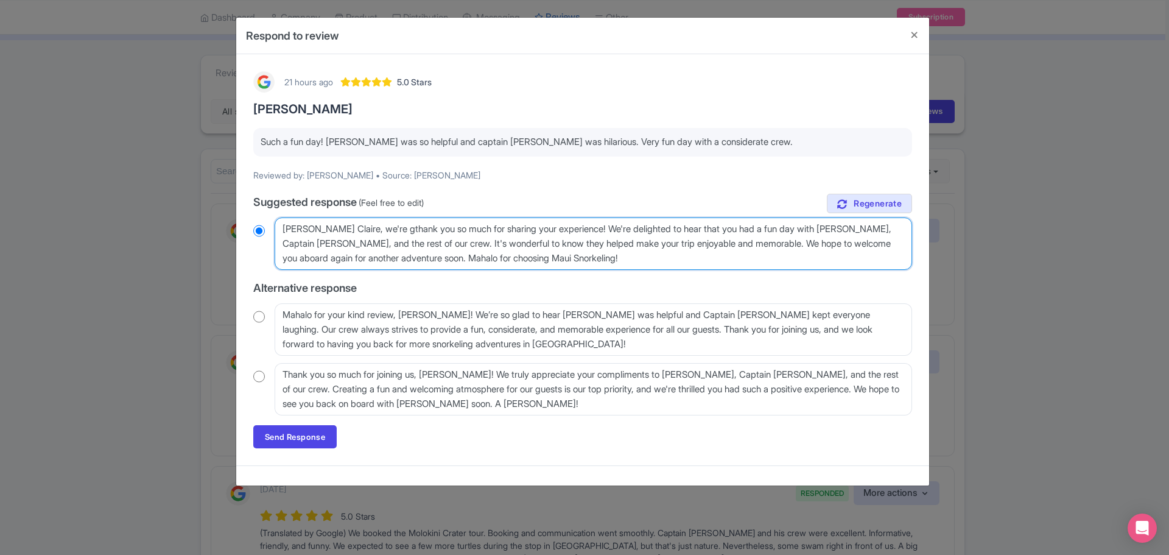
radio input "true"
type textarea "Aloha Claire, we're glthank you so much for sharing your experience! We're deli…"
radio input "true"
type textarea "Aloha Claire, we're glathank you so much for sharing your experience! We're del…"
radio input "true"
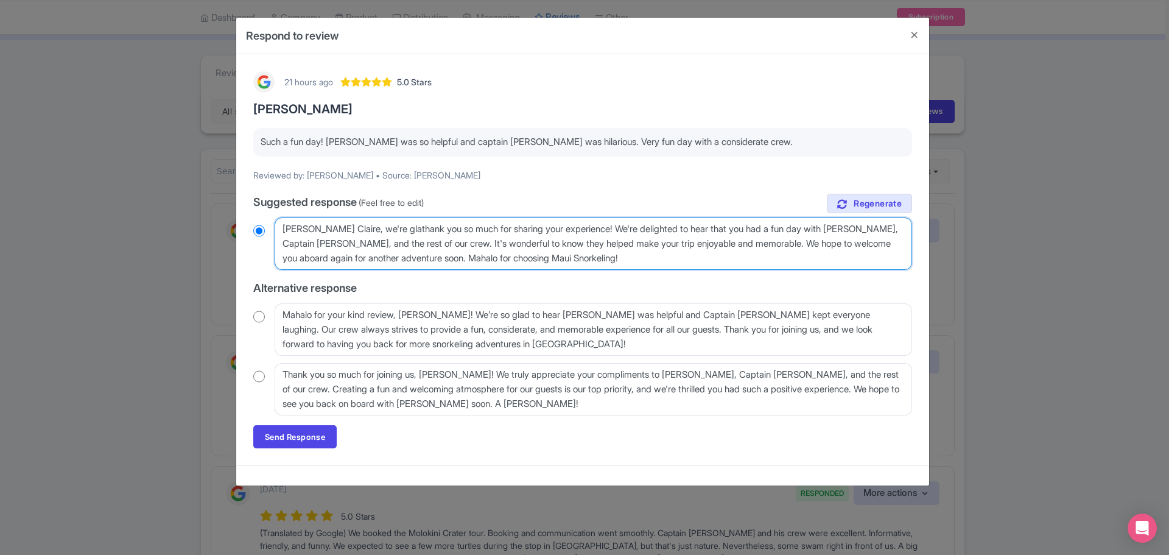
type textarea "Aloha Claire, we're gladthank you so much for sharing your experience! We're de…"
radio input "true"
type textarea "Aloha Claire, we're glad ythank you so much for sharing your experience! We're …"
radio input "true"
type textarea "Aloha Claire, we're glad youthank you so much for sharing your experience! We'r…"
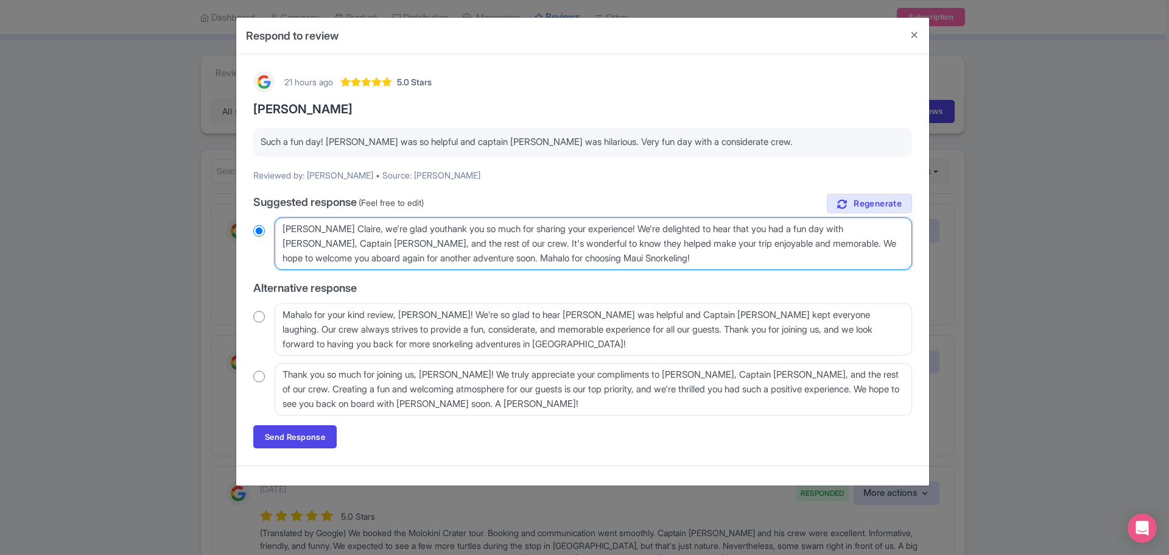
radio input "true"
type textarea "Aloha Claire, we're glad you thank you so much for sharing your experience! We'…"
radio input "true"
type textarea "Aloha Claire, we're glad you hthank you so much for sharing your experience! We…"
radio input "true"
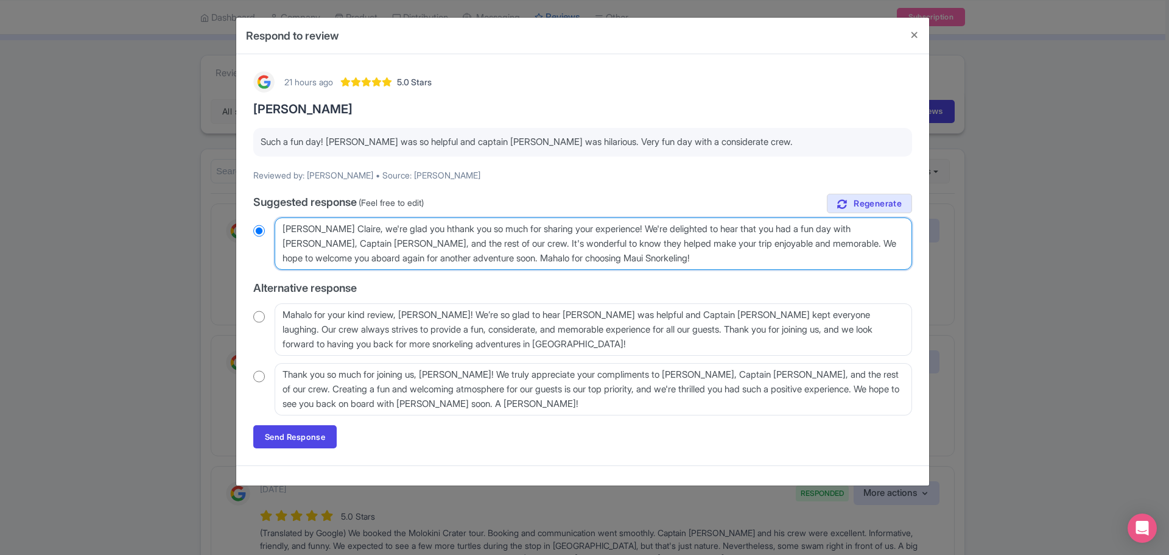
type textarea "Aloha Claire, we're glad you hathank you so much for sharing your experience! W…"
radio input "true"
type textarea "Aloha Claire, we're glad you hadthank you so much for sharing your experience! …"
radio input "true"
type textarea "Aloha Claire, we're glad you had thank you so much for sharing your experience!…"
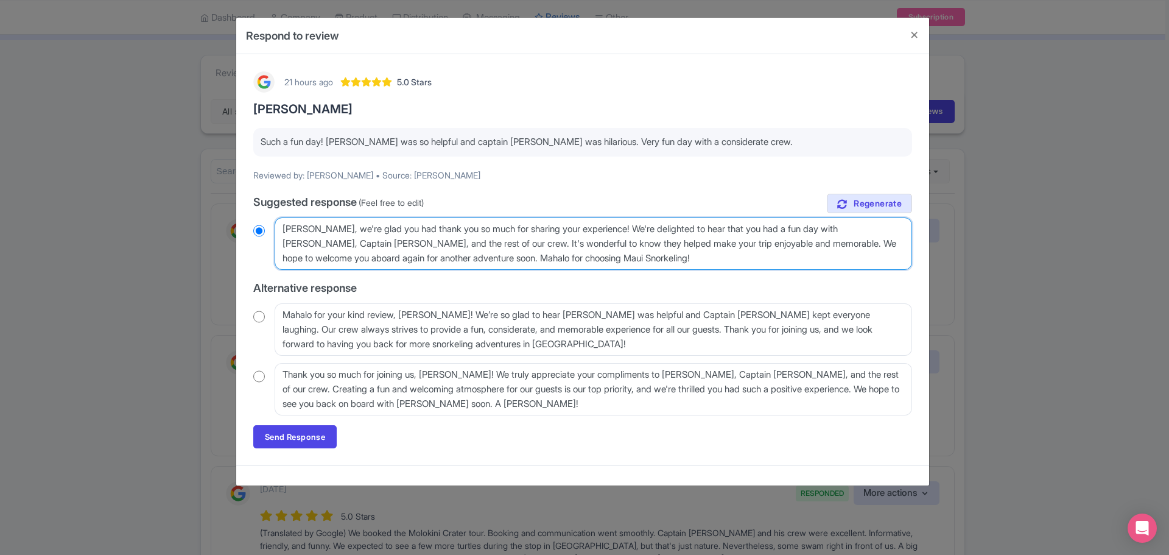
radio input "true"
type textarea "Aloha Claire, we're glad you had athank you so much for sharing your experience…"
radio input "true"
type textarea "Aloha Claire, we're glad you had a thank you so much for sharing your experienc…"
radio input "true"
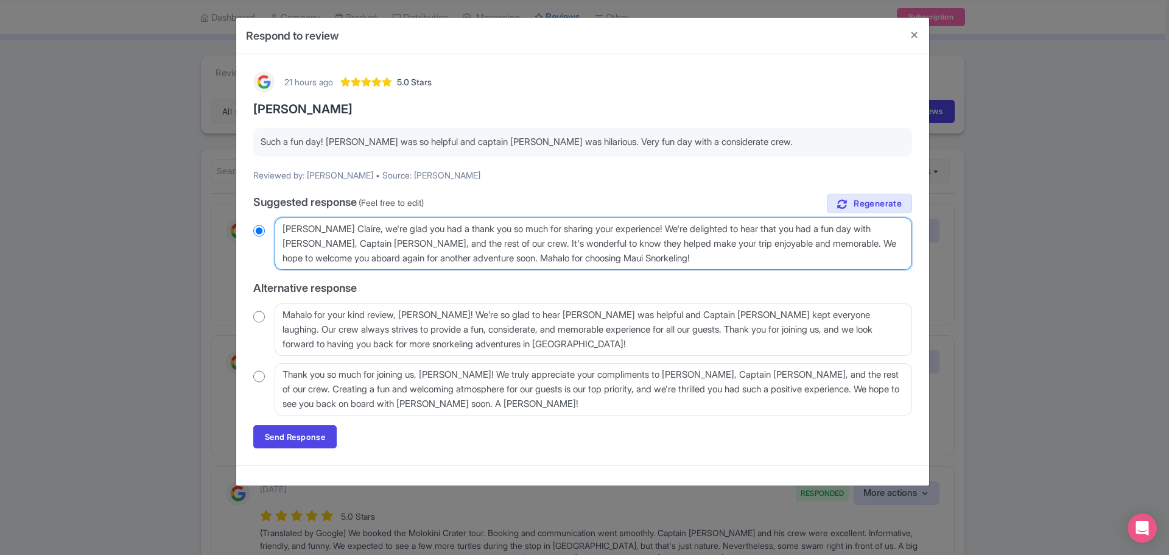
type textarea "Aloha Claire, we're glad you had a fthank you so much for sharing your experien…"
radio input "true"
type textarea "Aloha Claire, we're glad you had a futhank you so much for sharing your experie…"
radio input "true"
type textarea "Aloha Claire, we're glad you had a funthank you so much for sharing your experi…"
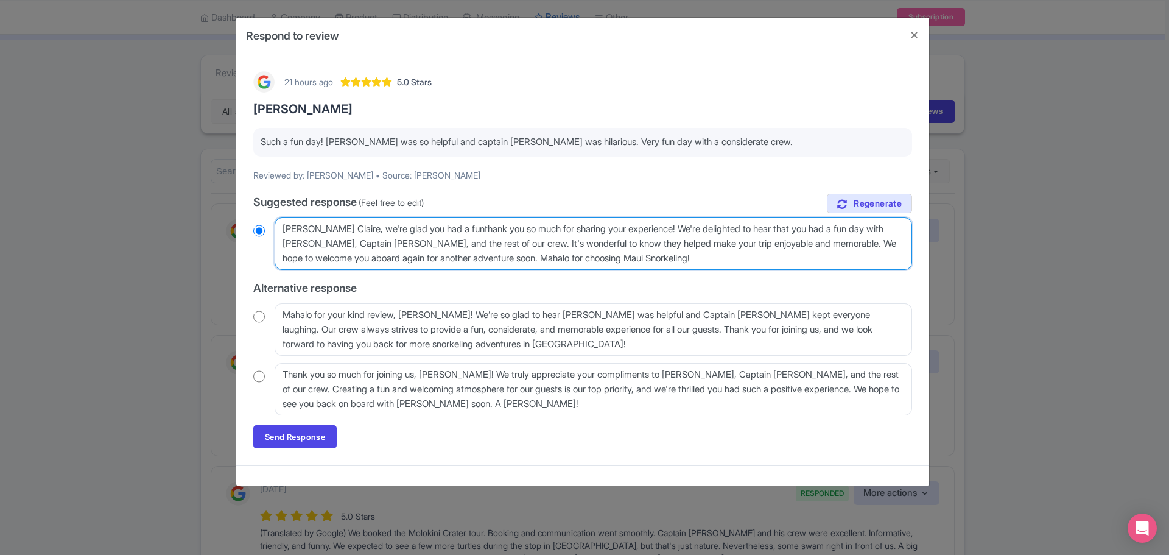
radio input "true"
type textarea "Aloha Claire, we're glad you had a fun thank you so much for sharing your exper…"
radio input "true"
type textarea "Aloha Claire, we're glad you had a fun dthank you so much for sharing your expe…"
radio input "true"
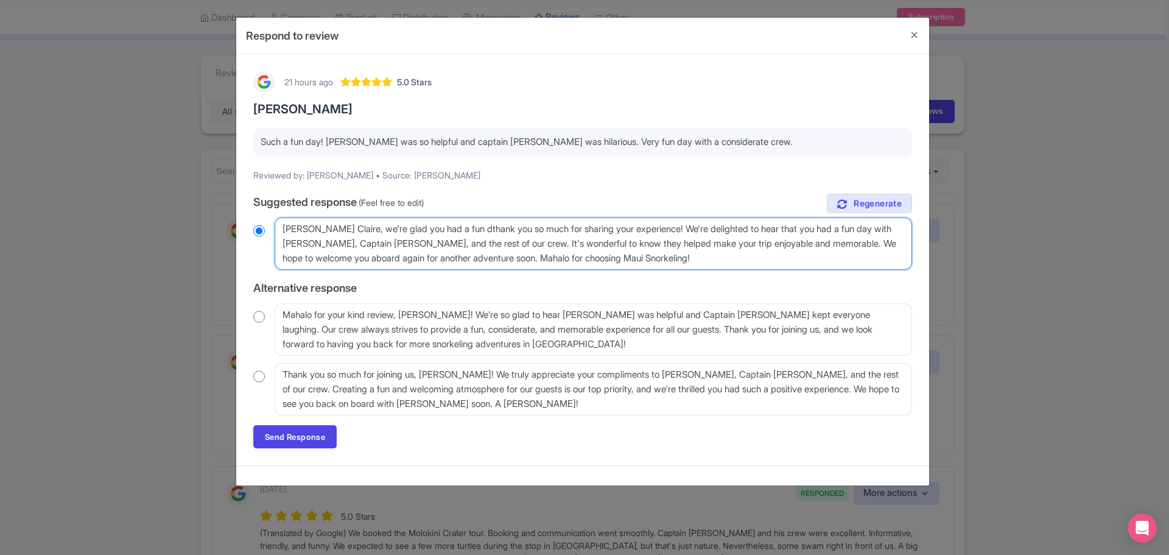
type textarea "Aloha Claire, we're glad you had a fun dathank you so much for sharing your exp…"
radio input "true"
type textarea "Aloha Claire, we're glad you had a fun daythank you so much for sharing your ex…"
radio input "true"
type textarea "Aloha Claire, we're glad you had a fun day thank you so much for sharing your e…"
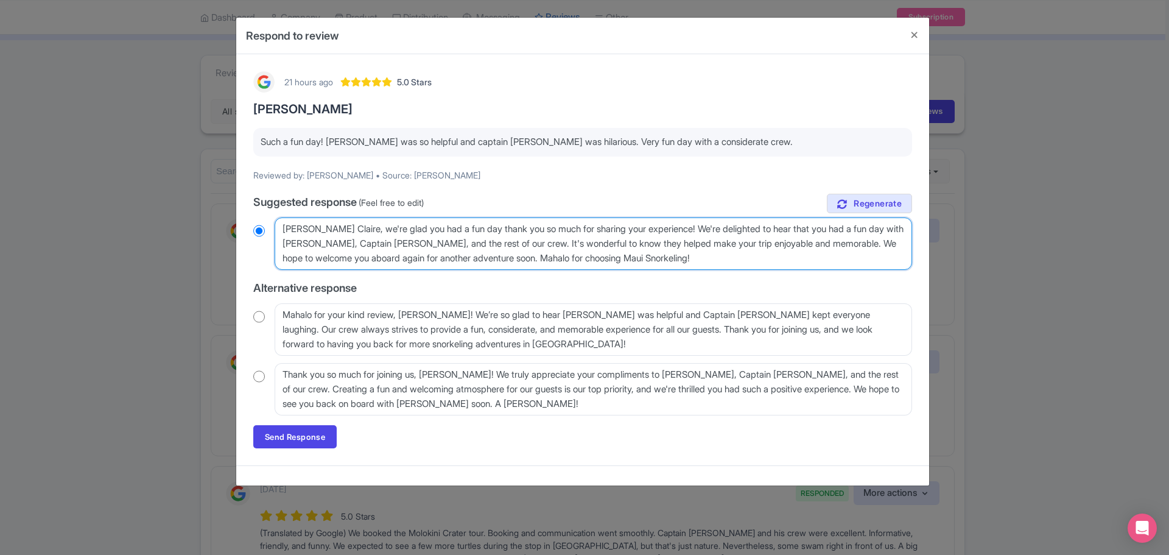
radio input "true"
type textarea "Aloha Claire, we're glad you had a fun day othank you so much for sharing your …"
radio input "true"
type textarea "Aloha Claire, we're glad you had a fun day onthank you so much for sharing your…"
radio input "true"
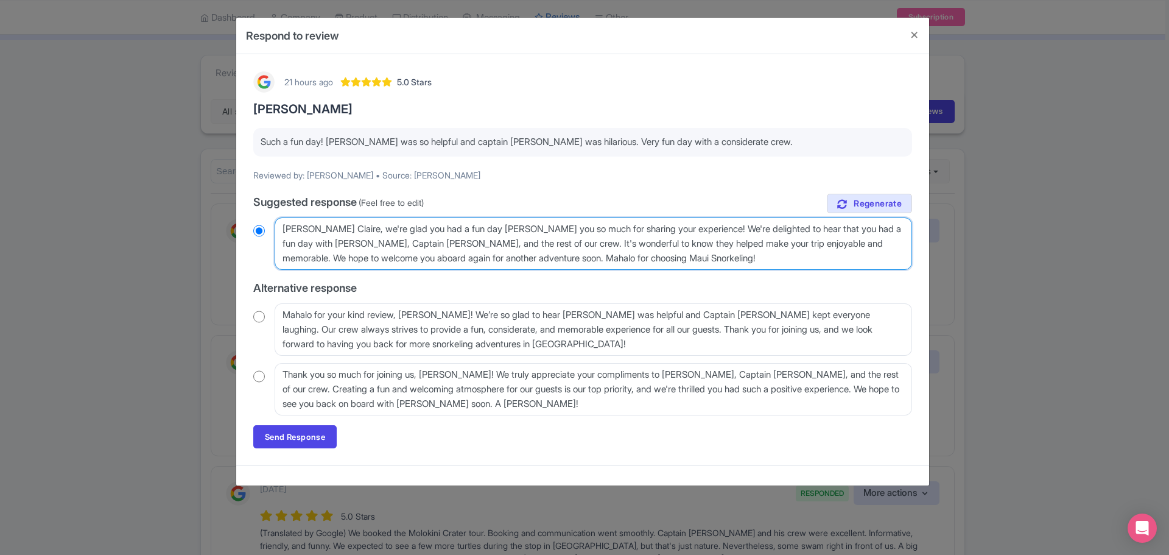
type textarea "Aloha Claire, we're glad you had a fun day on thank you so much for sharing you…"
radio input "true"
type textarea "Aloha Claire, we're glad you had a fun day on outhank you so much for sharing y…"
radio input "true"
type textarea "Aloha Claire, we're glad you had a fun day on ourthank you so much for sharing …"
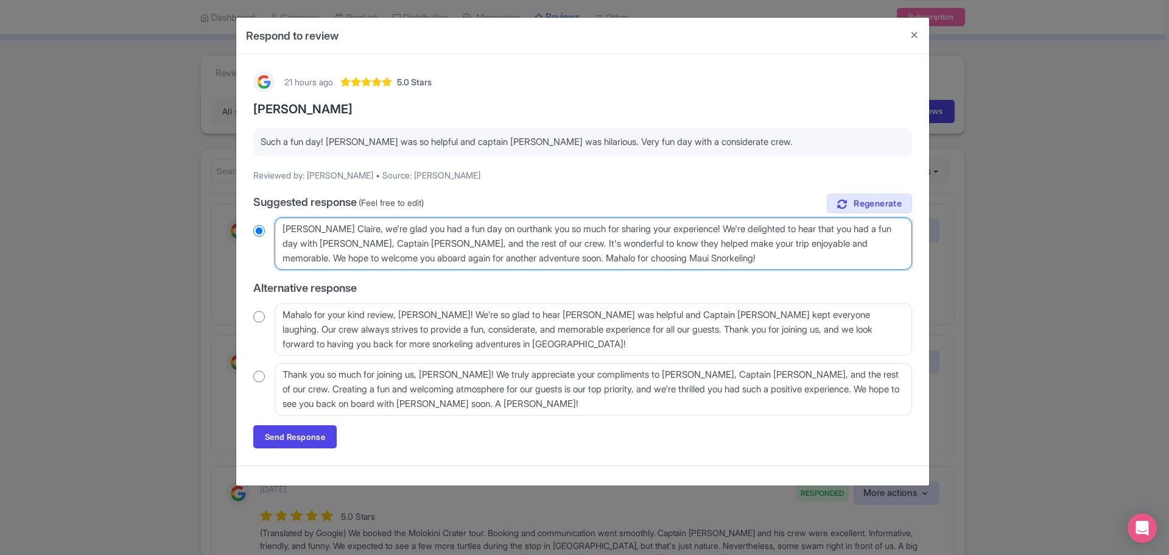
radio input "true"
type textarea "Aloha Claire, we're glad you had a fun day on our thank you so much for sharing…"
radio input "true"
click at [449, 227] on textarea "Aloha Claire, thank you so much for sharing your experience! We're delighted to…" at bounding box center [593, 243] width 637 height 52
type textarea "Aloha Claire, we're glad you had a fun tday on our thank you so much for sharin…"
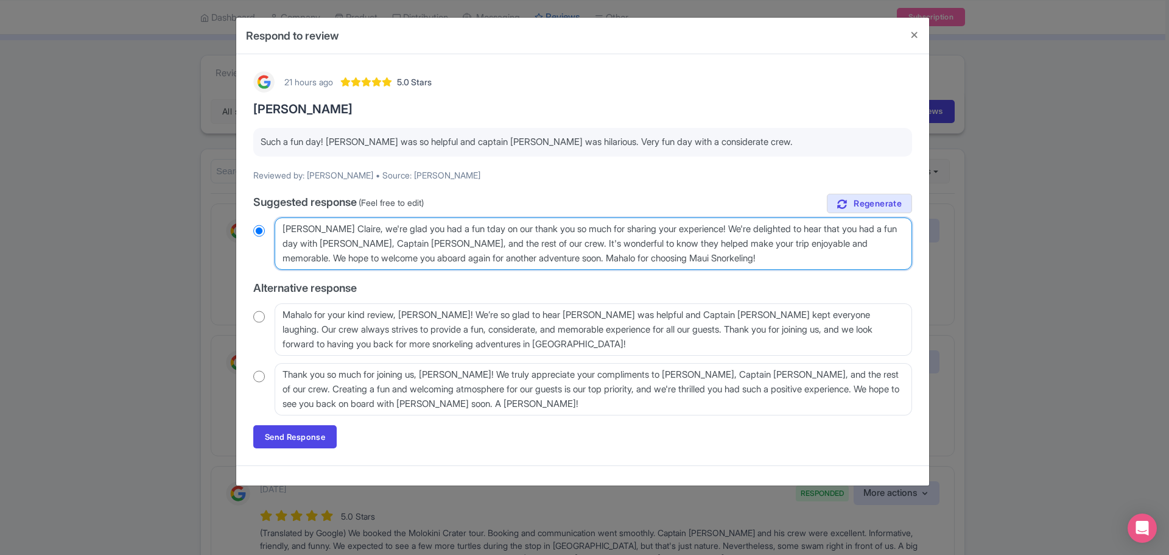
radio input "true"
type textarea "Aloha Claire, we're glad you had a fun day on our thank you so much for sharing…"
radio input "true"
type textarea "Aloha Claire, we're glad you had a fun day won our thank you so much for sharin…"
radio input "true"
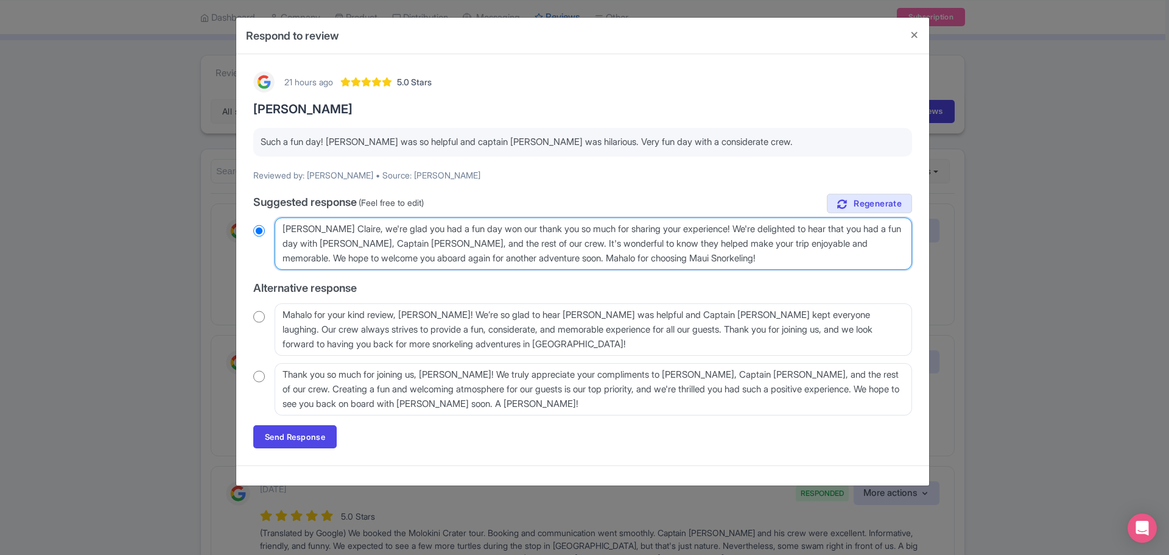
type textarea "Aloha Claire, we're glad you had a fun day wion our thank you so much for shari…"
radio input "true"
type textarea "Aloha Claire, we're glad you had a fun day withon our thank you so much for sha…"
radio input "true"
type textarea "Aloha Claire, we're glad you had a fun day with on our thank you so much for sh…"
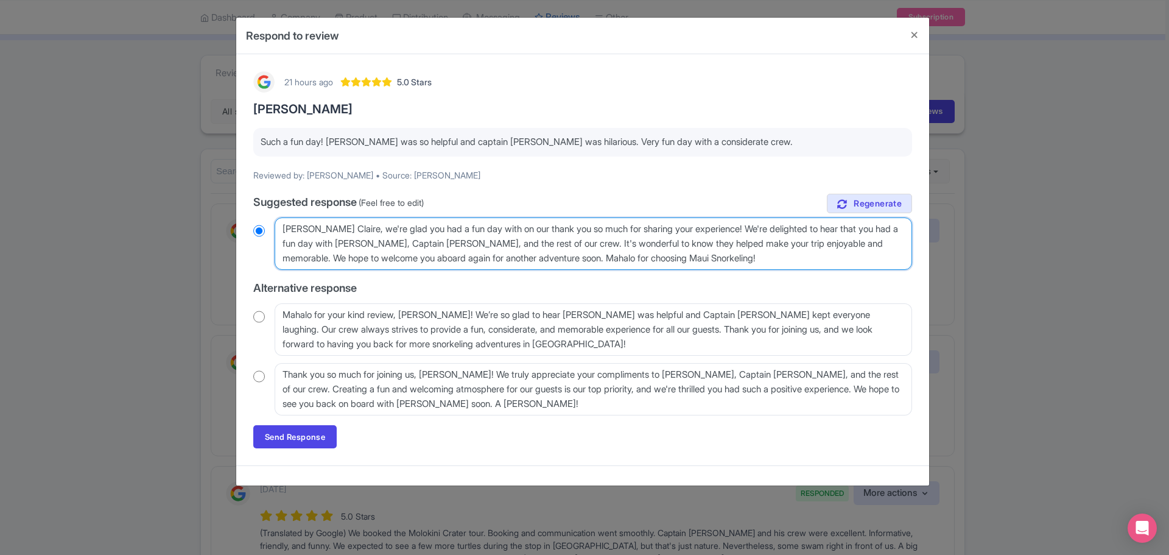
radio input "true"
type textarea "Aloha Claire, we're glad you had a fun day with Mon our thank you so much for s…"
radio input "true"
type textarea "Aloha Claire, we're glad you had a fun day with Mauon our thank you so much for…"
radio input "true"
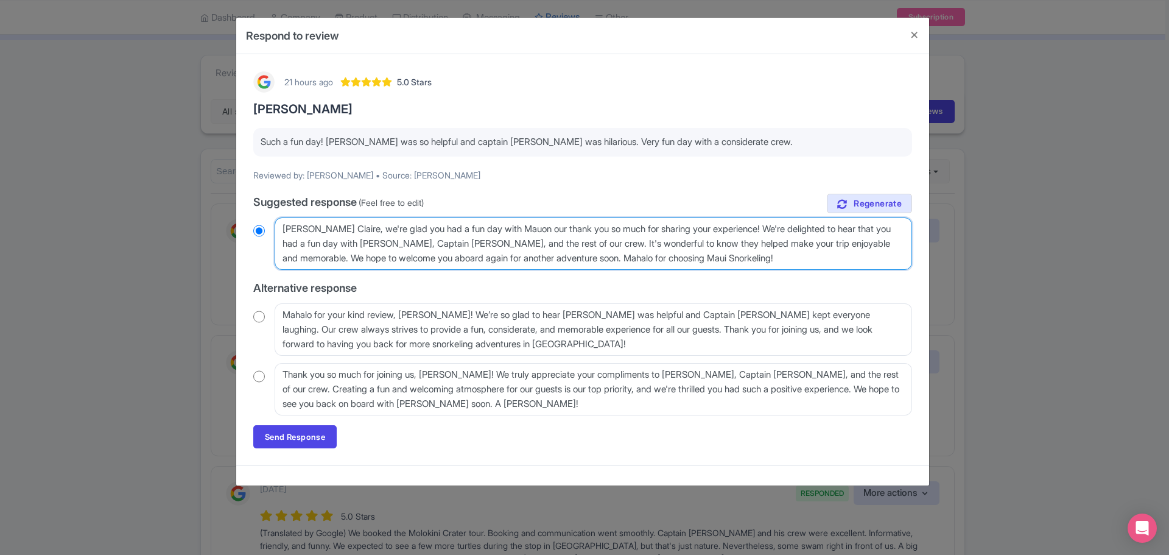
type textarea "Aloha Claire, we're glad you had a fun day with Mauion our thank you so much fo…"
radio input "true"
type textarea "Aloha Claire, we're glad you had a fun day with Maui on our thank you so much f…"
radio input "true"
type textarea "Aloha Claire, we're glad you had a fun day with Maui Son our thank you so much …"
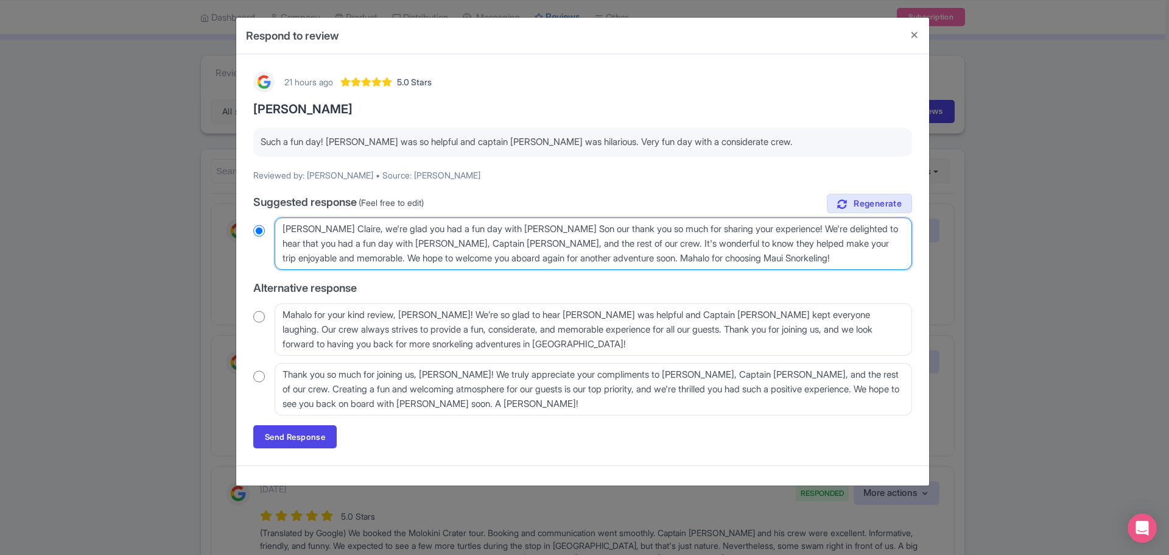
radio input "true"
type textarea "Aloha Claire, we're glad you had a fun day with Maui Snon our thank you so much…"
radio input "true"
type textarea "Aloha Claire, we're glad you had a fun day with Maui Snoon our thank you so muc…"
radio input "true"
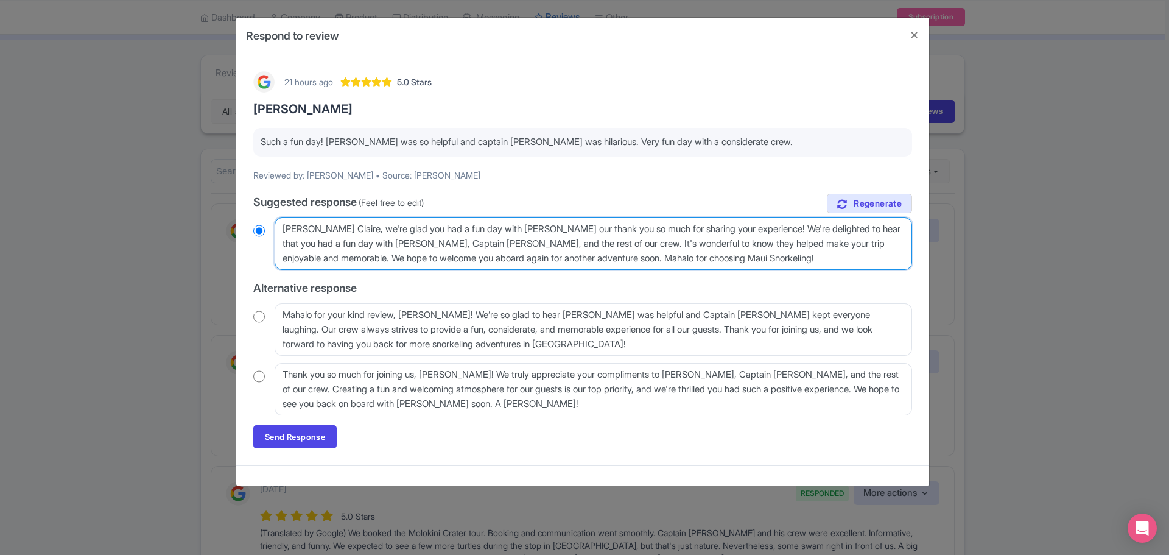
type textarea "Aloha Claire, we're glad you had a fun day with Maui Snoron our thank you so mu…"
radio input "true"
type textarea "Aloha Claire, we're glad you had a fun day with Maui Snorkon our thank you so m…"
radio input "true"
type textarea "Aloha Claire, we're glad you had a fun day with Maui Snorkelon our thank you so…"
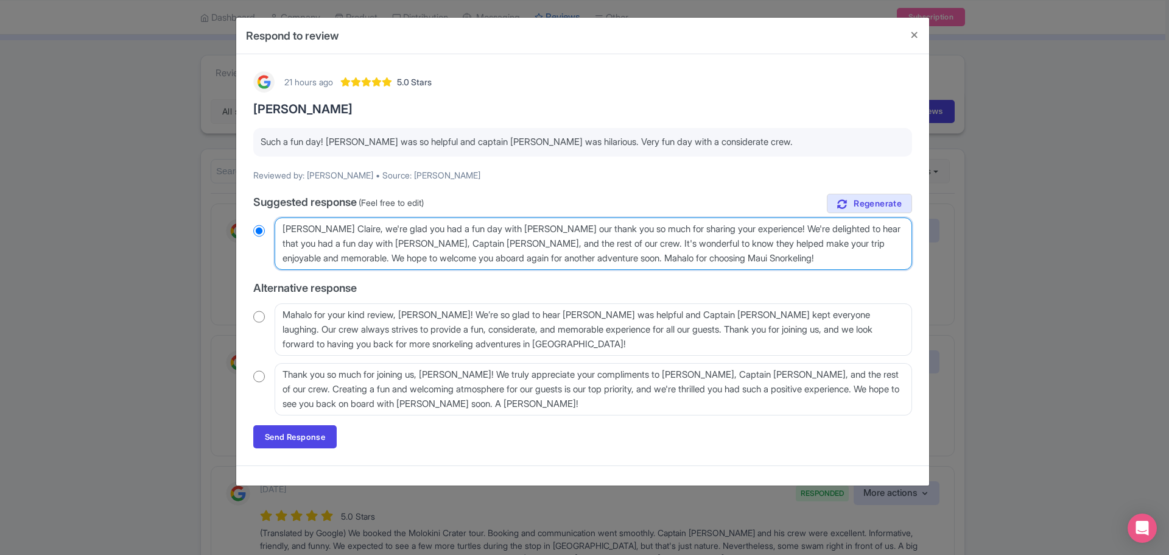
radio input "true"
type textarea "Aloha Claire, we're glad you had a fun day with Maui Snorkelion our thank you s…"
radio input "true"
type textarea "Aloha Claire, we're glad you had a fun day with Maui Snorkelinon our thank you …"
radio input "true"
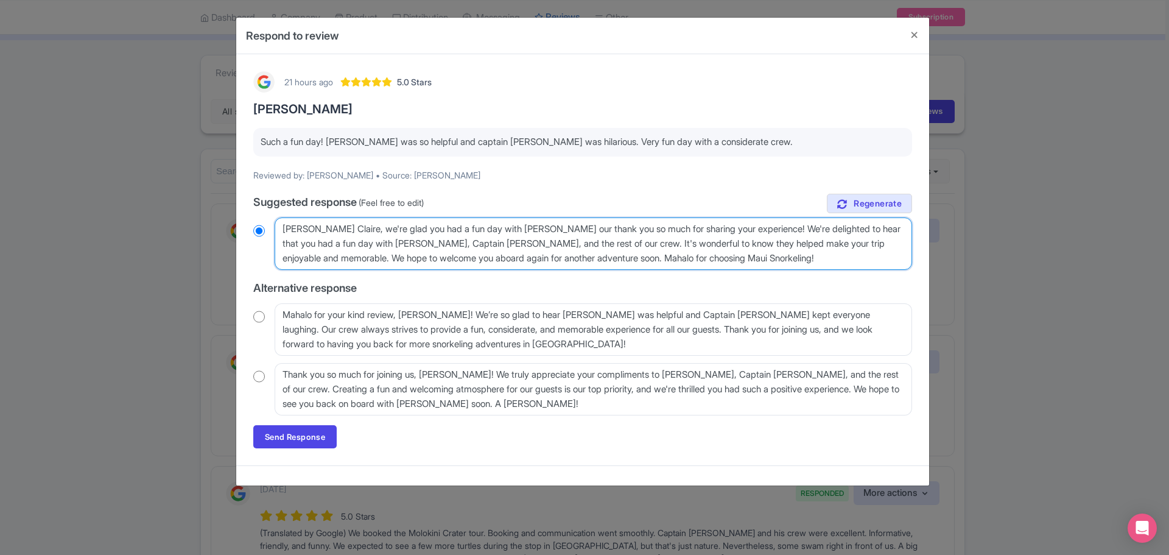
type textarea "Aloha Claire, we're glad you had a fun day with Maui Snorkelingon our thank you…"
radio input "true"
type textarea "Aloha Claire, we're glad you had a fun day with Maui Snorkeling!on our thank yo…"
radio input "true"
type textarea "Aloha Claire, we're glad you had a fun day with Maui Snorkeling! on our thank y…"
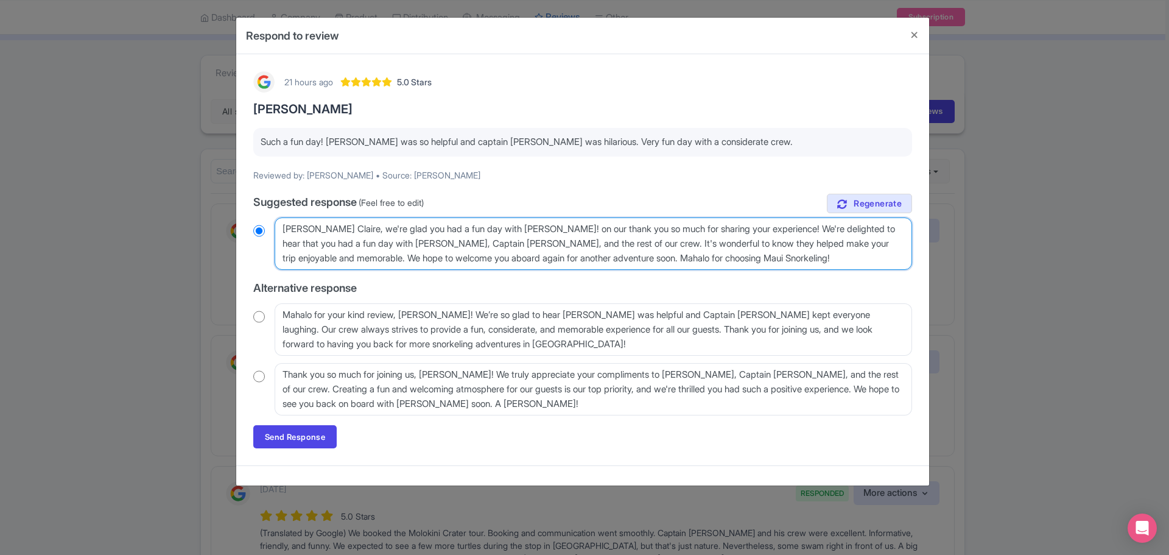
radio input "true"
type textarea "Aloha Claire, we're glad you had a fun day with Maui Snorkeling! on our thank y…"
radio input "true"
type textarea "Aloha Claire, we're glad you had a fun day with Maui Snorkeling! Mon our thank …"
radio input "true"
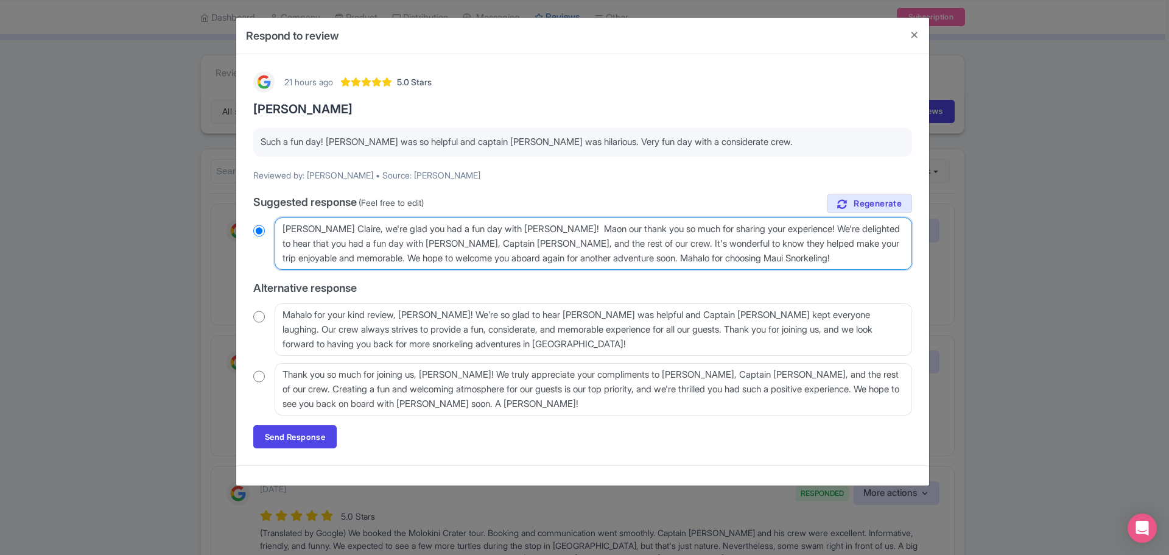
type textarea "Aloha Claire, we're glad you had a fun day with Maui Snorkeling! Mahon our than…"
radio input "true"
type textarea "Aloha Claire, we're glad you had a fun day with Maui Snorkeling! Mahalon our th…"
radio input "true"
type textarea "Aloha Claire, we're glad you had a fun day with Maui Snorkeling! Mahaloon our t…"
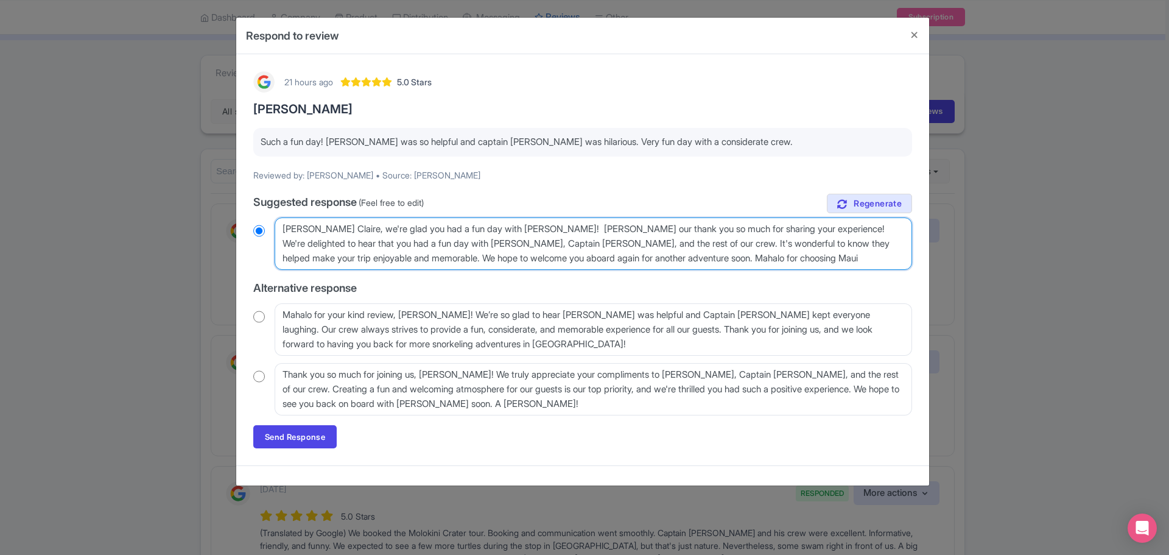
radio input "true"
type textarea "Aloha Claire, we're glad you had a fun day with Maui Snorkeling! Mahalo on our …"
radio input "true"
type textarea "Aloha Claire, we're glad you had a fun day with Maui Snorkeling! Mahalo fon our…"
radio input "true"
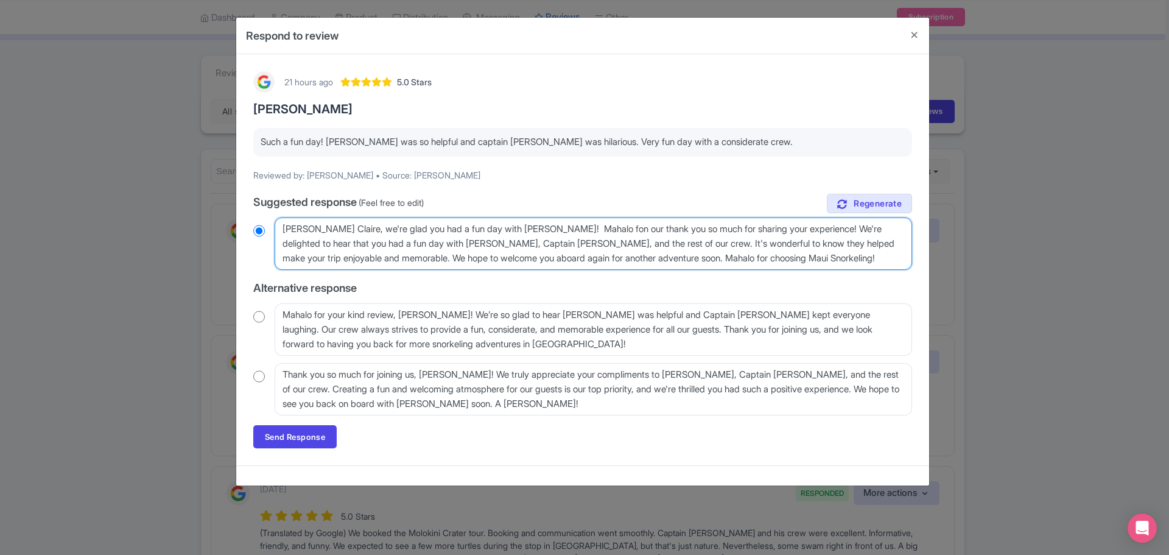
type textarea "Aloha Claire, we're glad you had a fun day with Maui Snorkeling! Mahalo foon ou…"
radio input "true"
type textarea "Aloha Claire, we're glad you had a fun day with Maui Snorkeling! Mahalo foron o…"
radio input "true"
type textarea "Aloha Claire, we're glad you had a fun day with Maui Snorkeling! Mahalo for on …"
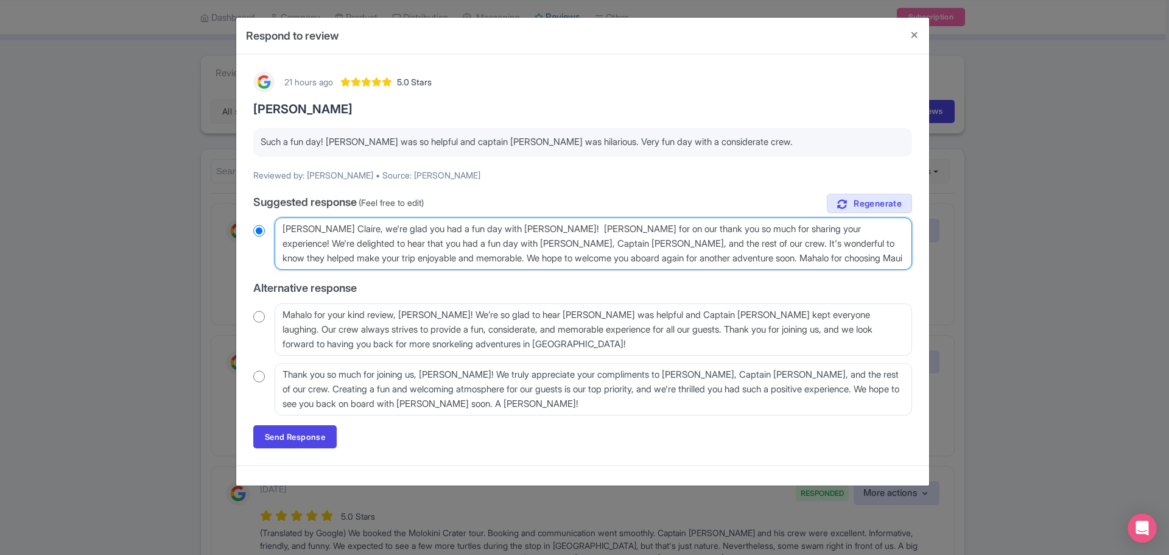
radio input "true"
type textarea "Aloha Claire, we're glad you had a fun day with Maui Snorkeling! Mahalo for con…"
radio input "true"
type textarea "Aloha Claire, we're glad you had a fun day with Maui Snorkeling! Mahalo for com…"
radio input "true"
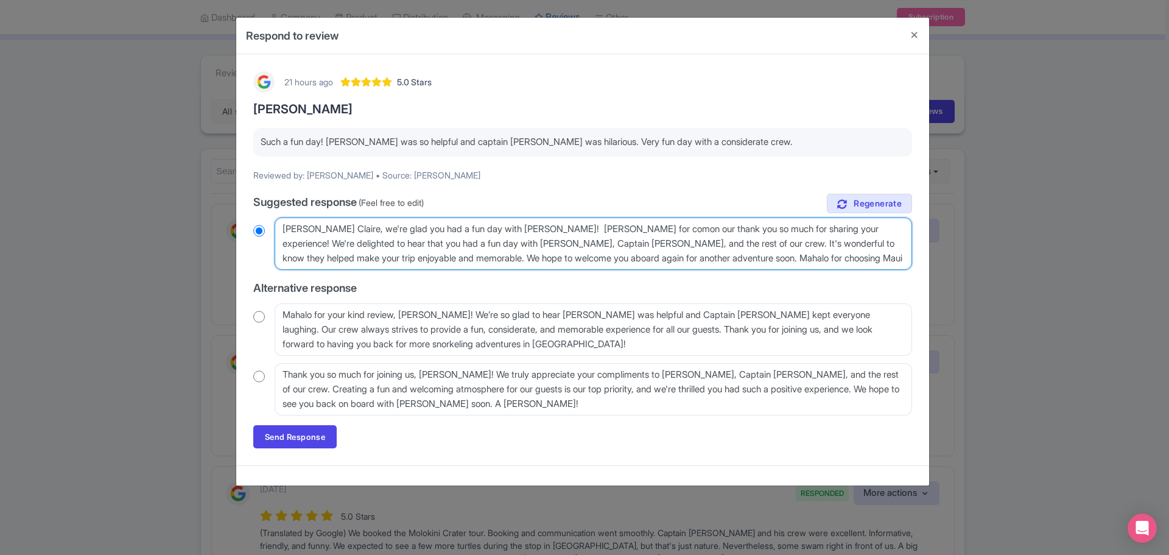
type textarea "Aloha Claire, we're glad you had a fun day with Maui Snorkeling! Mahalo for com…"
radio input "true"
type textarea "Aloha Claire, we're glad you had a fun day with Maui Snorkeling! Mahalo for com…"
radio input "true"
type textarea "Aloha Claire, we're glad you had a fun day with Maui Snorkeling! Mahalo for com…"
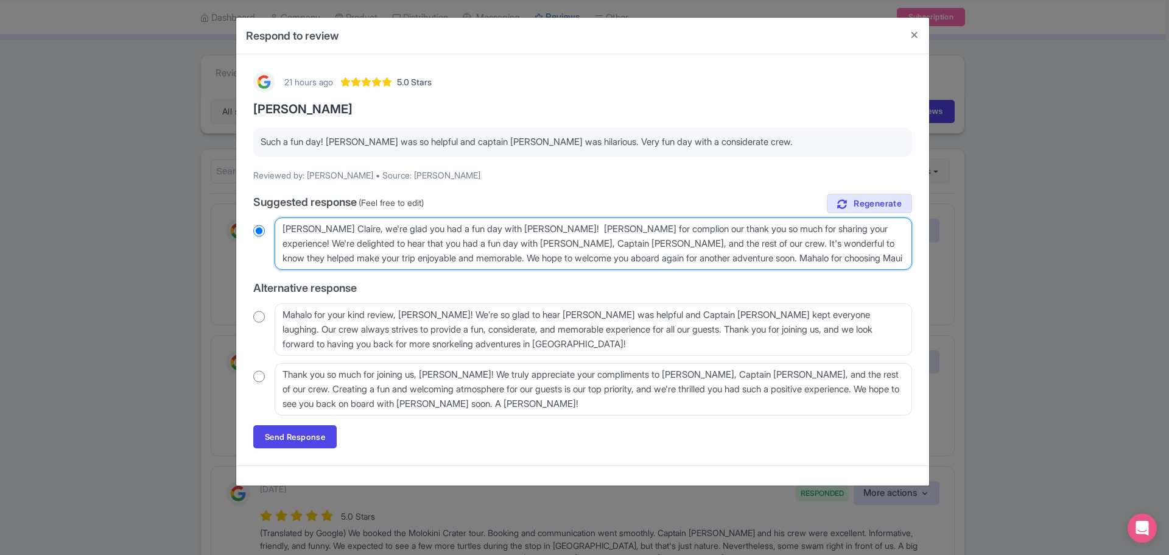
radio input "true"
type textarea "Aloha Claire, we're glad you had a fun day with Maui Snorkeling! Mahalo for com…"
radio input "true"
type textarea "Aloha Claire, we're glad you had a fun day with Maui Snorkeling! Mahalo for com…"
radio input "true"
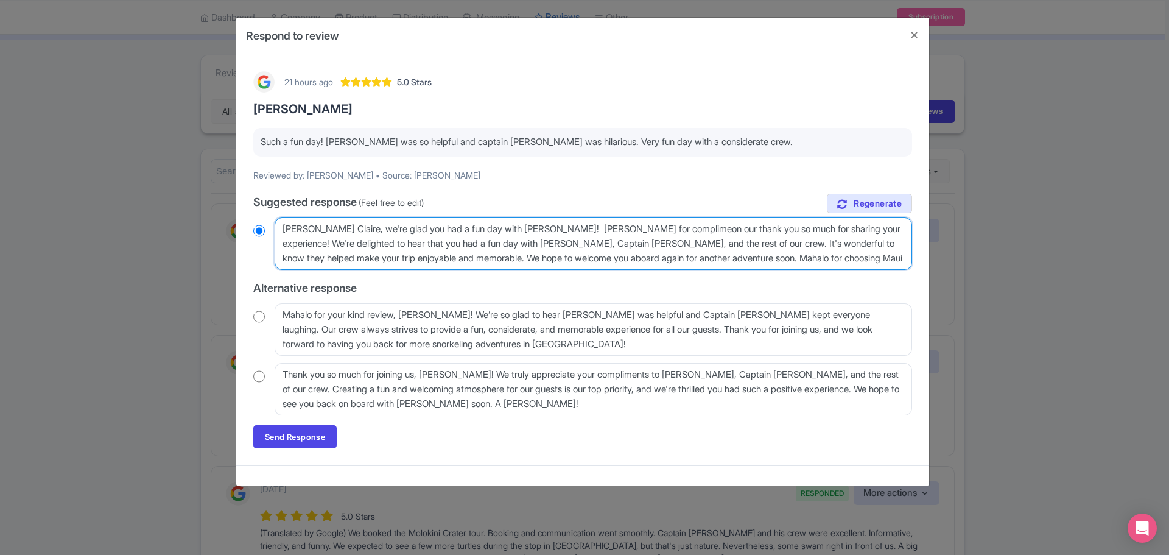
type textarea "Aloha Claire, we're glad you had a fun day with Maui Snorkeling! Mahalo for com…"
radio input "true"
type textarea "Aloha Claire, we're glad you had a fun day with Maui Snorkeling! Mahalo for com…"
radio input "true"
type textarea "Aloha Claire, we're glad you had a fun day with Maui Snorkeling! Mahalo for com…"
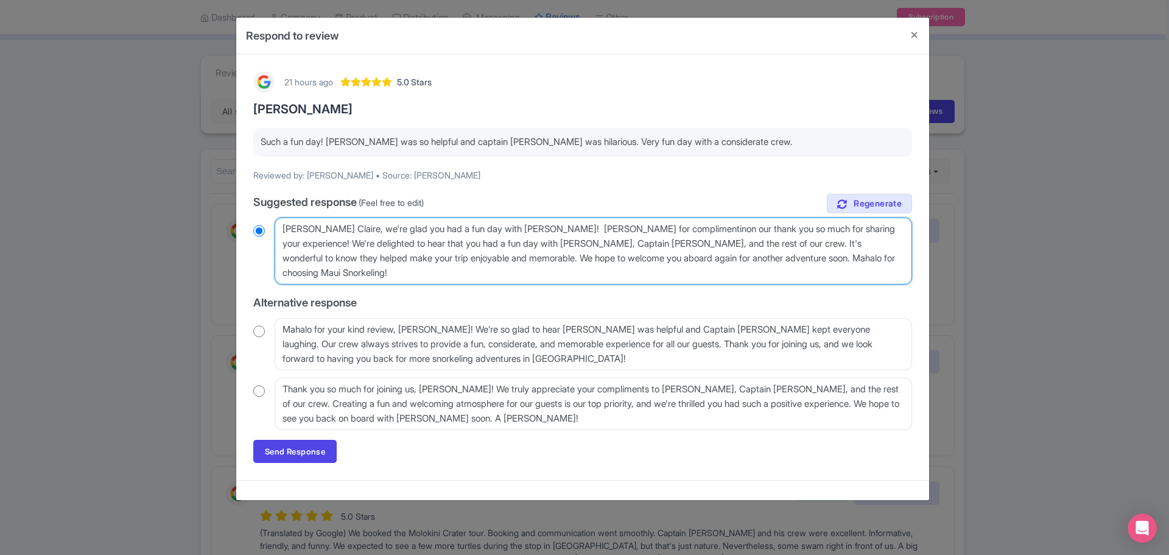
radio input "true"
type textarea "Aloha Claire, we're glad you had a fun day with Maui Snorkeling! Mahalo for com…"
radio input "true"
type textarea "Aloha Claire, we're glad you had a fun day with Maui Snorkeling! Mahalo for com…"
radio input "true"
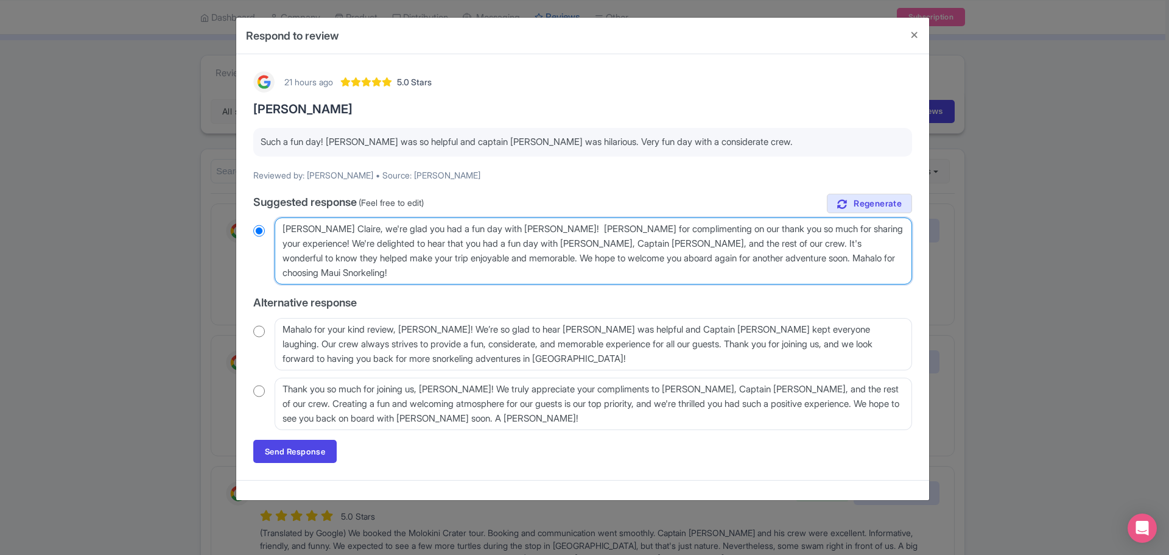
drag, startPoint x: 559, startPoint y: 245, endPoint x: 684, endPoint y: 231, distance: 126.2
click at [684, 231] on textarea "Aloha Claire, thank you so much for sharing your experience! We're delighted to…" at bounding box center [593, 250] width 637 height 67
type textarea "Aloha Claire, we're glad you had a fun day with Maui Snorkeling! Mahalo for com…"
radio input "true"
type textarea "Aloha Claire, we're glad you had a fun day with Maui Snorkeling! Mahalo for com…"
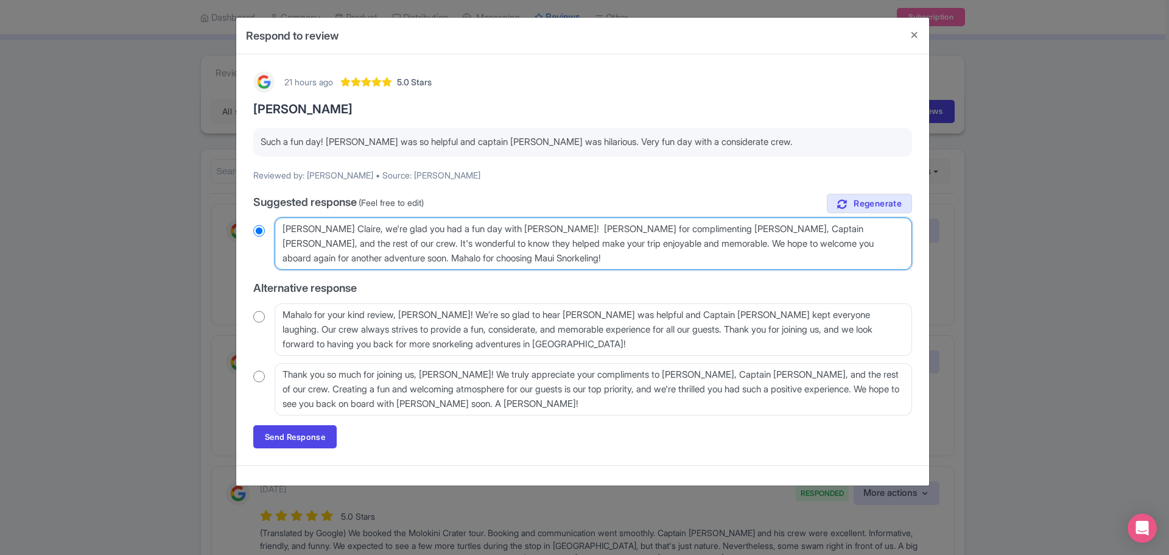
radio input "true"
type textarea "Aloha Claire, we're glad you had a fun day with Maui Snorkeling! Mahalo for com…"
radio input "true"
type textarea "Aloha Claire, we're glad you had a fun day with Maui Snorkeling! Mahalo for com…"
drag, startPoint x: 874, startPoint y: 229, endPoint x: 905, endPoint y: 225, distance: 31.9
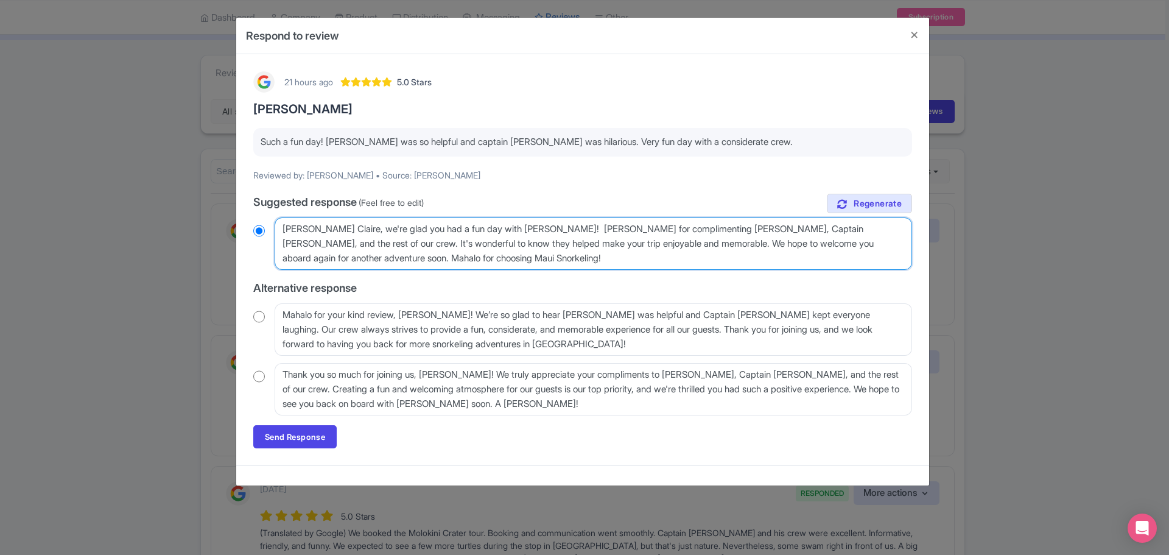
click at [874, 229] on textarea "Aloha Claire, thank you so much for sharing your experience! We're delighted to…" at bounding box center [593, 243] width 637 height 52
radio input "true"
type textarea "Aloha Claire, we're glad you had a fun day with Maui Snorkeling! Mahalo for com…"
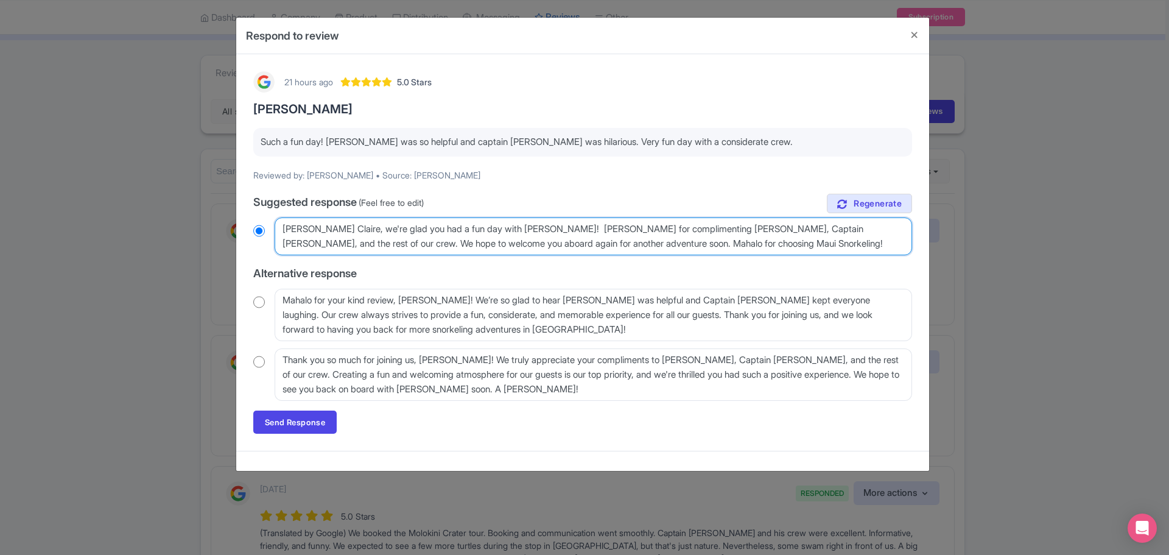
radio input "true"
type textarea "Aloha Claire, we're glad you had a fun day with Maui Snorkeling! Mahalo for com…"
radio input "true"
type textarea "Aloha Claire, we're glad you had a fun day with Maui Snorkeling! Mahalo for com…"
radio input "true"
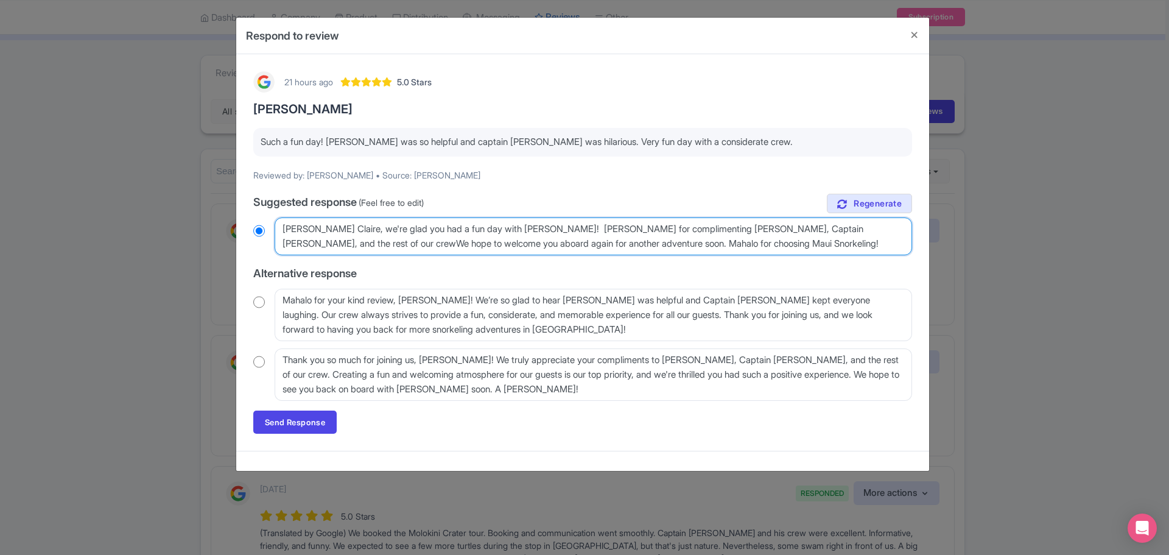
type textarea "Aloha Claire, we're glad you had a fun day with Maui Snorkeling! Mahalo for com…"
radio input "true"
type textarea "Aloha Claire, we're glad you had a fun day with Maui Snorkeling! Mahalo for com…"
radio input "true"
type textarea "Aloha Claire, we're glad you had a fun day with Maui Snorkeling! Mahalo for com…"
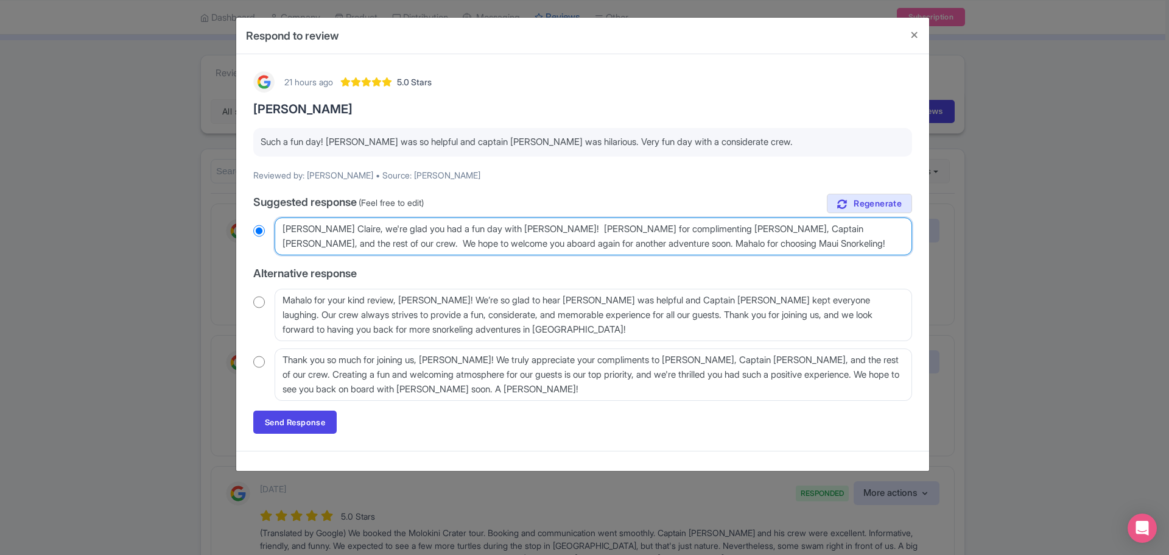
radio input "true"
drag, startPoint x: 591, startPoint y: 242, endPoint x: 968, endPoint y: 255, distance: 376.5
click at [968, 255] on div "Respond to review 21 hours ago 5.0 Stars Maui Snorkeling Such a fun day! Emily …" at bounding box center [584, 277] width 1169 height 555
type textarea "Aloha Claire, we're glad you had a fun day with Maui Snorkeling! Mahalo for com…"
radio input "true"
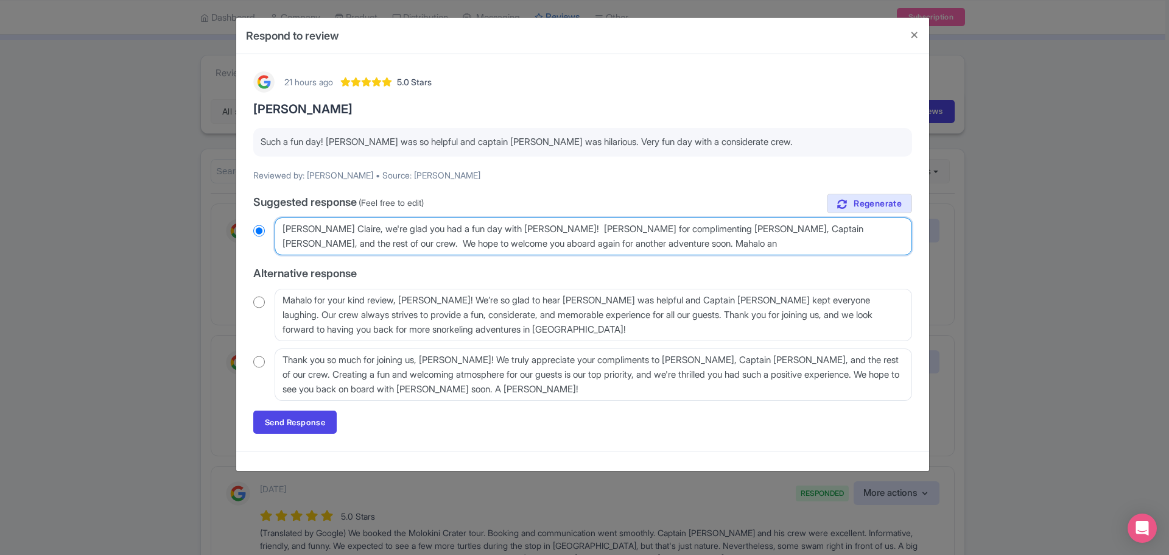
type textarea "Aloha Claire, we're glad you had a fun day with Maui Snorkeling! Mahalo for com…"
radio input "true"
type textarea "Aloha Claire, we're glad you had a fun day with Maui Snorkeling! Mahalo for com…"
radio input "true"
type textarea "Aloha Claire, we're glad you had a fun day with Maui Snorkeling! Mahalo for com…"
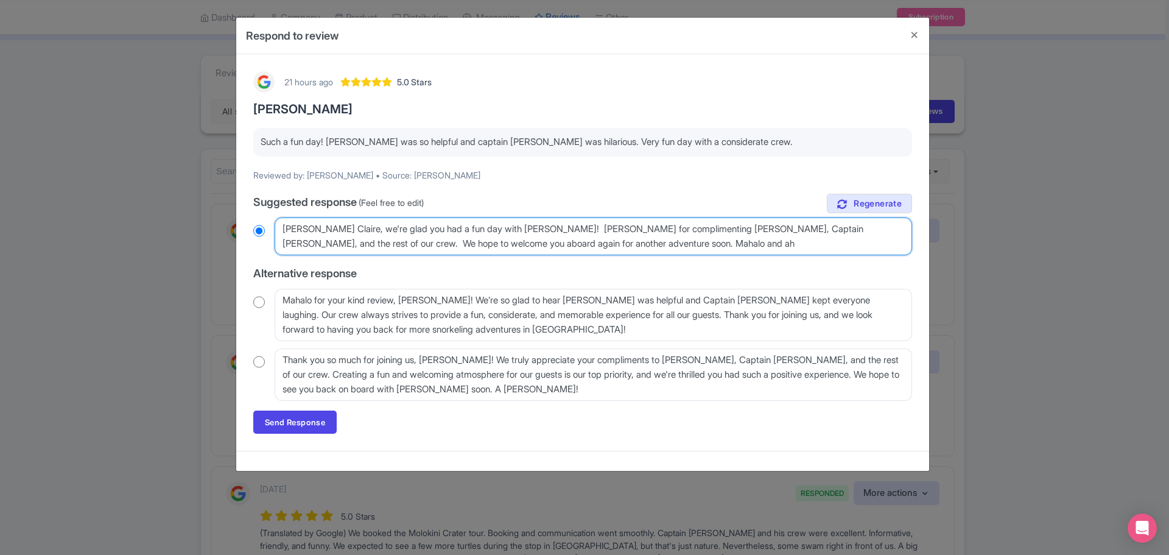
radio input "true"
type textarea "Aloha Claire, we're glad you had a fun day with Maui Snorkeling! Mahalo for com…"
radio input "true"
type textarea "Aloha Claire, we're glad you had a fun day with Maui Snorkeling! Mahalo for com…"
radio input "true"
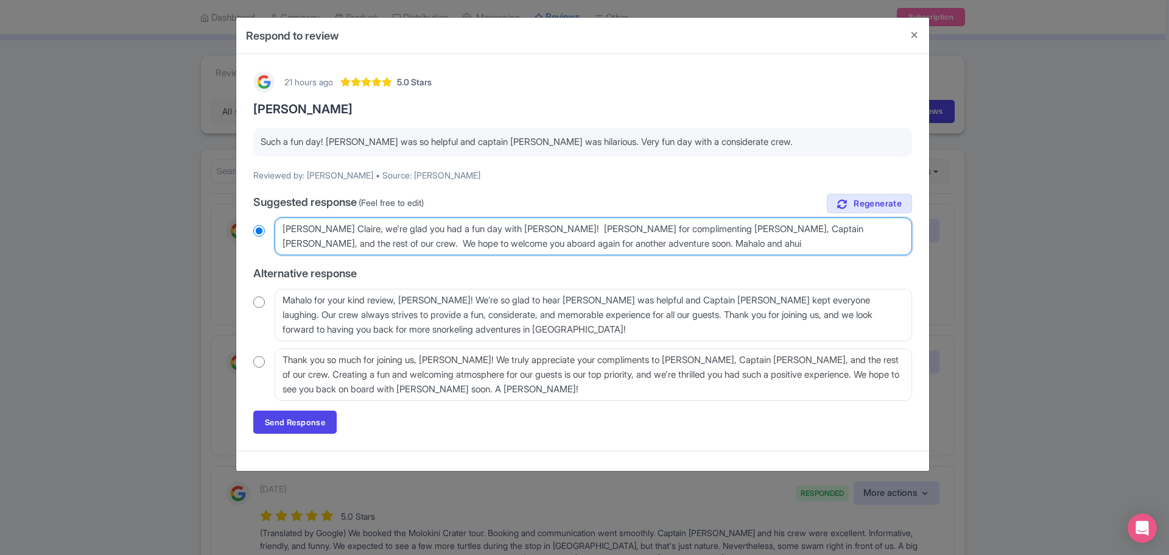
type textarea "Aloha Claire, we're glad you had a fun day with Maui Snorkeling! Mahalo for com…"
radio input "true"
type textarea "Aloha Claire, we're glad you had a fun day with Maui Snorkeling! Mahalo for com…"
radio input "true"
type textarea "Aloha Claire, we're glad you had a fun day with Maui Snorkeling! Mahalo for com…"
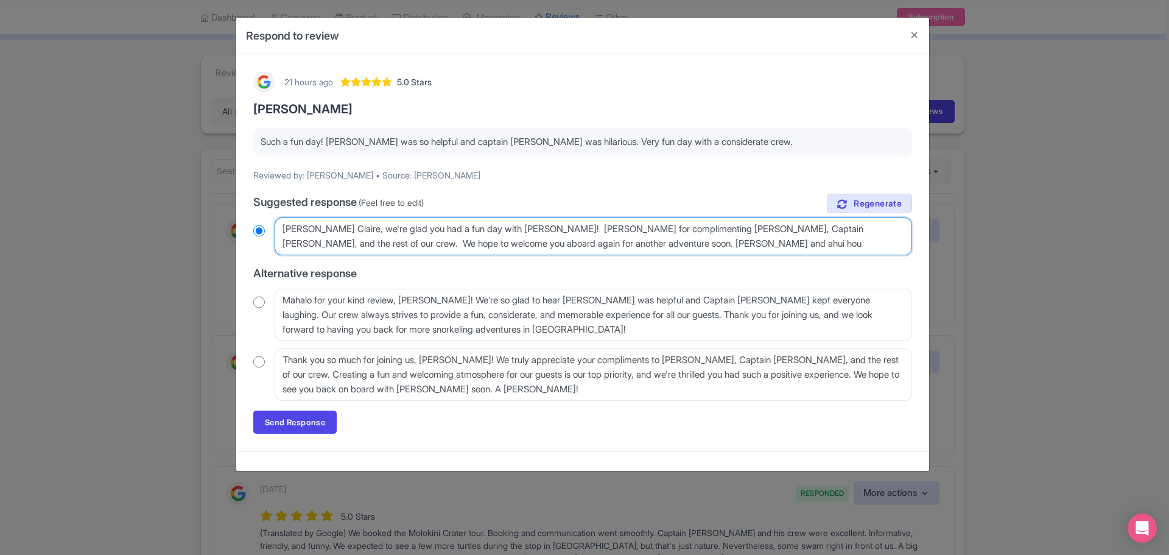
radio input "true"
type textarea "Aloha Claire, we're glad you had a fun day with Maui Snorkeling! Mahalo for com…"
radio input "true"
type textarea "Aloha Claire, we're glad you had a fun day with Maui Snorkeling! Mahalo for com…"
radio input "true"
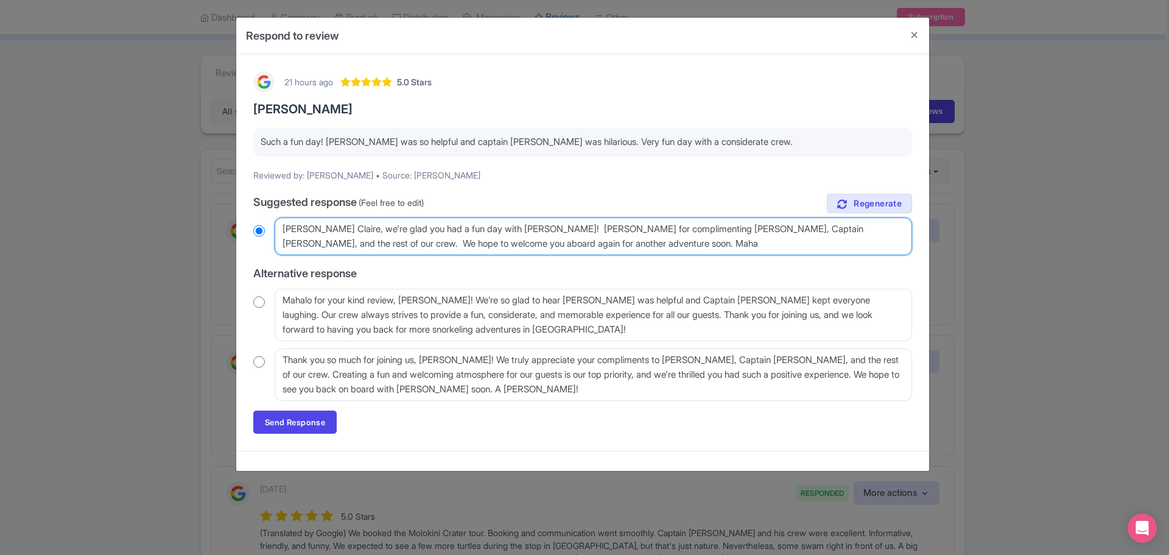
type textarea "Aloha Claire, we're glad you had a fun day with Maui Snorkeling! Mahalo for com…"
radio input "true"
type textarea "Aloha Claire, we're glad you had a fun day with Maui Snorkeling! Mahalo for com…"
radio input "true"
type textarea "Aloha Claire, we're glad you had a fun day with Maui Snorkeling! Mahalo for com…"
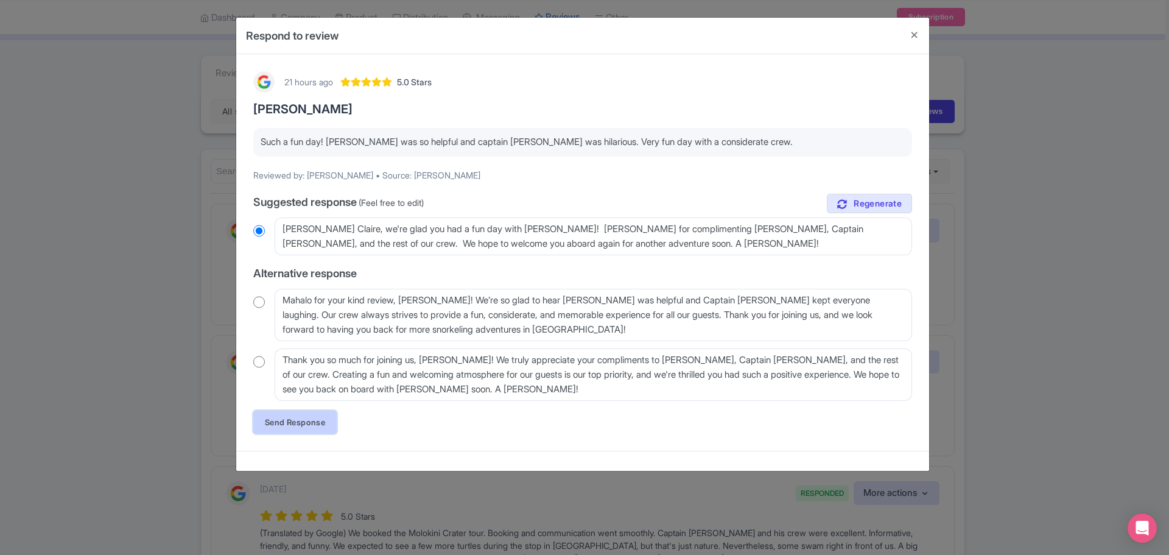
click at [296, 426] on link "Send Response" at bounding box center [294, 421] width 83 height 23
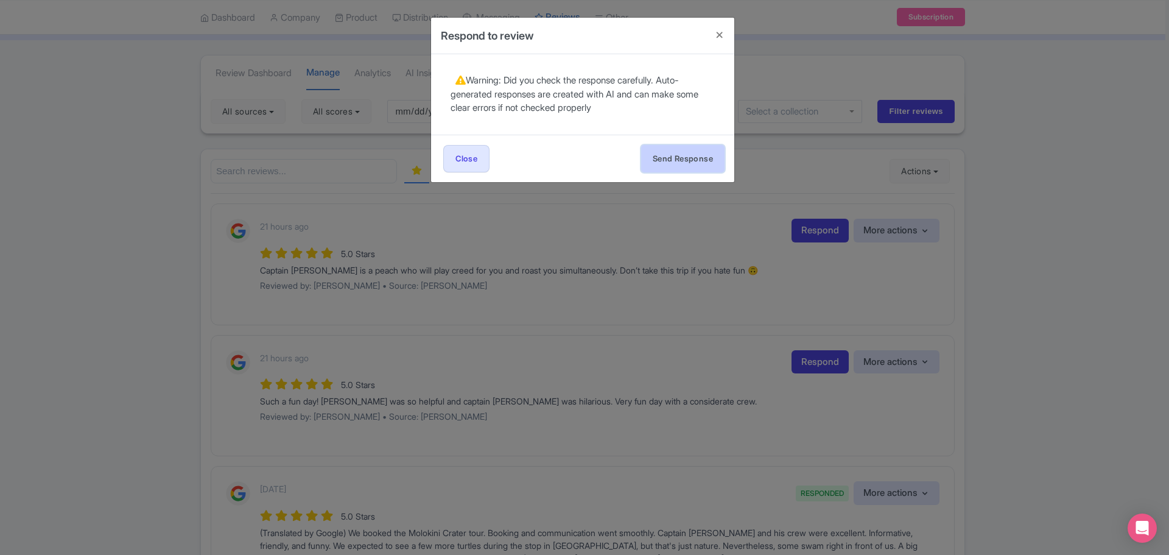
click at [659, 156] on button "Send Response" at bounding box center [682, 158] width 83 height 27
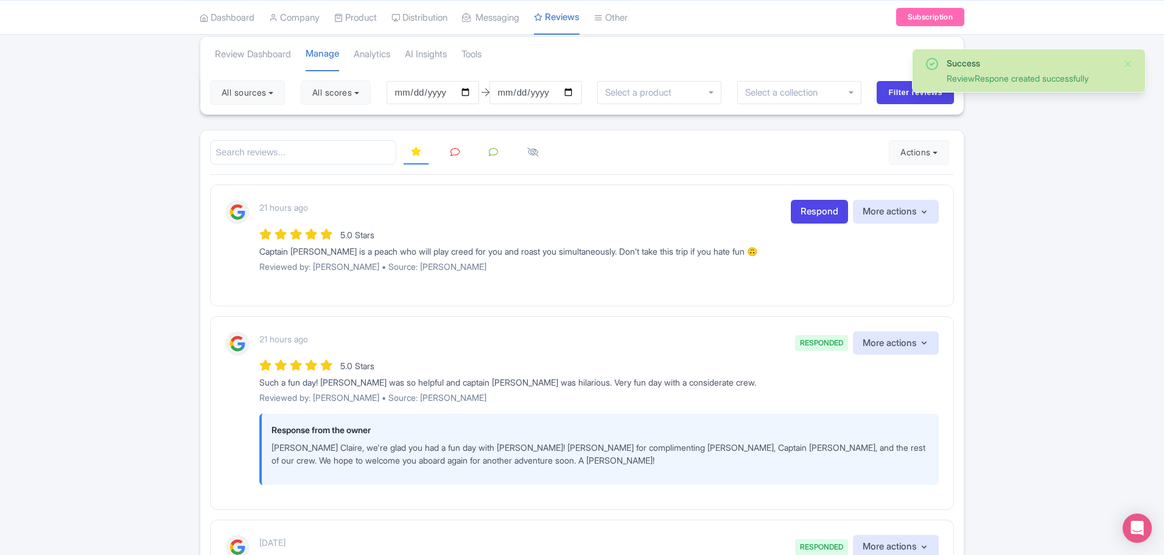
scroll to position [61, 0]
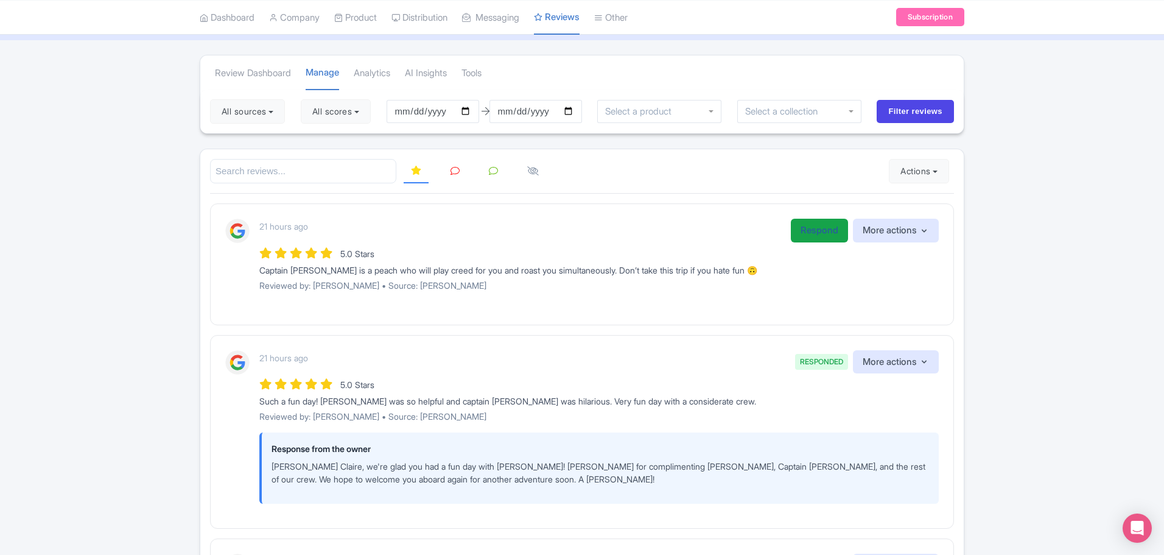
click at [820, 231] on link "Respond" at bounding box center [819, 231] width 57 height 24
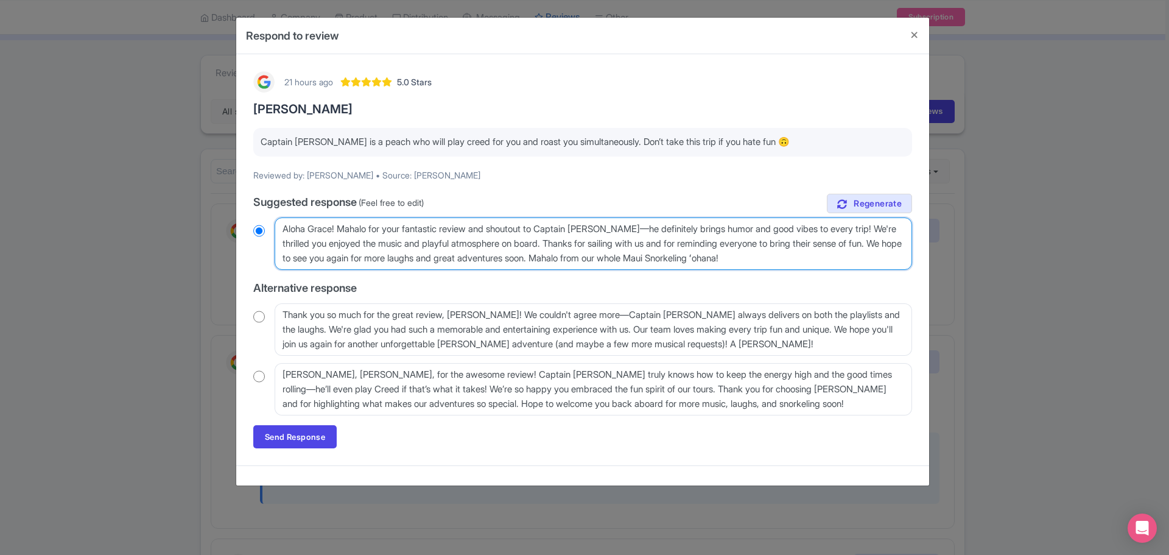
click at [343, 225] on textarea "Aloha Grace! Mahalo for your fantastic review and shoutout to Captain [PERSON_N…" at bounding box center [593, 243] width 637 height 52
type textarea "Aloha Grace! WMahalo for your fantastic review and shoutout to Captain [PERSON_…"
radio input "true"
type textarea "Aloha Grace! WeMahalo for your fantastic review and shoutout to Captain [PERSON…"
radio input "true"
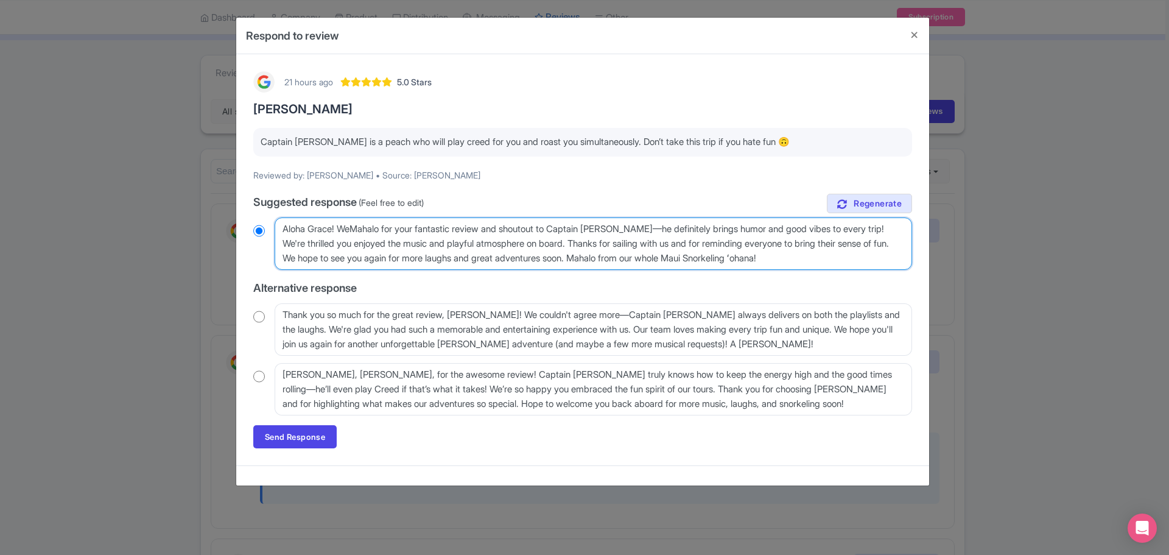
type textarea "Aloha Grace! We'Mahalo for your fantastic review and shoutout to Captain [PERSO…"
radio input "true"
type textarea "Aloha Grace! We'reMahalo for your fantastic review and shoutout to Captain [PER…"
radio input "true"
type textarea "Aloha Grace! We're [PERSON_NAME] for your fantastic review and shoutout to Capt…"
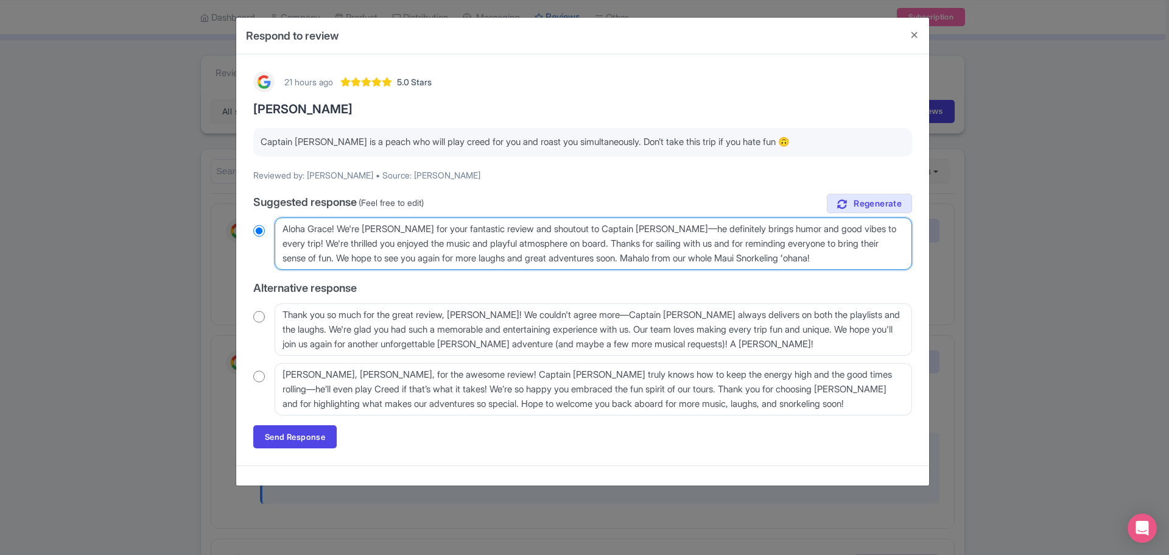
radio input "true"
type textarea "Aloha Grace! We're gMahalo for your fantastic review and shoutout to Captain [P…"
radio input "true"
type textarea "Aloha Grace! We're glMahalo for your fantastic review and shoutout to Captain […"
radio input "true"
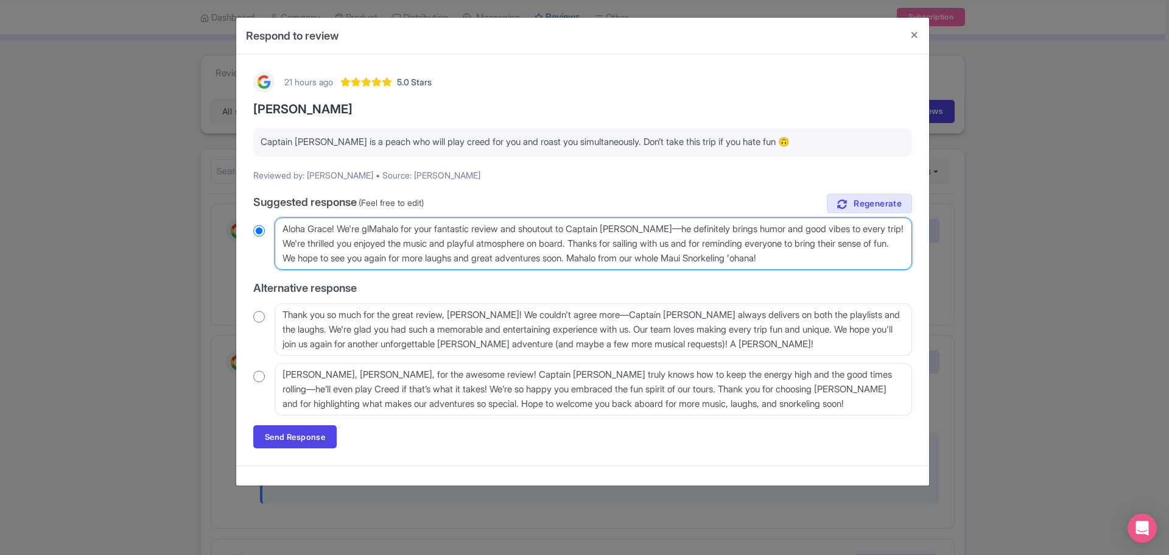
type textarea "Aloha Grace! We're glaMahalo for your fantastic review and shoutout to Captain …"
radio input "true"
type textarea "Aloha Grace! We're glad [PERSON_NAME] for your fantastic review and shoutout to…"
radio input "true"
type textarea "Aloha Grace! We're glad yMahalo for your fantastic review and shoutout to Capta…"
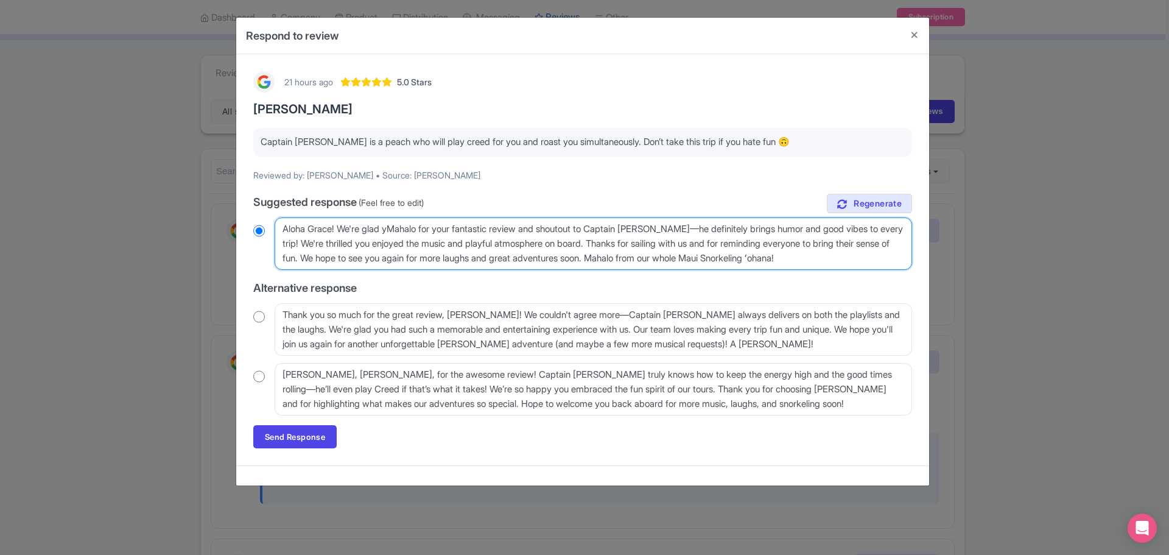
radio input "true"
type textarea "Aloha Grace! We're glad youMahalo for your fantastic review and shoutout to Cap…"
radio input "true"
type textarea "Aloha Grace! We're glad you [PERSON_NAME] for your fantastic review and shoutou…"
radio input "true"
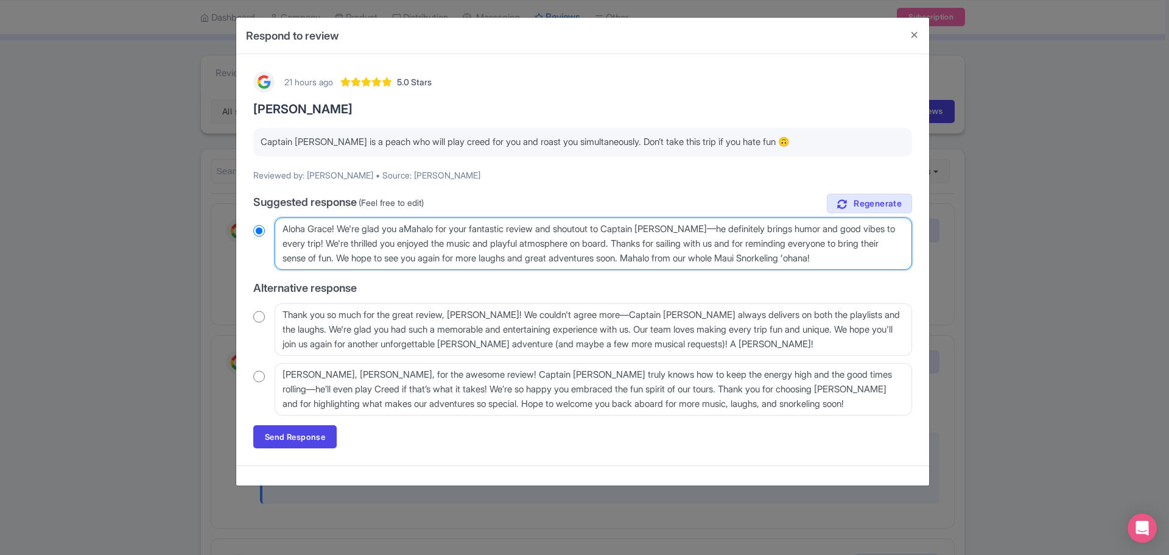
type textarea "Aloha Grace! We're glad you anMahalo for your fantastic review and shoutout to …"
radio input "true"
type textarea "Aloha Grace! We're glad you andMahalo for your fantastic review and shoutout to…"
radio input "true"
type textarea "Aloha Grace! We're glad you andyMahalo for your fantastic review and shoutout t…"
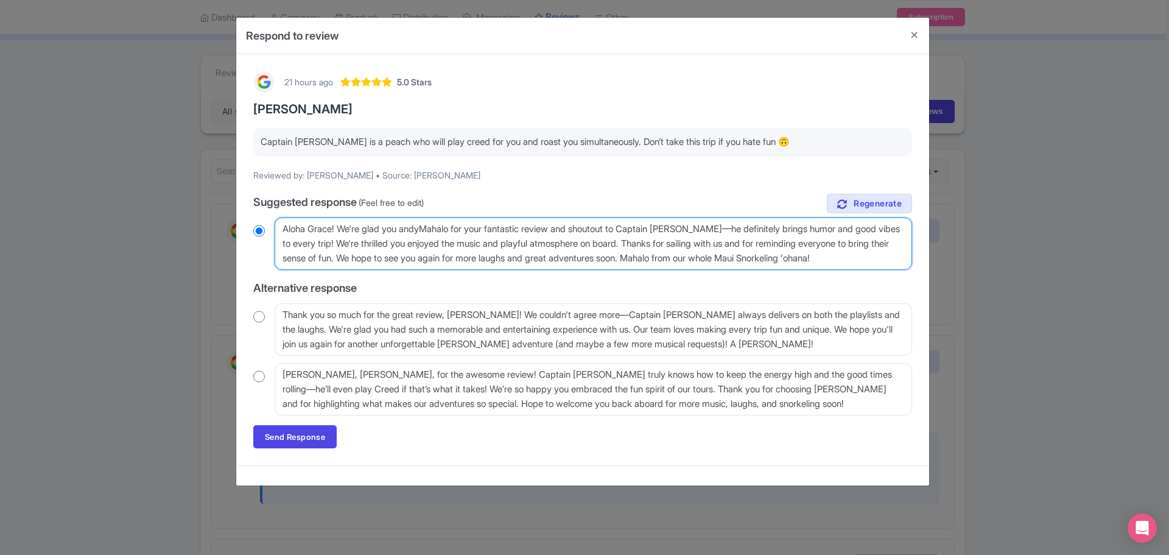
radio input "true"
type textarea "Aloha Grace! We're glad you andyouMahalo for your fantastic review and shoutout…"
radio input "true"
type textarea "Aloha Grace! We're glad you andyourMahalo for your fantastic review and shoutou…"
radio input "true"
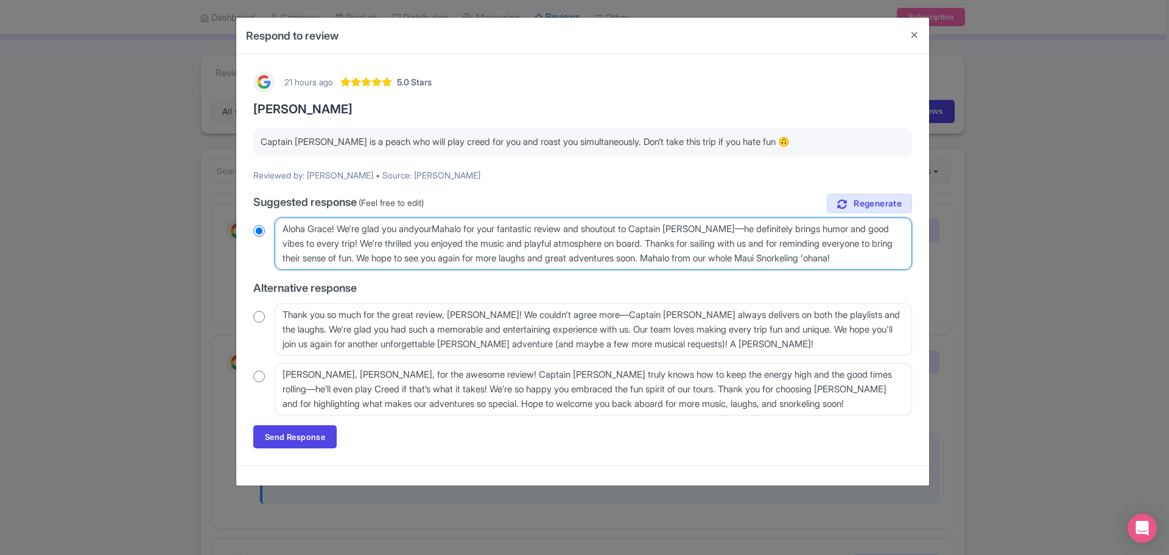
type textarea "Aloha Grace! We're glad you [PERSON_NAME] for your fantastic review and shoutou…"
radio input "true"
type textarea "Aloha Grace! We're glad you andyourMahalo for your fantastic review and shoutou…"
radio input "true"
type textarea "Aloha Grace! We're glad you andyouMahalo for your fantastic review and shoutout…"
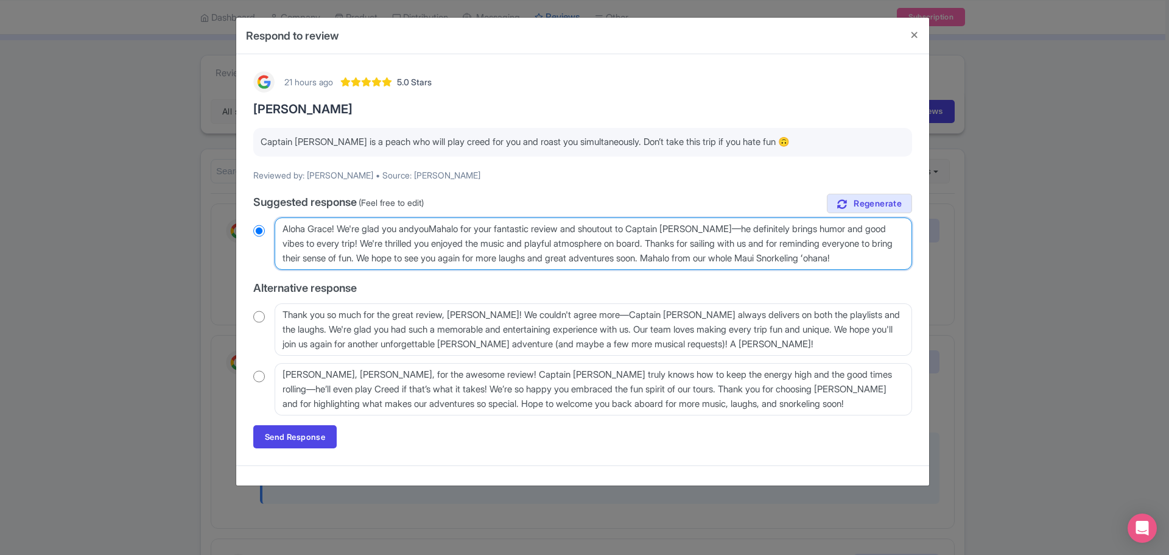
radio input "true"
type textarea "Aloha Grace! We're glad you andyoMahalo for your fantastic review and shoutout …"
radio input "true"
type textarea "Aloha Grace! We're glad you andyMahalo for your fantastic review and shoutout t…"
radio input "true"
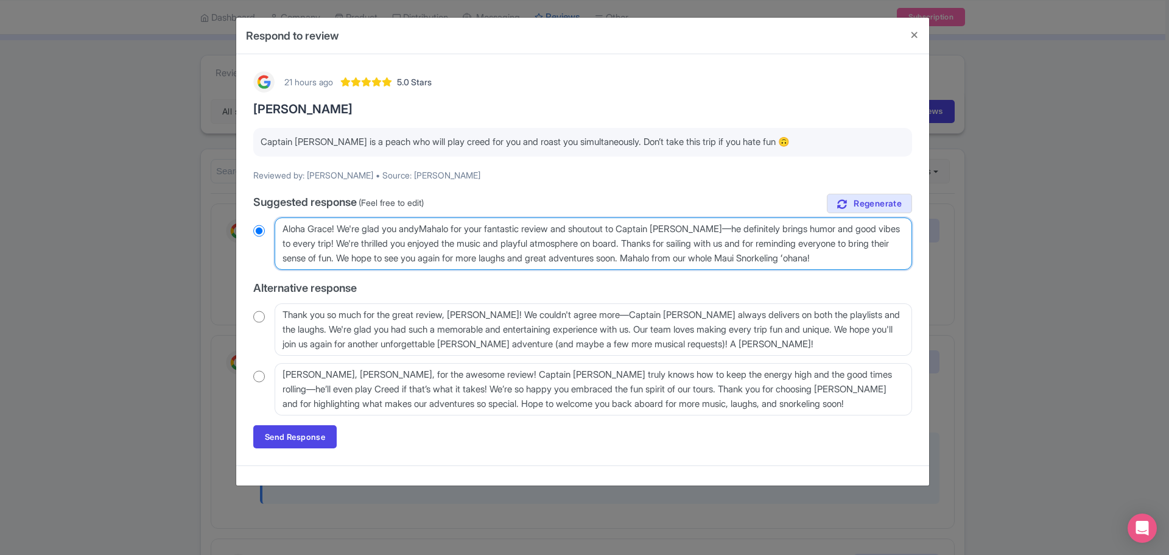
type textarea "Aloha Grace! We're glad you andMahalo for your fantastic review and shoutout to…"
radio input "true"
type textarea "Aloha Grace! We're glad you and [PERSON_NAME] for your fantastic review and sho…"
radio input "true"
type textarea "Aloha Grace! We're glad you and yMahalo for your fantastic review and shoutout …"
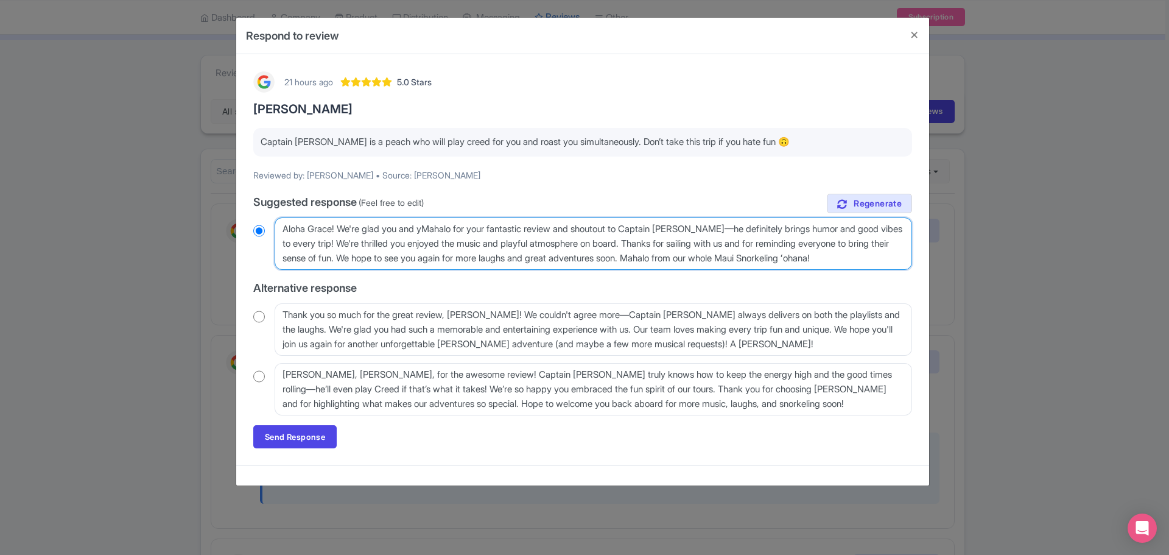
radio input "true"
type textarea "Aloha Grace! We're glad you and youMahalo for your fantastic review and shoutou…"
radio input "true"
type textarea "Aloha Grace! We're glad you and yourMahalo for your fantastic review and shouto…"
radio input "true"
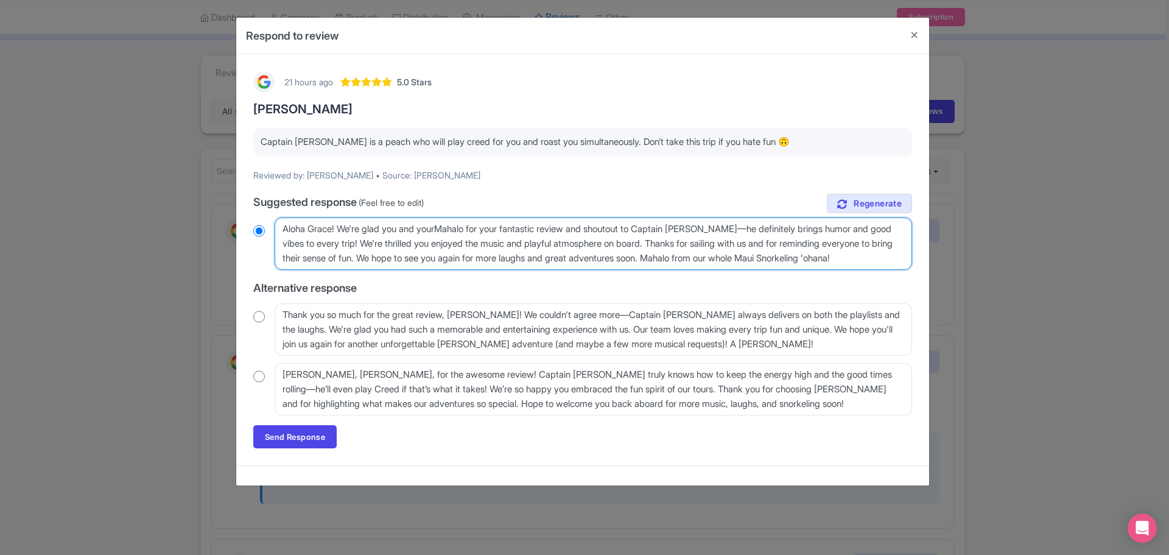
type textarea "Aloha Grace! We're glad you and your Mahalo for your fantastic review and shout…"
radio input "true"
type textarea "Aloha Grace! We're glad you and your fMahalo for your fantastic review and shou…"
radio input "true"
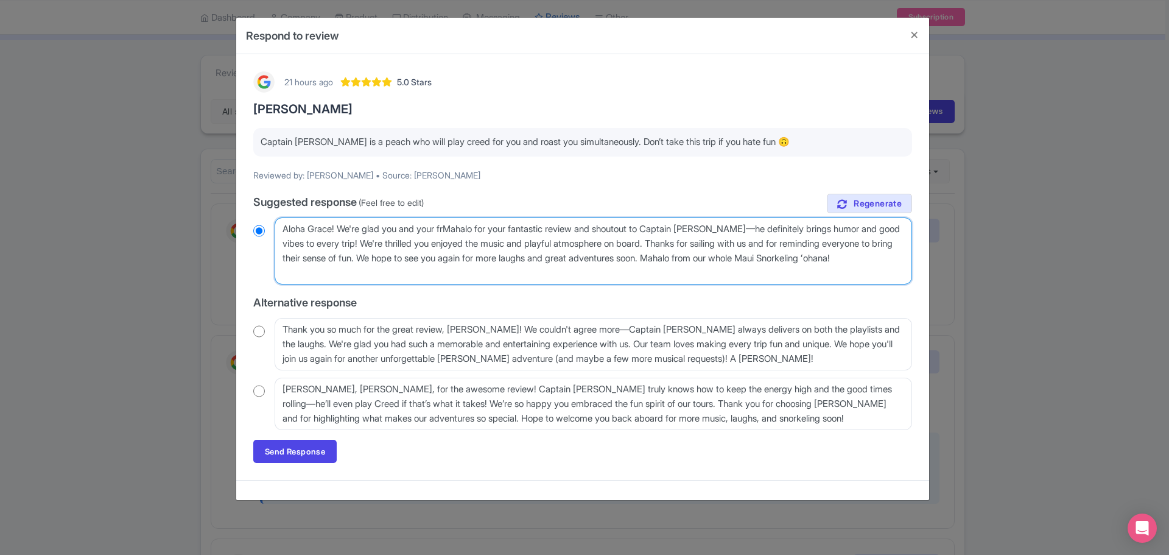
type textarea "Aloha Grace! We're glad you and your friMahalo for your fantastic review and sh…"
radio input "true"
type textarea "Aloha Grace! We're glad you and your frieMahalo for your fantastic review and s…"
radio input "true"
type textarea "Aloha Grace! We're glad you and your frienMahalo for your fantastic review and …"
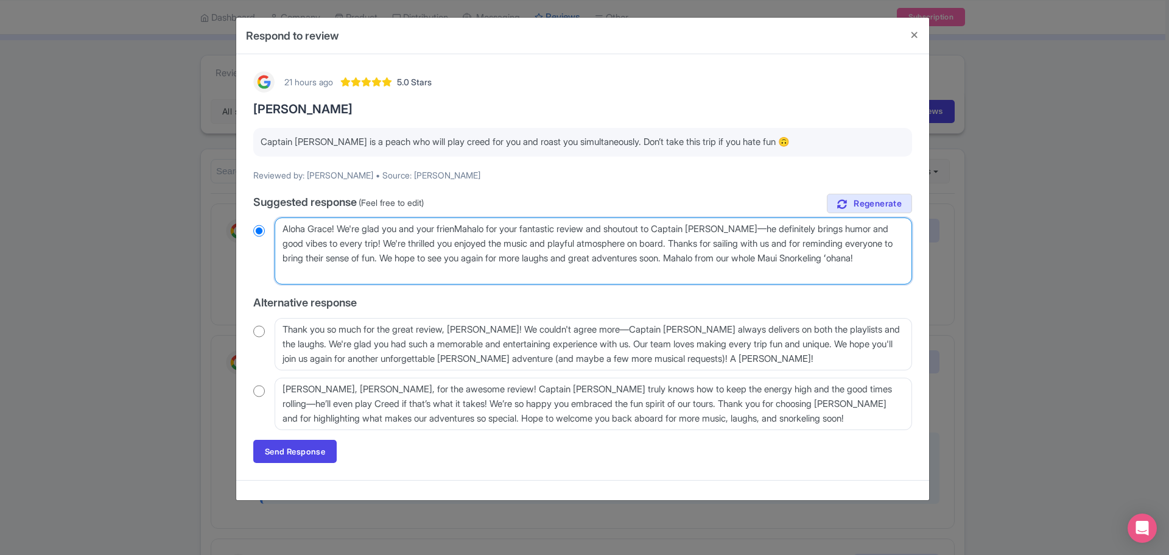
radio input "true"
type textarea "Aloha Grace! We're glad you and your friendMahalo for your fantastic review and…"
radio input "true"
type textarea "Aloha Grace! We're glad you and your friendsMahalo for your fantastic review an…"
radio input "true"
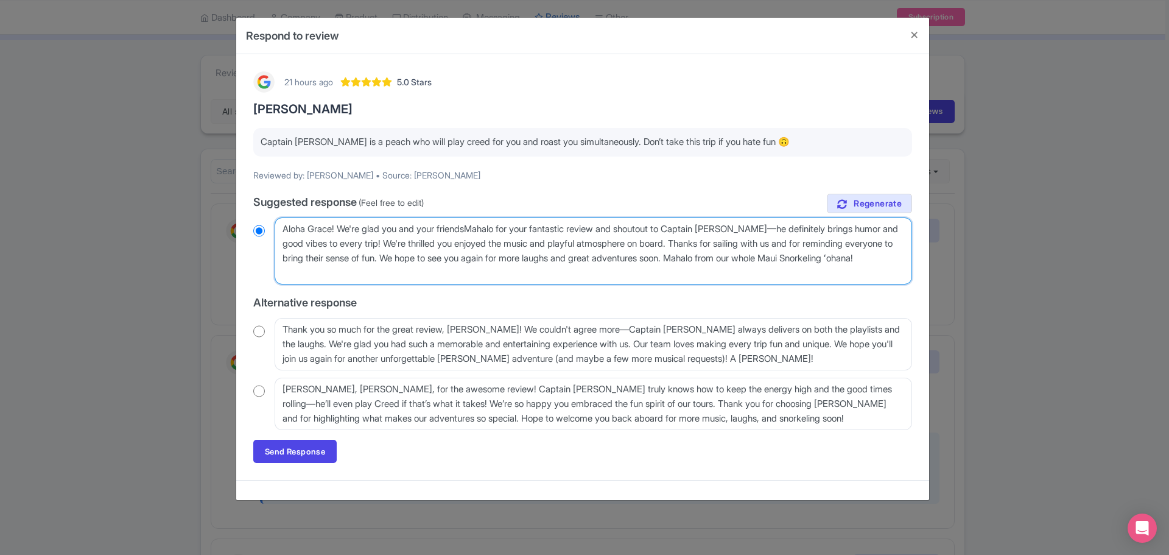
type textarea "Aloha Grace! We're glad you and your friends [PERSON_NAME] for your fantastic r…"
radio input "true"
type textarea "Aloha Grace! We're glad you and your friends hMahalo for your fantastic review …"
radio input "true"
type textarea "Aloha Grace! We're glad you and your friends haMahalo for your fantastic review…"
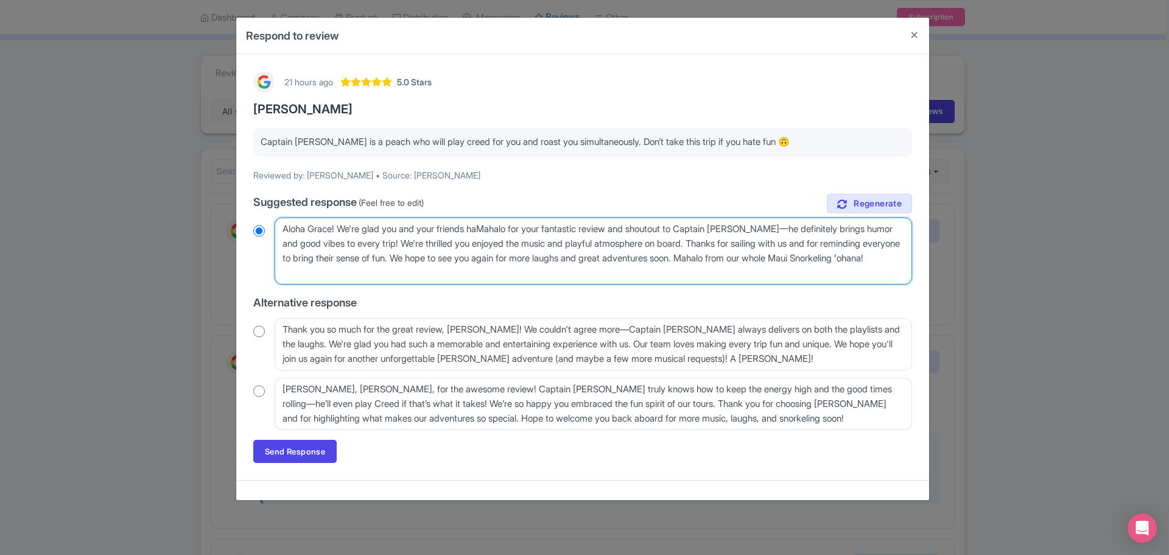
radio input "true"
type textarea "Aloha Grace! We're glad you and your friends hadMahalo for your fantastic revie…"
radio input "true"
type textarea "Aloha Grace! We're glad you and your friends had [PERSON_NAME] for your fantast…"
radio input "true"
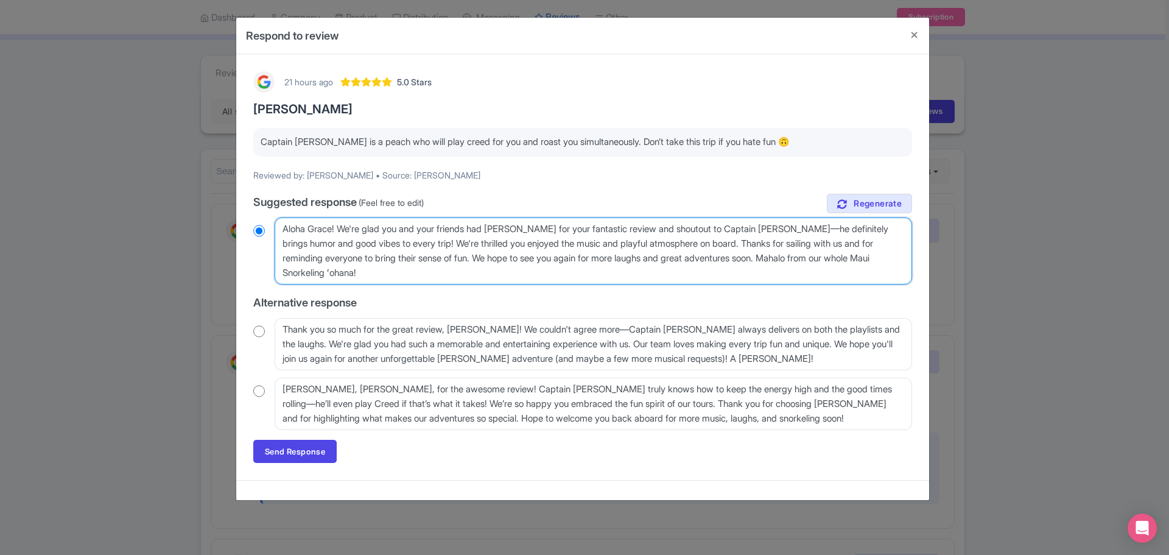
type textarea "Aloha Grace! We're glad you and your friends had fMahalo for your fantastic rev…"
radio input "true"
type textarea "Aloha Grace! We're glad you and your friends had fuMahalo for your fantastic re…"
radio input "true"
type textarea "Aloha Grace! We're glad you and your friends had funMahalo for your fantastic r…"
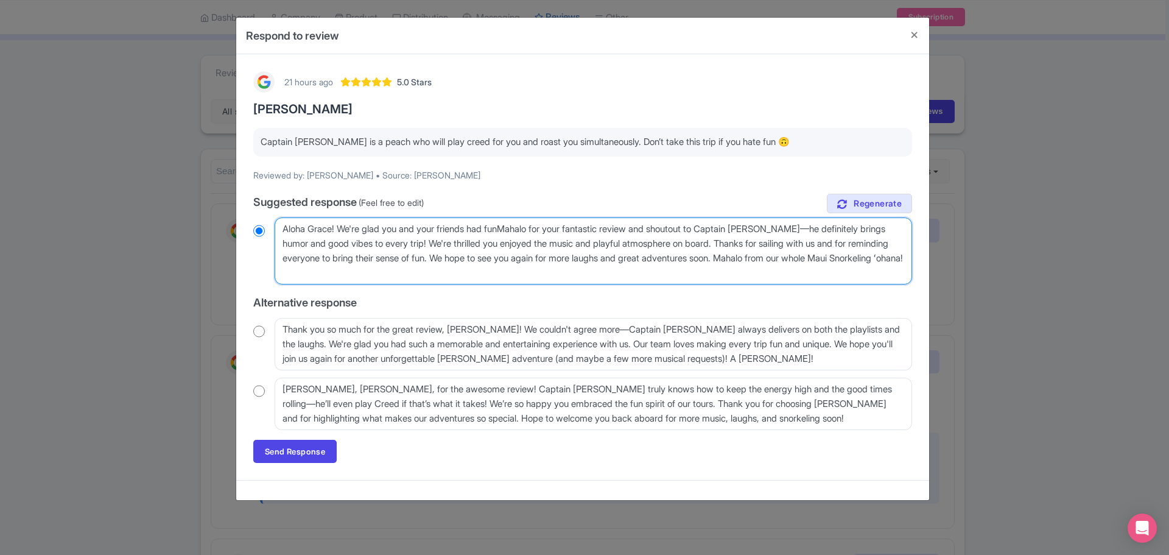
radio input "true"
type textarea "Aloha Grace! We're glad you and your friends had fun [PERSON_NAME] for your fan…"
radio input "true"
type textarea "Aloha Grace! We're glad you and your friends had fun ouMahalo for your fantasti…"
radio input "true"
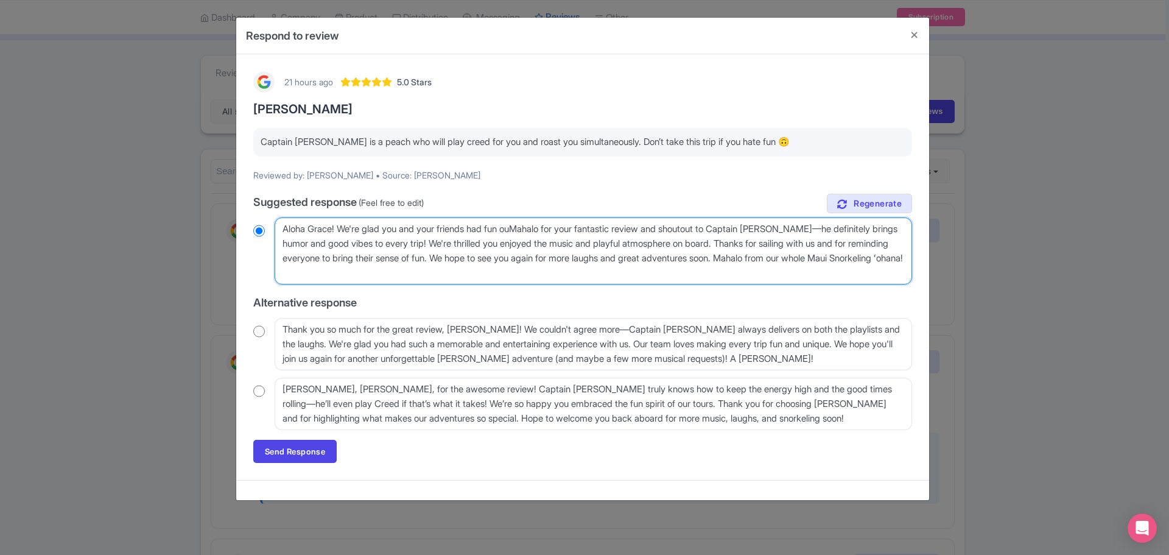
type textarea "Aloha Grace! We're glad you and your friends had fun ounMahalo for your fantast…"
radio input "true"
type textarea "Aloha Grace! We're glad you and your friends had fun ouMahalo for your fantasti…"
radio input "true"
type textarea "Aloha Grace! We're glad you and your friends had fun oMahalo for your fantastic…"
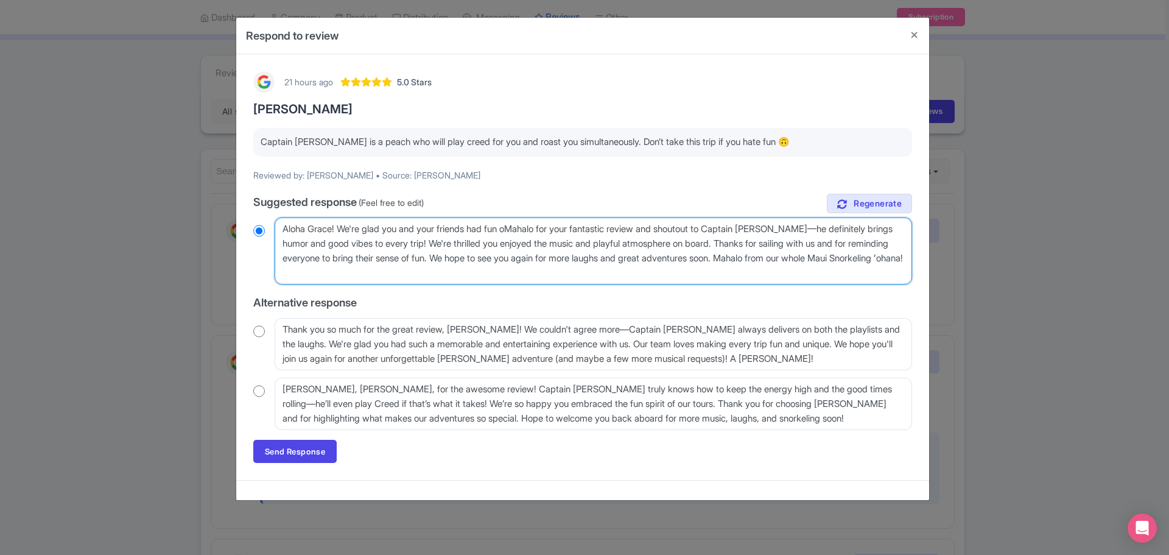
radio input "true"
type textarea "Aloha Grace! We're glad you and your friends had fun onMahalo for your fantasti…"
radio input "true"
type textarea "Aloha Grace! We're glad you and your friends had fun on Mahalo for your fantast…"
radio input "true"
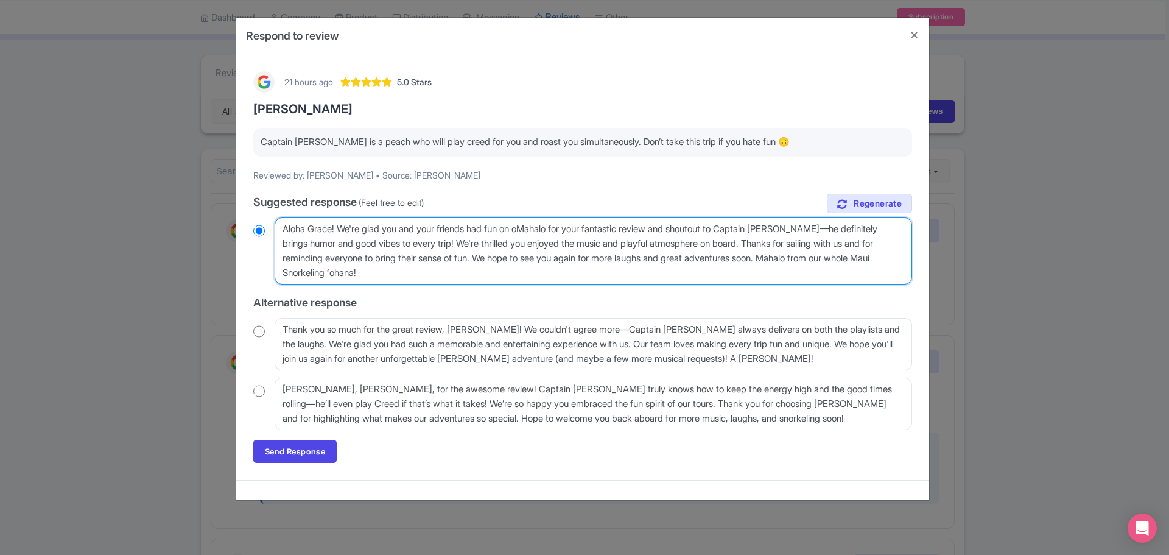
type textarea "Aloha Grace! We're glad you and your friends had fun on ouMahalo for your fanta…"
radio input "true"
type textarea "Aloha Grace! We're glad you and your friends had fun on ourMahalo for your fant…"
radio input "true"
type textarea "Aloha Grace! We're glad you and your friends had fun on our Mahalo for your fan…"
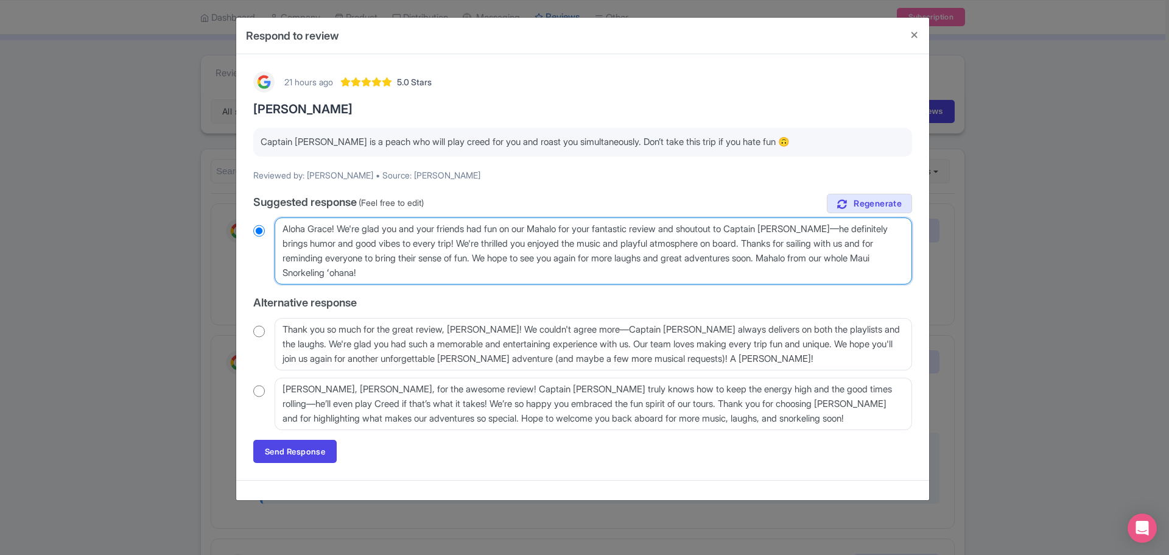
radio input "true"
type textarea "Aloha Grace! We're glad you and your friends had fun on our aMahalo for your fa…"
radio input "true"
type textarea "Aloha Grace! We're glad you and your friends had fun on our afMahalo for your f…"
radio input "true"
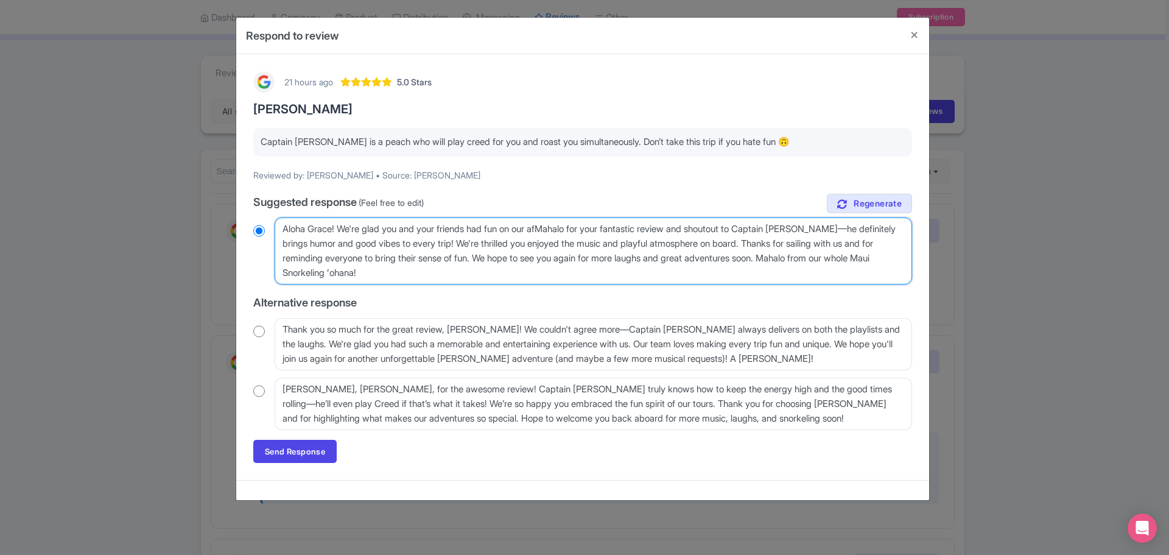
type textarea "Aloha Grace! We're glad you and your friends had fun on our aftMahalo for your …"
radio input "true"
type textarea "Aloha Grace! We're glad you and your friends had fun on our afterMahalo for you…"
radio input "true"
type textarea "Aloha Grace! We're glad you and your friends had fun on our afternMahalo for yo…"
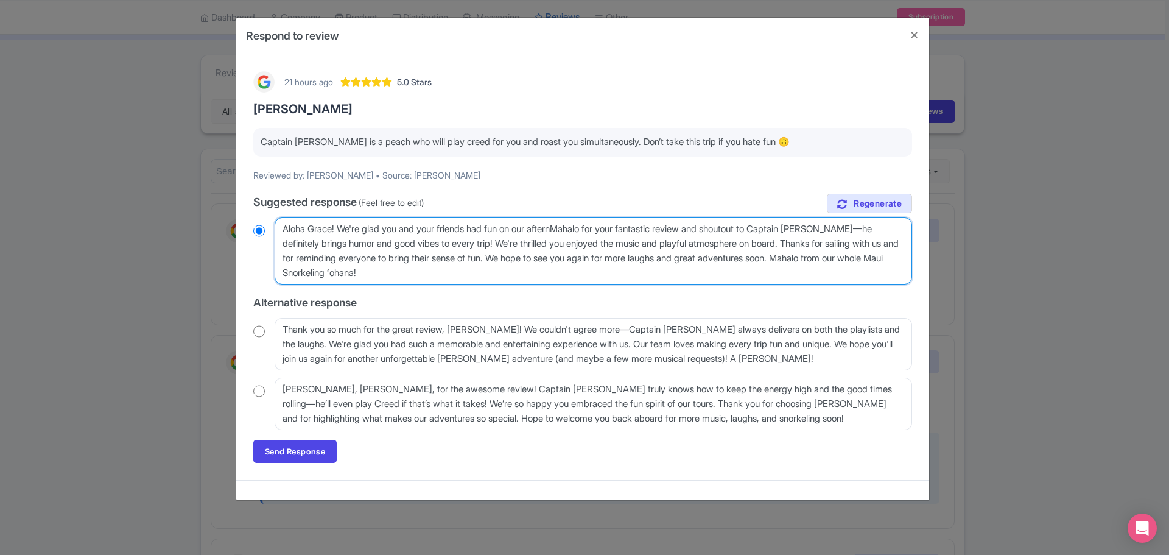
radio input "true"
type textarea "Aloha Grace! We're glad you and your friends had fun on our afternoMahalo for y…"
radio input "true"
type textarea "Aloha Grace! We're glad you and your friends had fun on our afternooMahalo for …"
radio input "true"
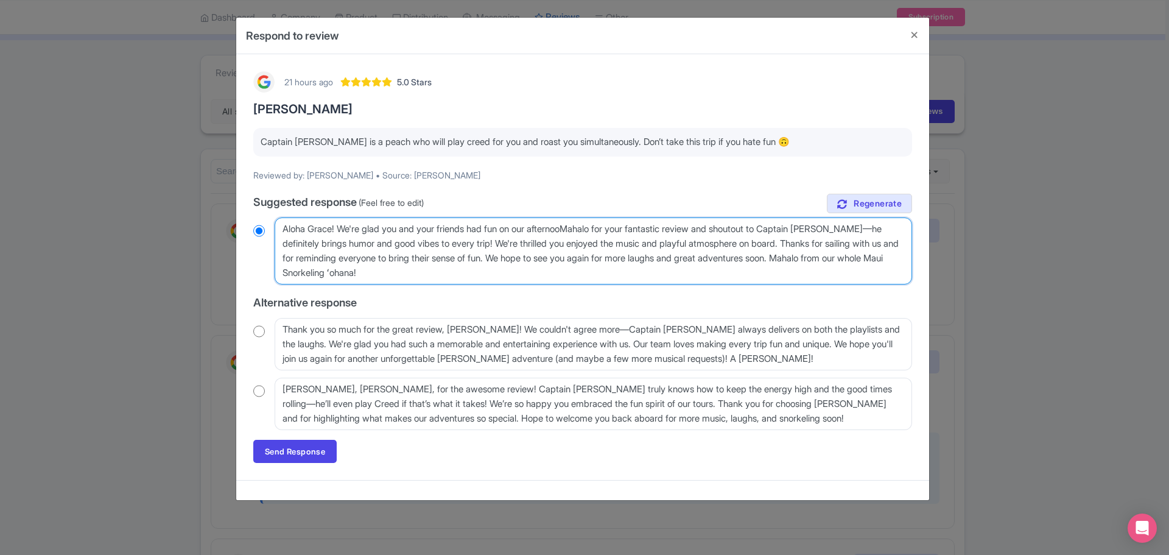
type textarea "Aloha Grace! We're glad you and your friends had fun on our afternoonMahalo for…"
radio input "true"
type textarea "Aloha Grace! We're glad you and your friends had fun on our afternoon sMahalo f…"
radio input "true"
type textarea "Aloha Grace! We're glad you and your friends had fun on our afternoon snMahalo …"
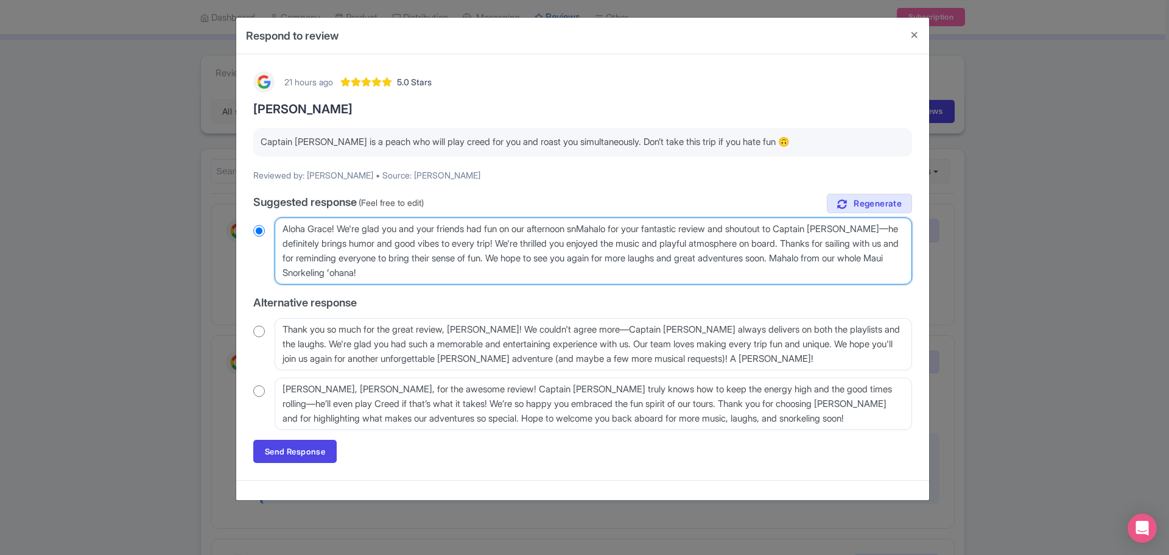
radio input "true"
type textarea "Aloha Grace! We're glad you and your friends had fun on our afternoon snroMahal…"
radio input "true"
type textarea "Aloha Grace! We're glad you and your friends had fun on our afternoon snrMahalo…"
radio input "true"
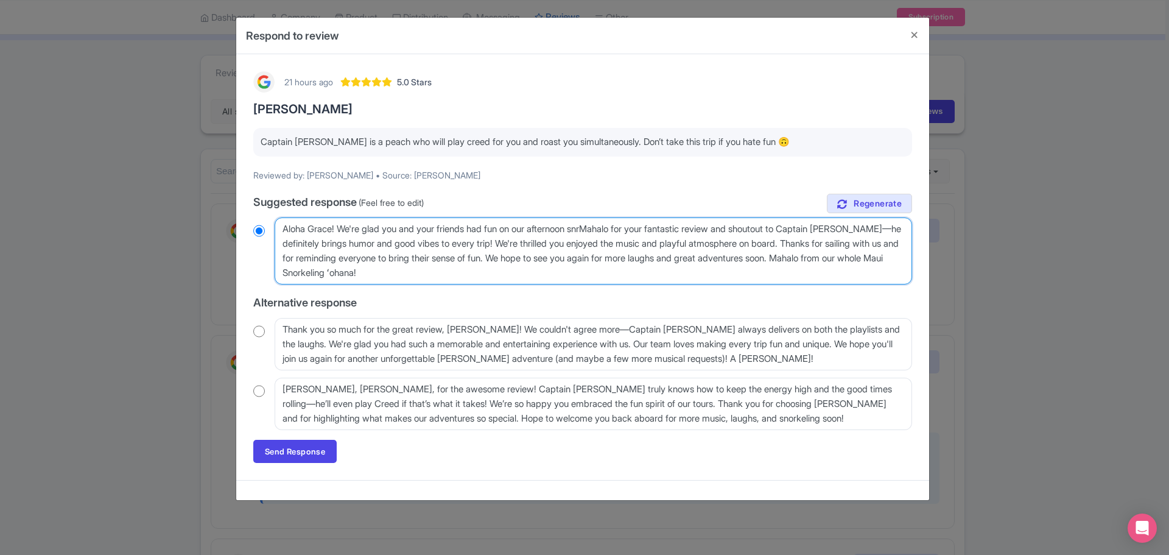
type textarea "Aloha Grace! We're glad you and your friends had fun on our afternoon snMahalo …"
radio input "true"
type textarea "Aloha Grace! We're glad you and your friends had fun on our afternoon snoMahalo…"
radio input "true"
type textarea "Aloha Grace! We're glad you and your friends had fun on our afternoon snorMahal…"
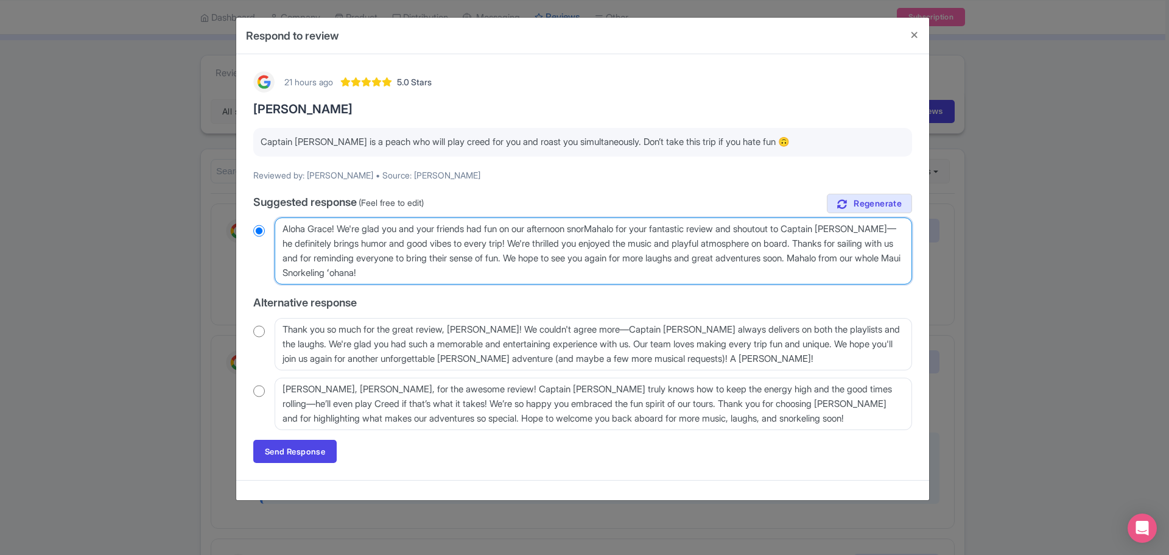
radio input "true"
type textarea "Aloha Grace! We're glad you and your friends had fun on our afternoon snorkMaha…"
radio input "true"
type textarea "Aloha Grace! We're glad you and your friends had fun on our afternoon snorkeMah…"
radio input "true"
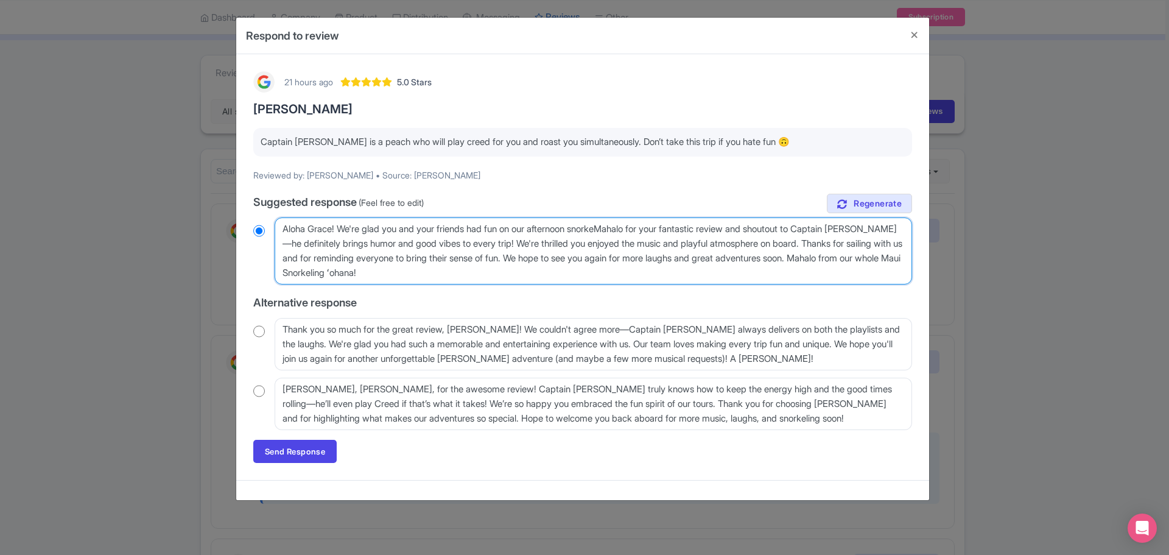
type textarea "Aloha Grace! We're glad you and your friends had fun on our afternoon snorkelMa…"
radio input "true"
type textarea "Aloha Grace! We're glad you and your friends had fun on our afternoon snorkel M…"
radio input "true"
type textarea "Aloha Grace! We're glad you and your friends had fun on our afternoon snorkel t…"
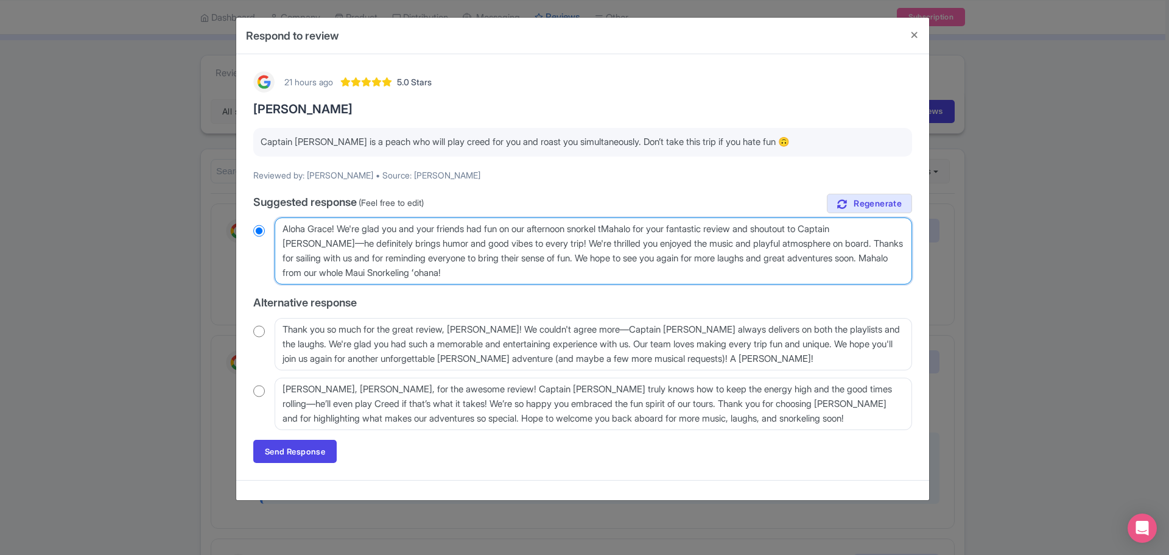
radio input "true"
type textarea "Aloha Grace! We're glad you and your friends had fun on our afternoon snorkel t…"
radio input "true"
type textarea "Aloha Grace! We're glad you and your friends had fun on our afternoon snorkel t…"
radio input "true"
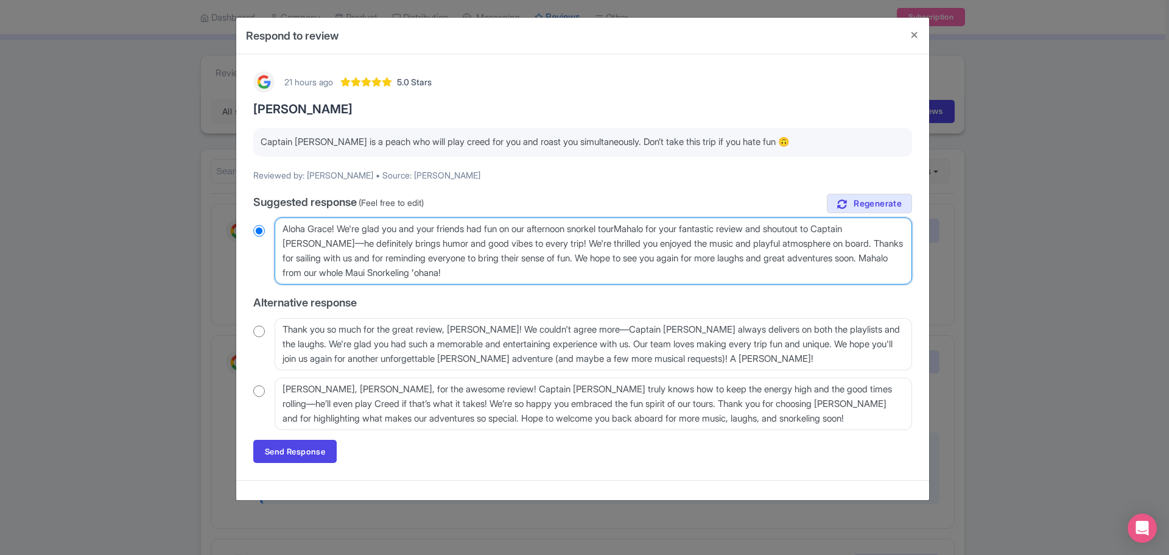
type textarea "Aloha Grace! We're glad you and your friends had fun on our afternoon snorkel t…"
radio input "true"
type textarea "Aloha Grace! We're glad you and your friends had fun on our afternoon snorkel t…"
radio input "true"
type textarea "Aloha Grace! We're glad you and your friends had fun on our afternoon snorkel t…"
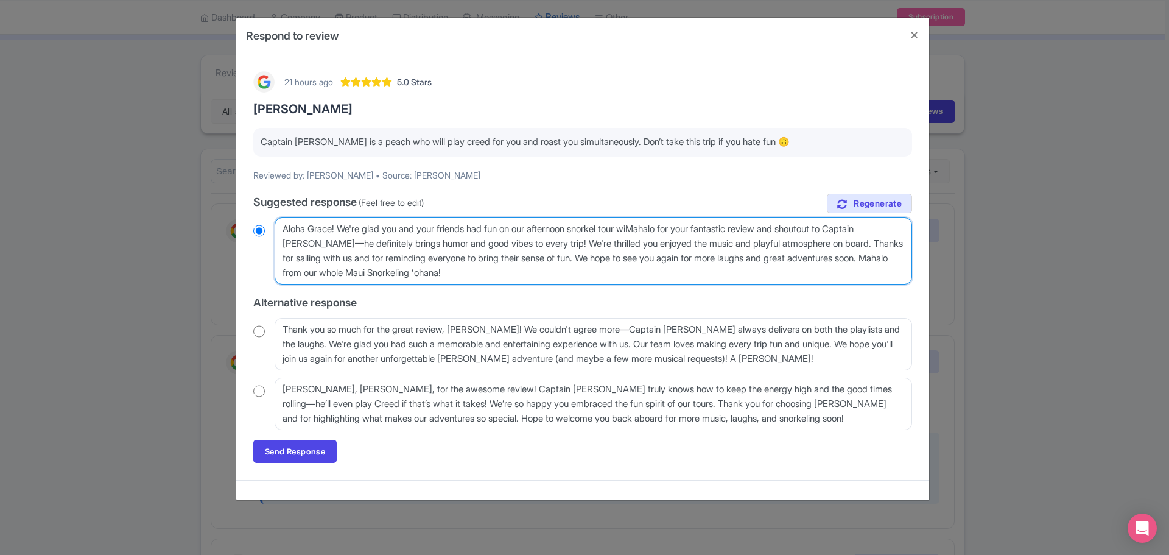
radio input "true"
type textarea "Aloha Grace! We're glad you and your friends had fun on our afternoon snorkel t…"
radio input "true"
type textarea "Aloha Grace! We're glad you and your friends had fun on our afternoon snorkel t…"
radio input "true"
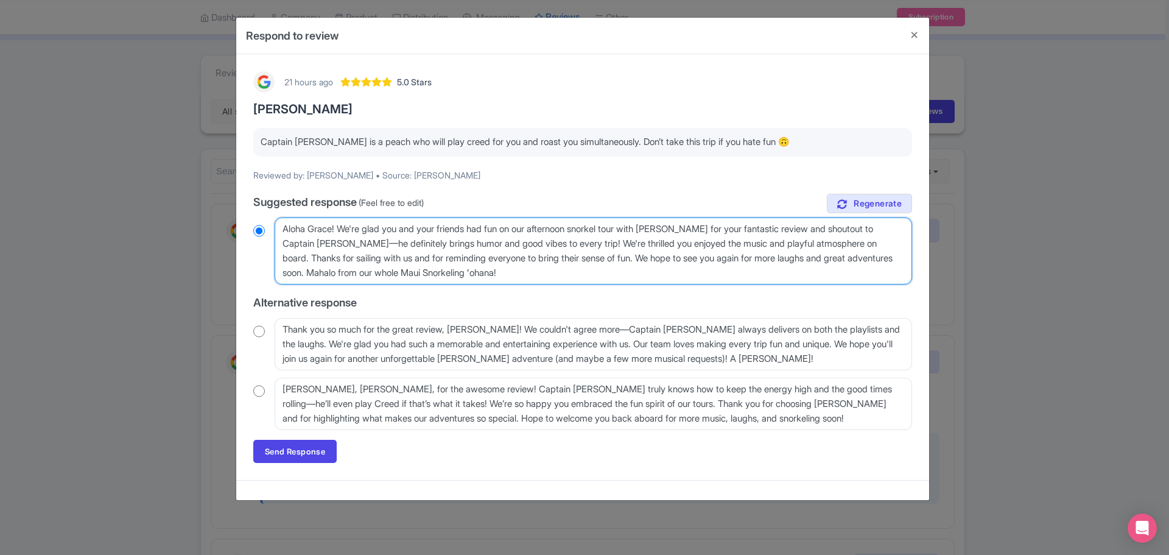
type textarea "Aloha Grace! We're glad you and your friends had fun on our afternoon snorkel t…"
radio input "true"
type textarea "Aloha Grace! We're glad you and your friends had fun on our afternoon snorkel t…"
radio input "true"
type textarea "Aloha Grace! We're glad you and your friends had fun on our afternoon snorkel t…"
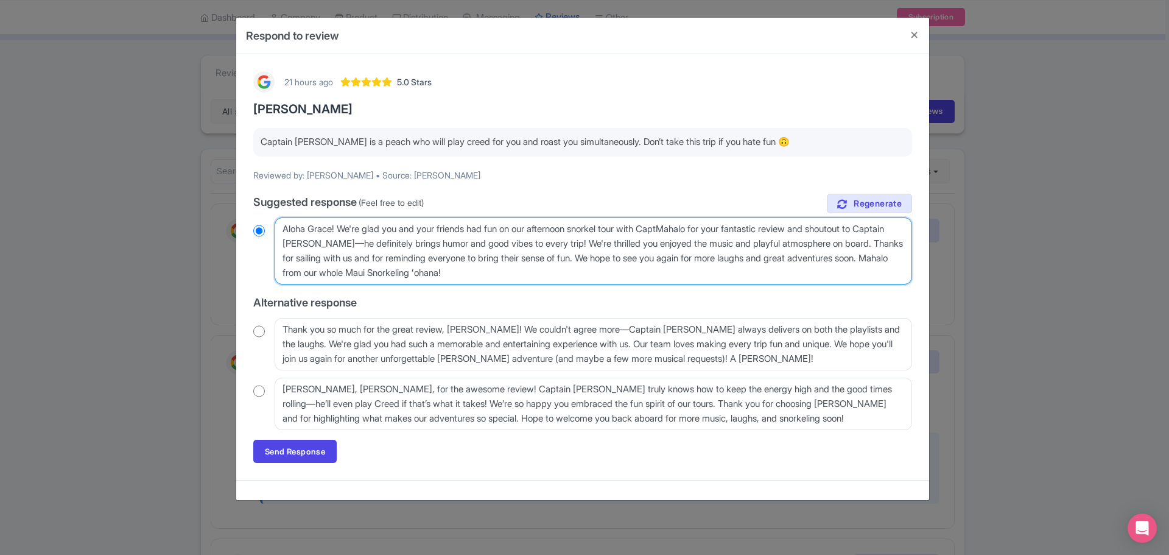
radio input "true"
type textarea "Aloha Grace! We're glad you and your friends had fun on our afternoon snorkel t…"
radio input "true"
type textarea "Aloha Grace! We're glad you and your friends had fun on our afternoon snorkel t…"
radio input "true"
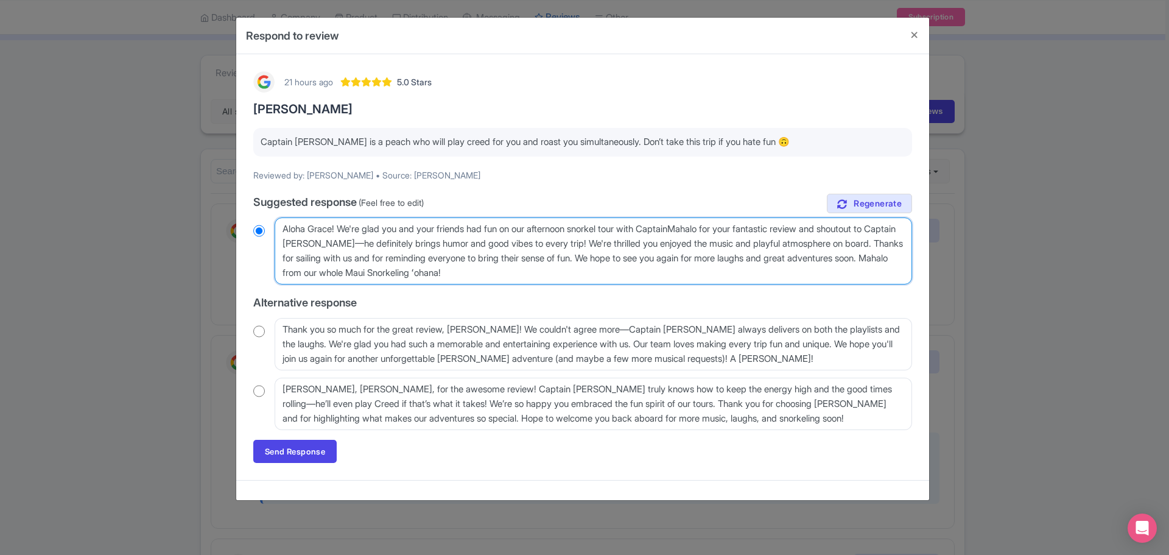
type textarea "Aloha Grace! We're glad you and your friends had fun on our afternoon snorkel t…"
radio input "true"
type textarea "Aloha Grace! We're glad you and your friends had fun on our afternoon snorkel t…"
radio input "true"
type textarea "Aloha Grace! We're glad you and your friends had fun on our afternoon snorkel t…"
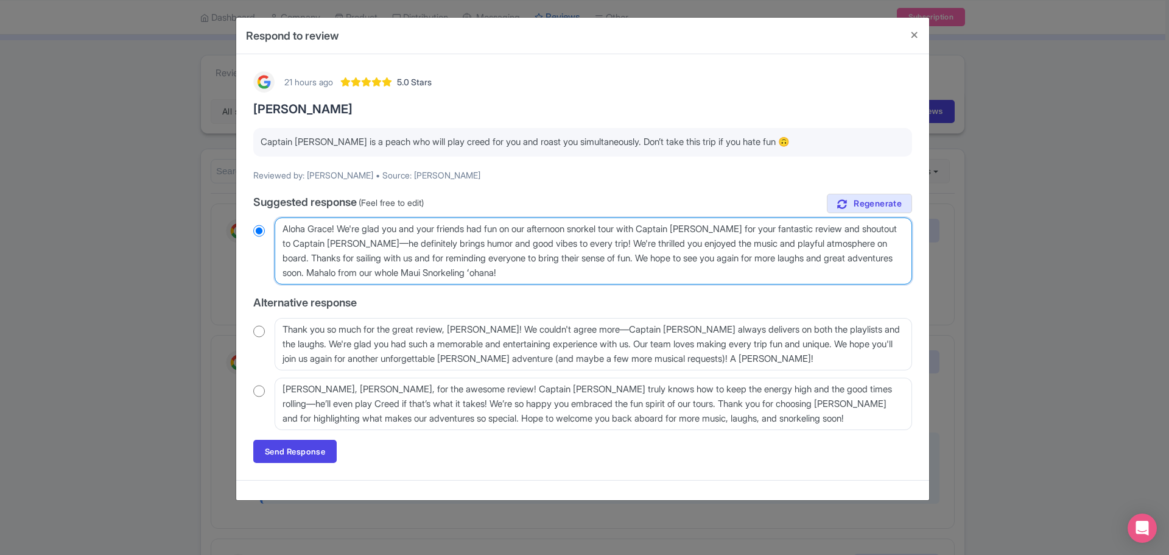
radio input "true"
type textarea "Aloha Grace! We're glad you and your friends had fun on our afternoon snorkel t…"
radio input "true"
type textarea "Aloha Grace! We're glad you and your friends had fun on our afternoon snorkel t…"
radio input "true"
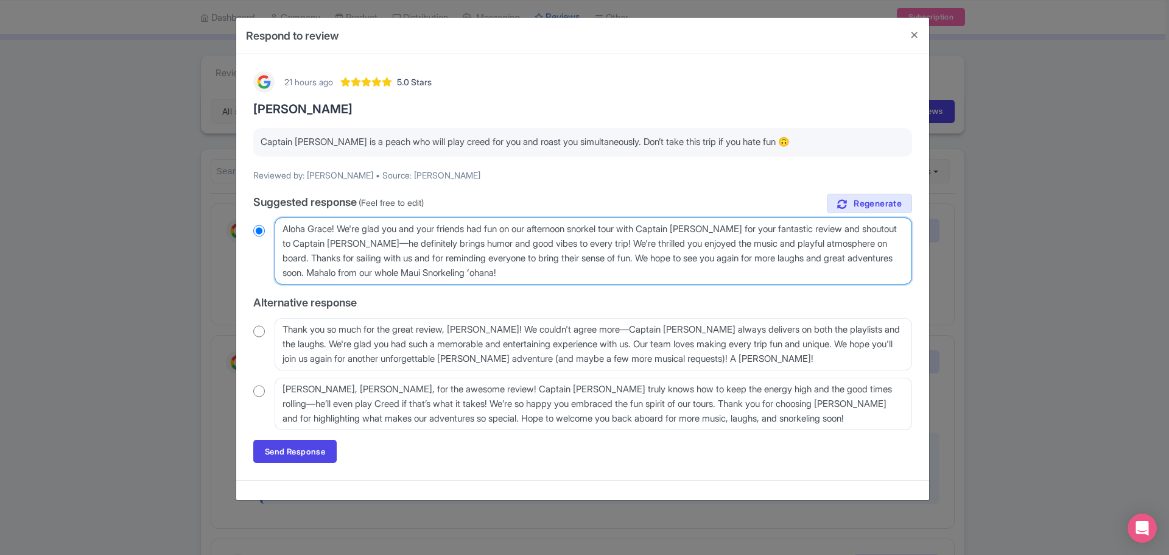
type textarea "Aloha Grace! We're glad you and your friends had fun on our afternoon snorkel t…"
radio input "true"
type textarea "Aloha Grace! We're glad you and your friends had fun on our afternoon snorkel t…"
radio input "true"
type textarea "Aloha Grace! We're glad you and your friends had fun on our afternoon snorkel t…"
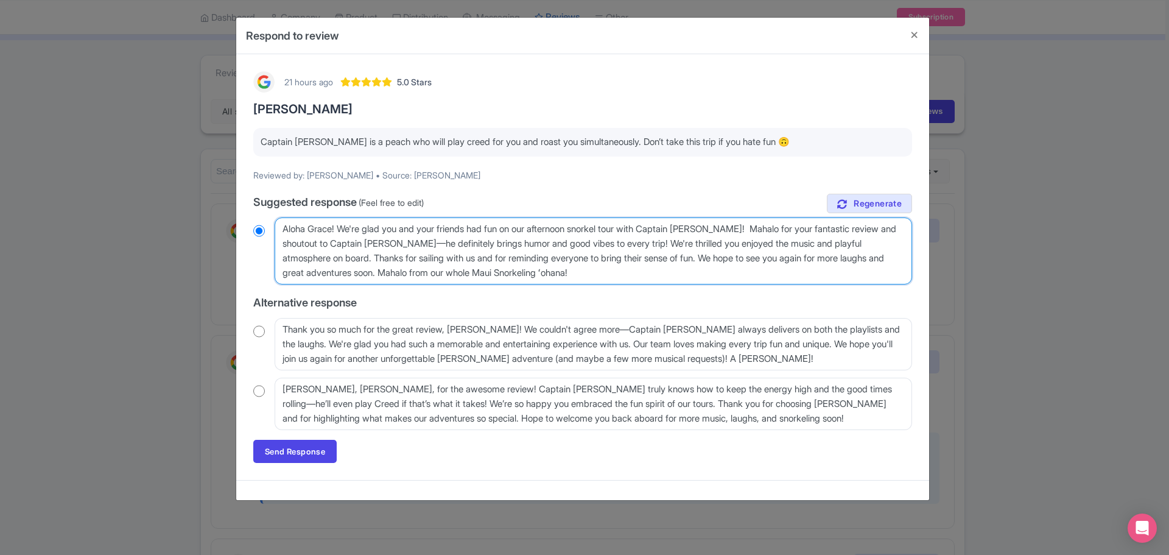
radio input "true"
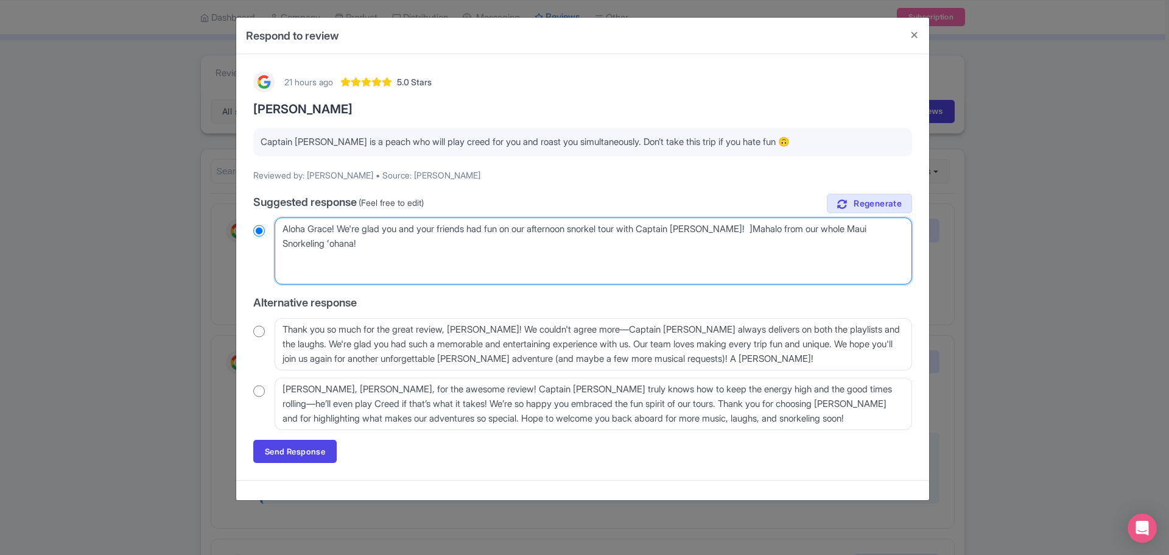
type textarea "Aloha Grace! We're glad you and your friends had fun on our afternoon snorkel t…"
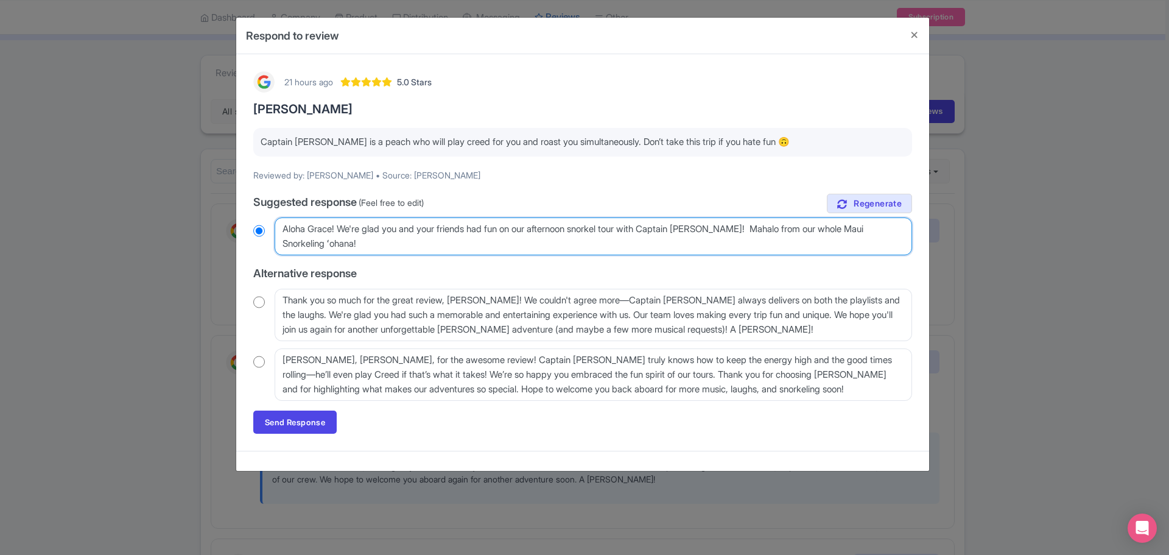
radio input "true"
type textarea "Aloha Grace! We're glad you and your friends had fun on our afternoon snorkel t…"
radio input "true"
type textarea "Aloha Grace! We're glad you and your friends had fun on our afternoon snorkel t…"
radio input "true"
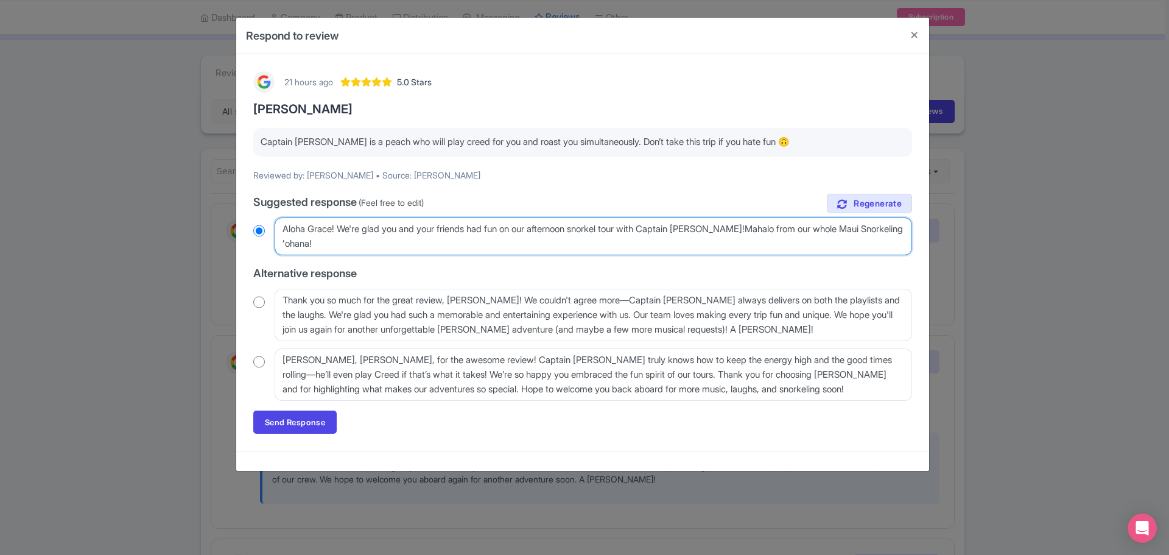
type textarea "Aloha Grace! We're glad you and your friends had fun on our afternoon snorkel t…"
radio input "true"
type textarea "Aloha Grace! We're glad you and your friends had fun on our afternoon snorkel t…"
radio input "true"
type textarea "Aloha Grace! We're glad you and your friends had fun on our afternoon snorkel t…"
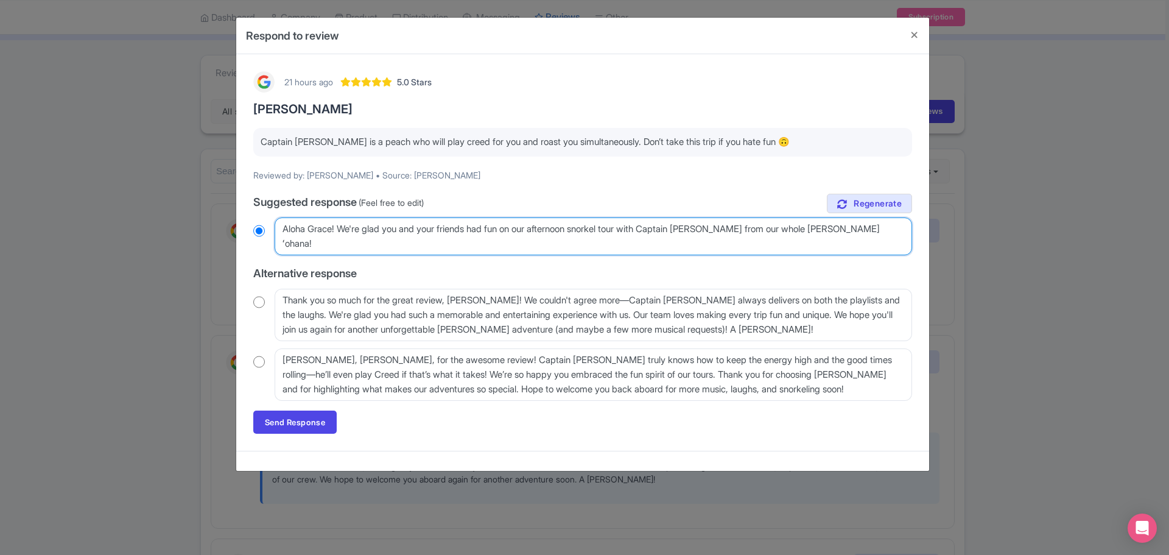
radio input "true"
type textarea "Aloha Grace! We're glad you and your friends had fun on our afternoon snorkel t…"
radio input "true"
type textarea "Aloha Grace! We're glad you and your friends had fun on our afternoon snorkel t…"
radio input "true"
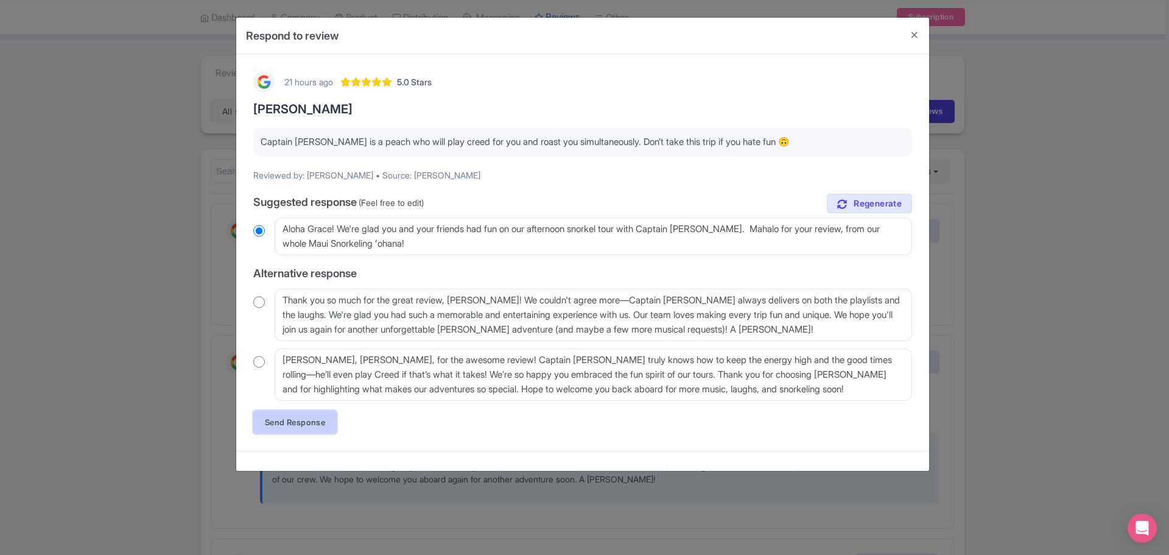
click at [288, 423] on link "Send Response" at bounding box center [294, 421] width 83 height 23
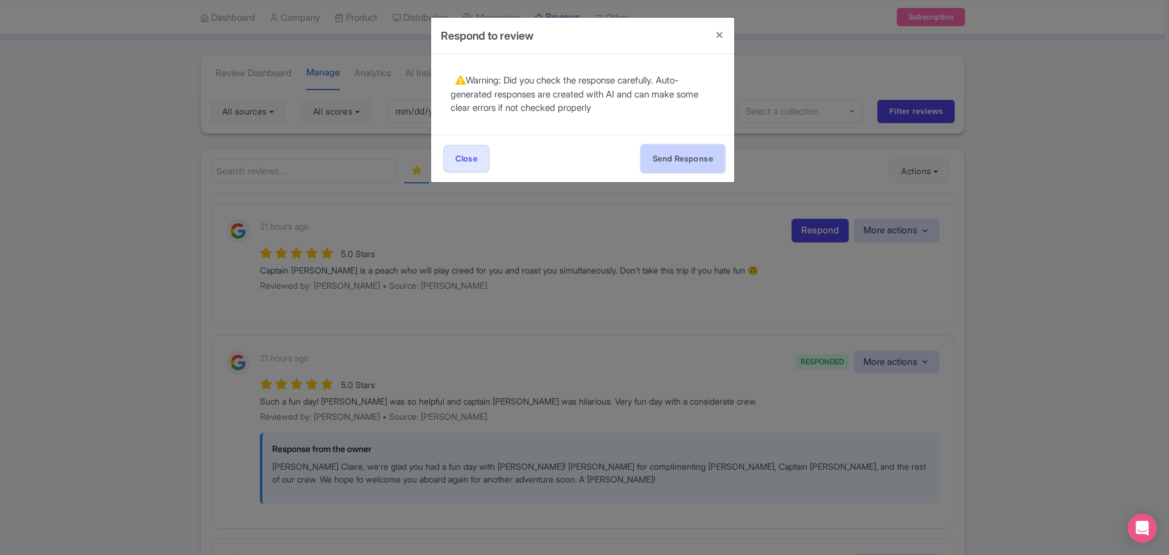
click at [697, 162] on button "Send Response" at bounding box center [682, 158] width 83 height 27
